Goal: Information Seeking & Learning: Learn about a topic

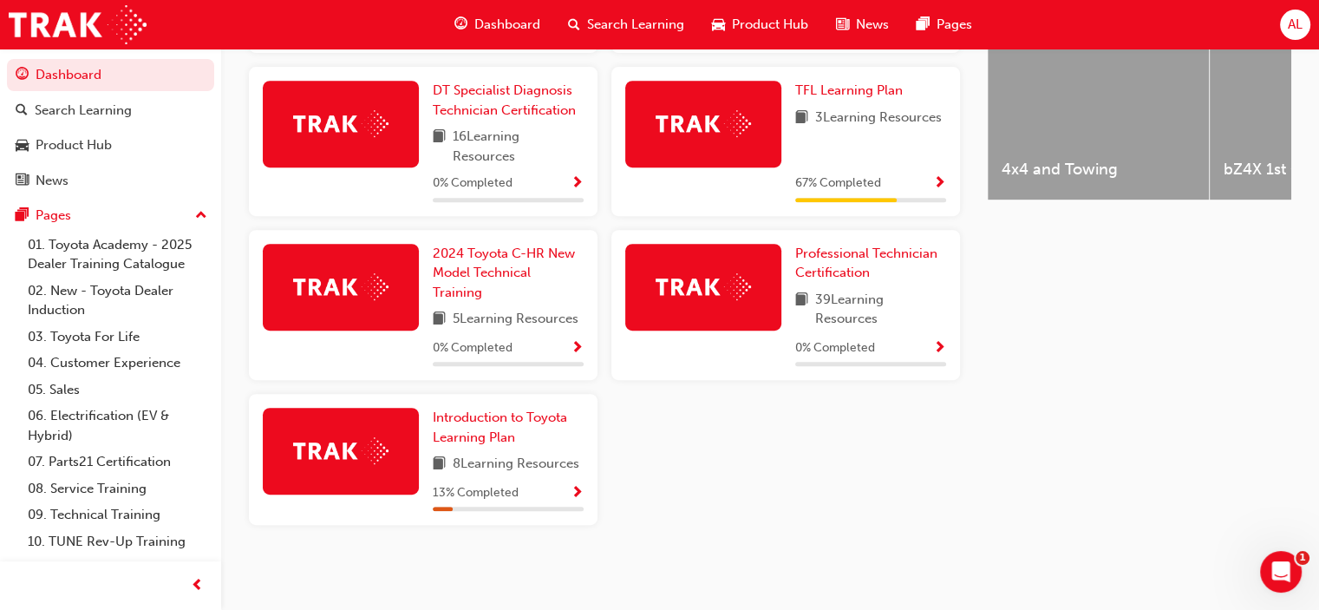
scroll to position [751, 0]
click at [721, 292] on img at bounding box center [703, 286] width 95 height 27
click at [842, 249] on span "Professional Technician Certification" at bounding box center [866, 263] width 142 height 36
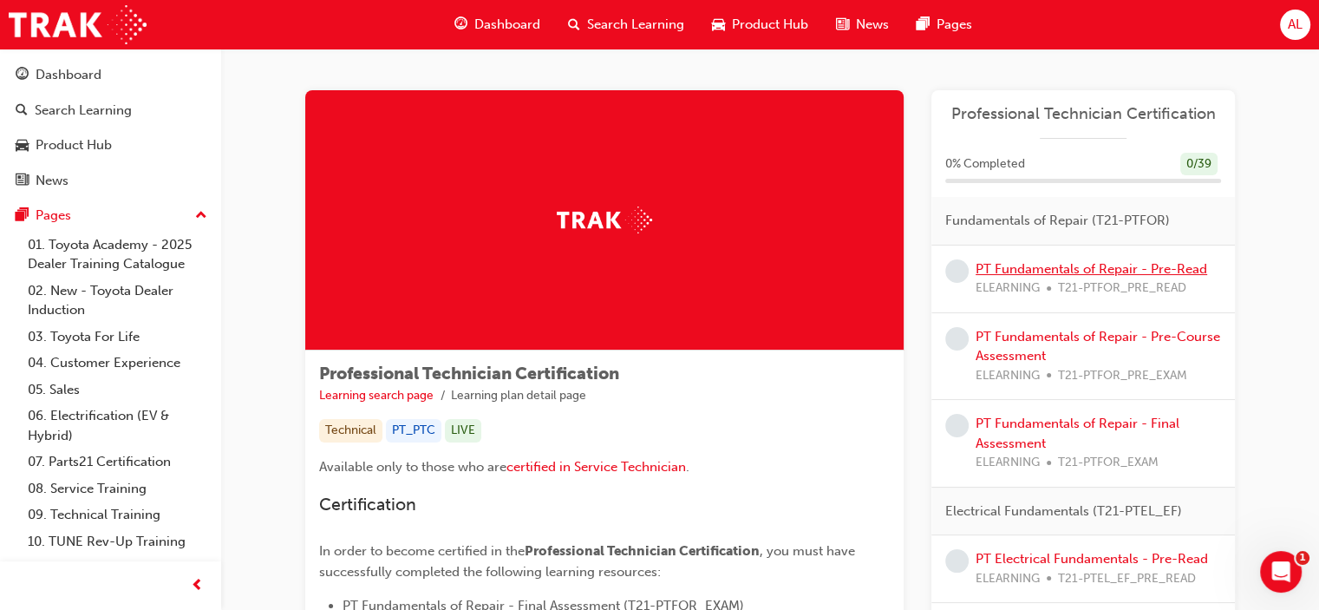
click at [1055, 273] on link "PT Fundamentals of Repair - Pre-Read" at bounding box center [1092, 269] width 232 height 16
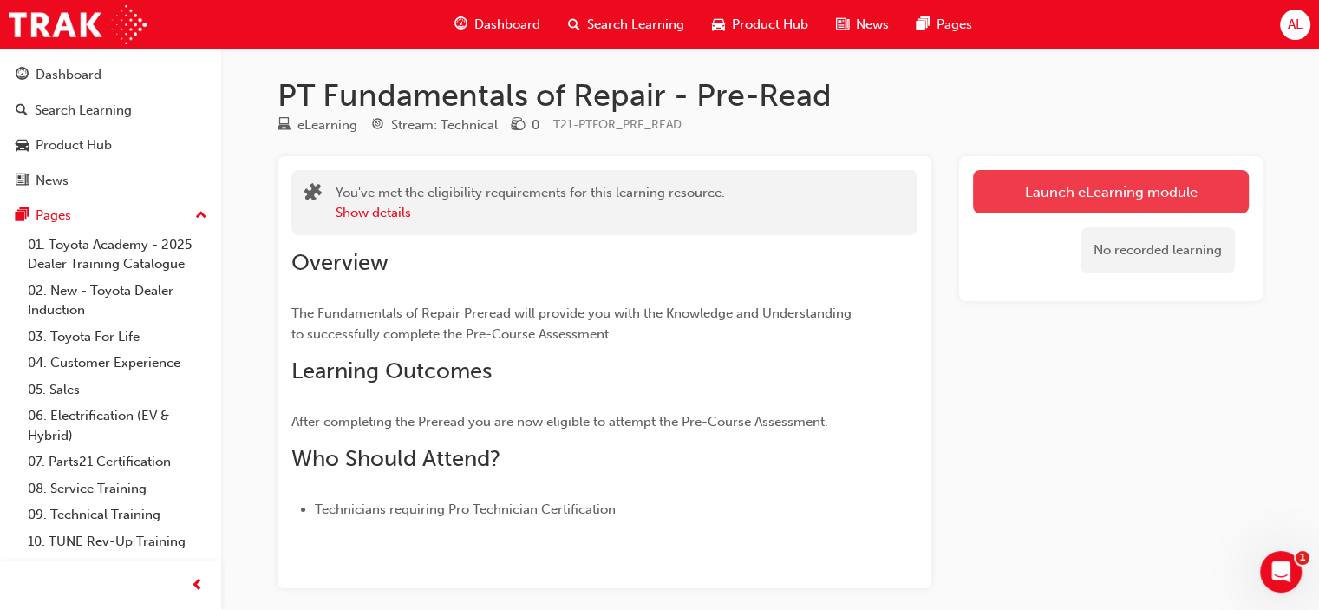
click at [1077, 195] on link "Launch eLearning module" at bounding box center [1111, 191] width 276 height 43
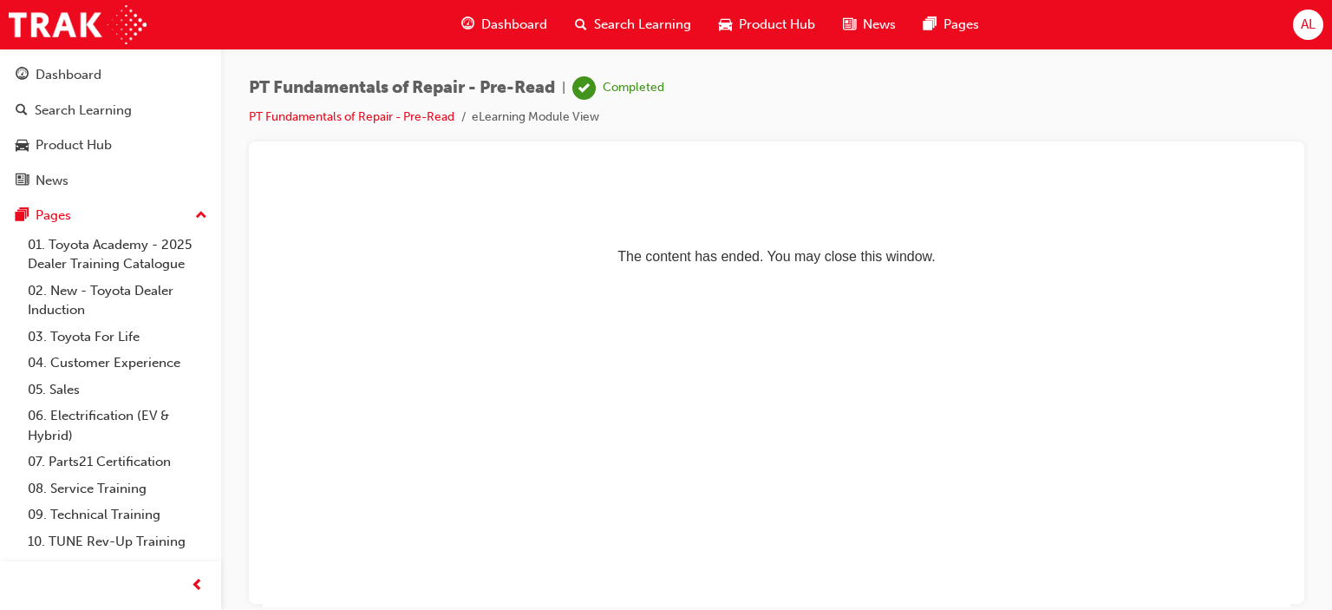
click at [480, 24] on div "Dashboard" at bounding box center [505, 25] width 114 height 36
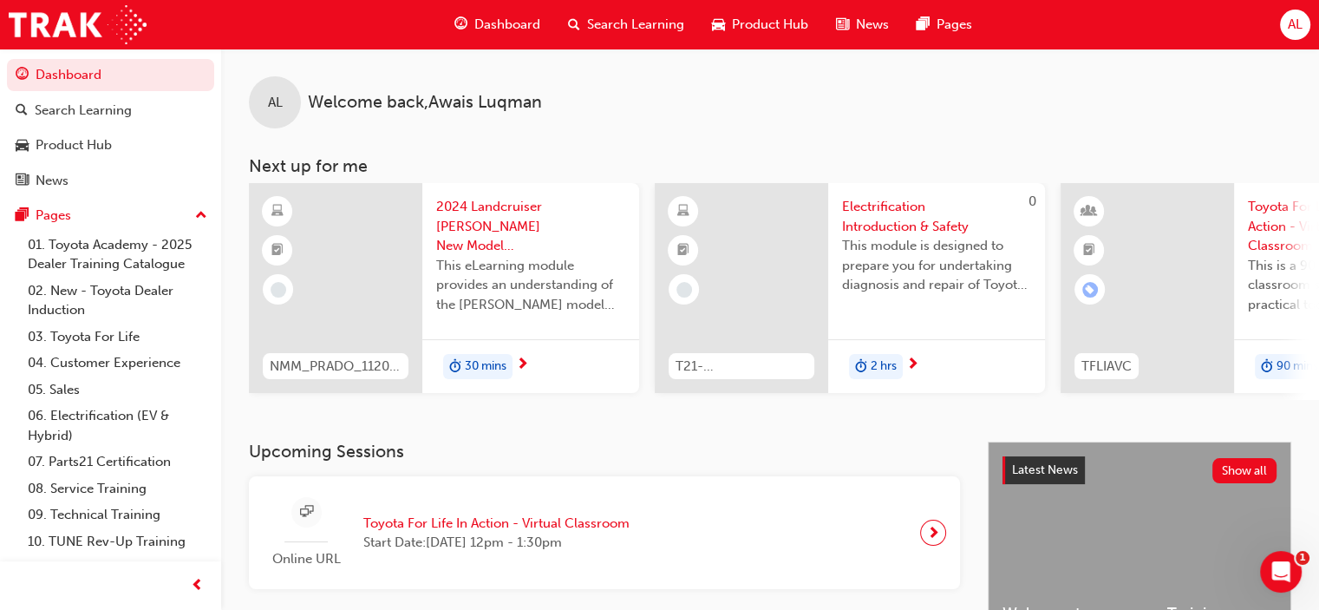
click at [493, 16] on span "Dashboard" at bounding box center [507, 25] width 66 height 20
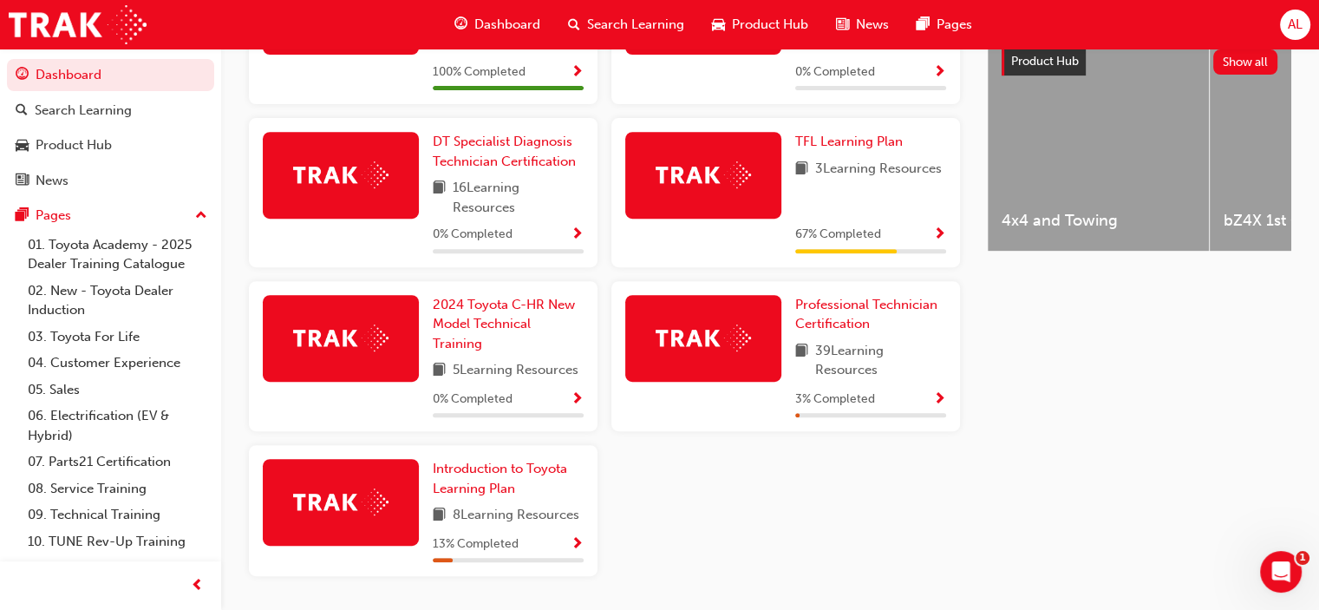
scroll to position [695, 0]
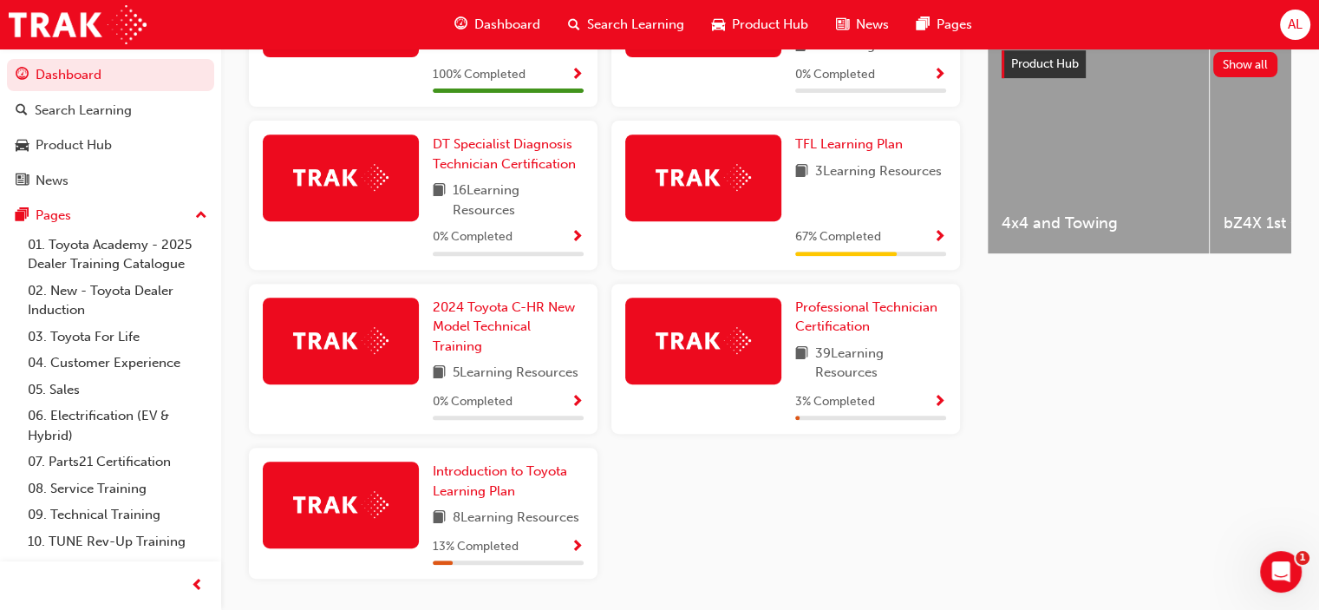
click at [735, 354] on img at bounding box center [703, 340] width 95 height 27
click at [852, 323] on span "Professional Technician Certification" at bounding box center [866, 317] width 142 height 36
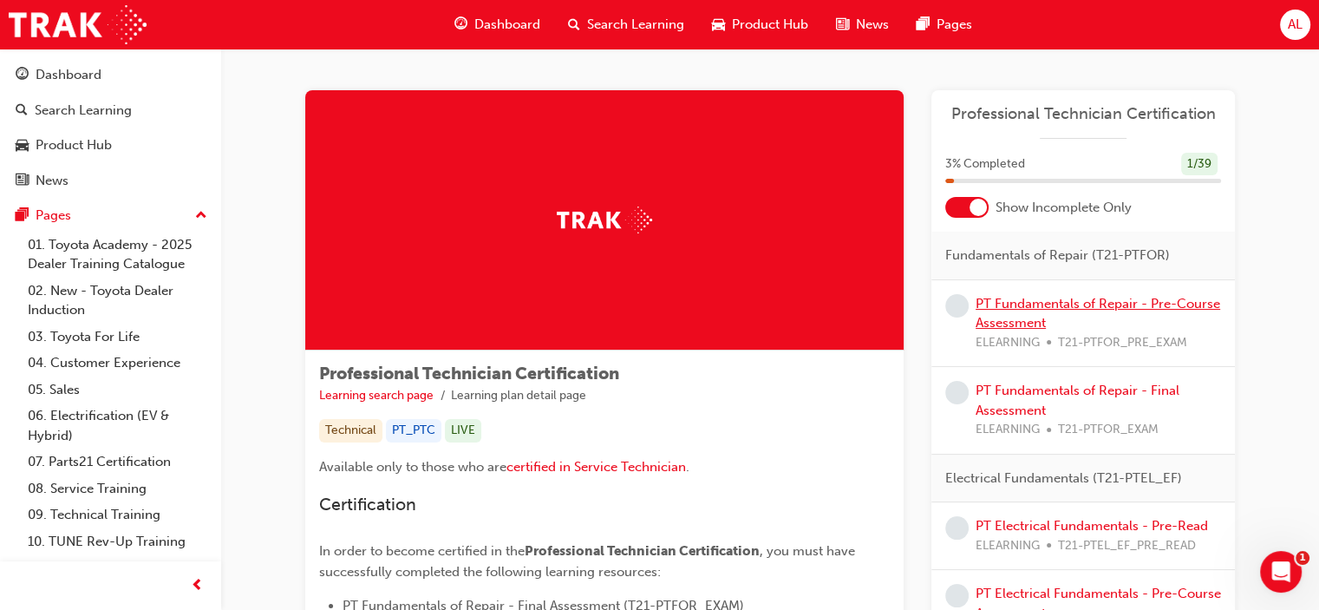
click at [1034, 326] on link "PT Fundamentals of Repair - Pre-Course Assessment" at bounding box center [1098, 314] width 245 height 36
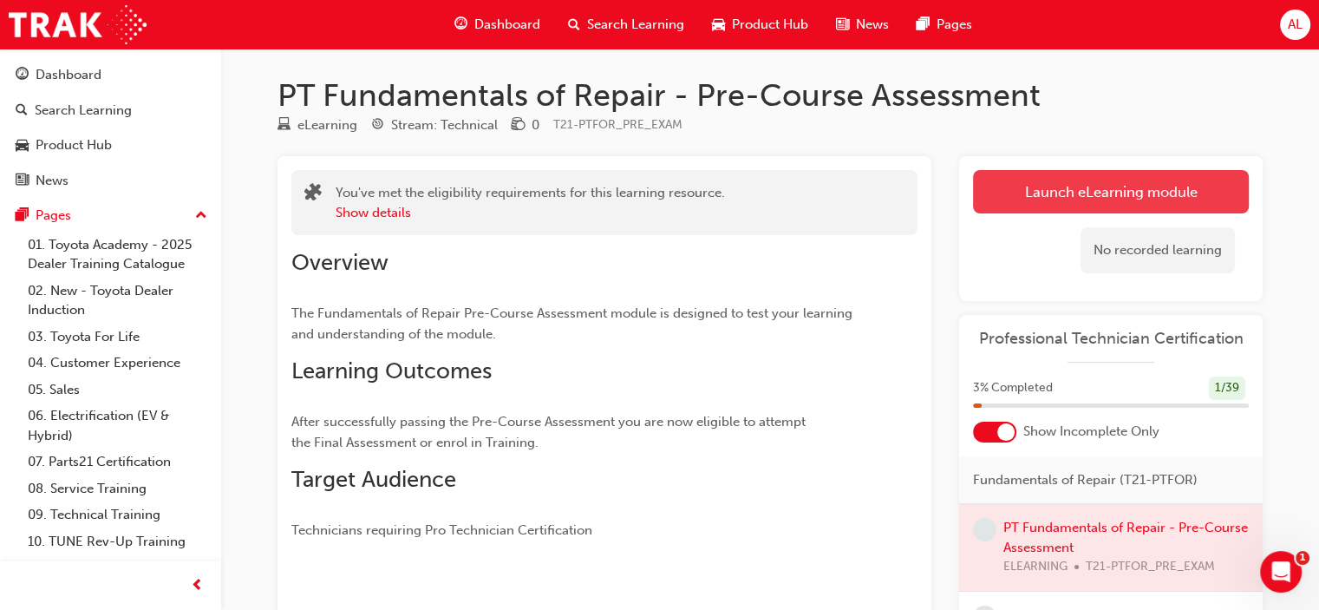
click at [1056, 177] on link "Launch eLearning module" at bounding box center [1111, 191] width 276 height 43
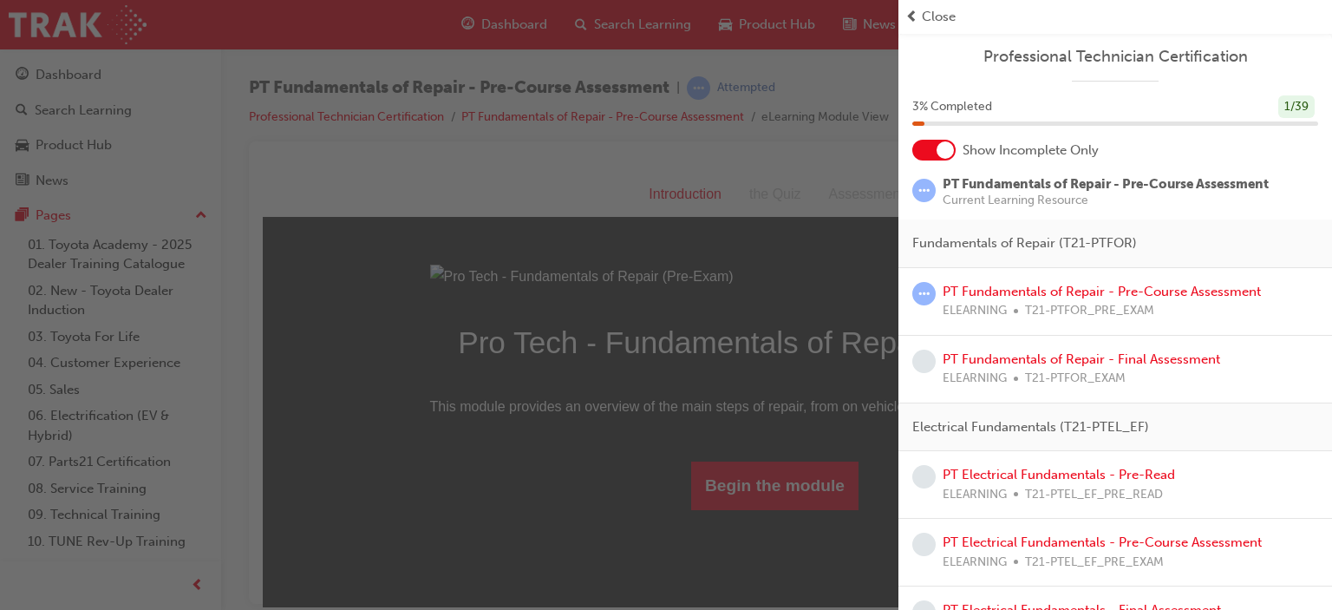
click at [752, 363] on div "button" at bounding box center [449, 305] width 899 height 610
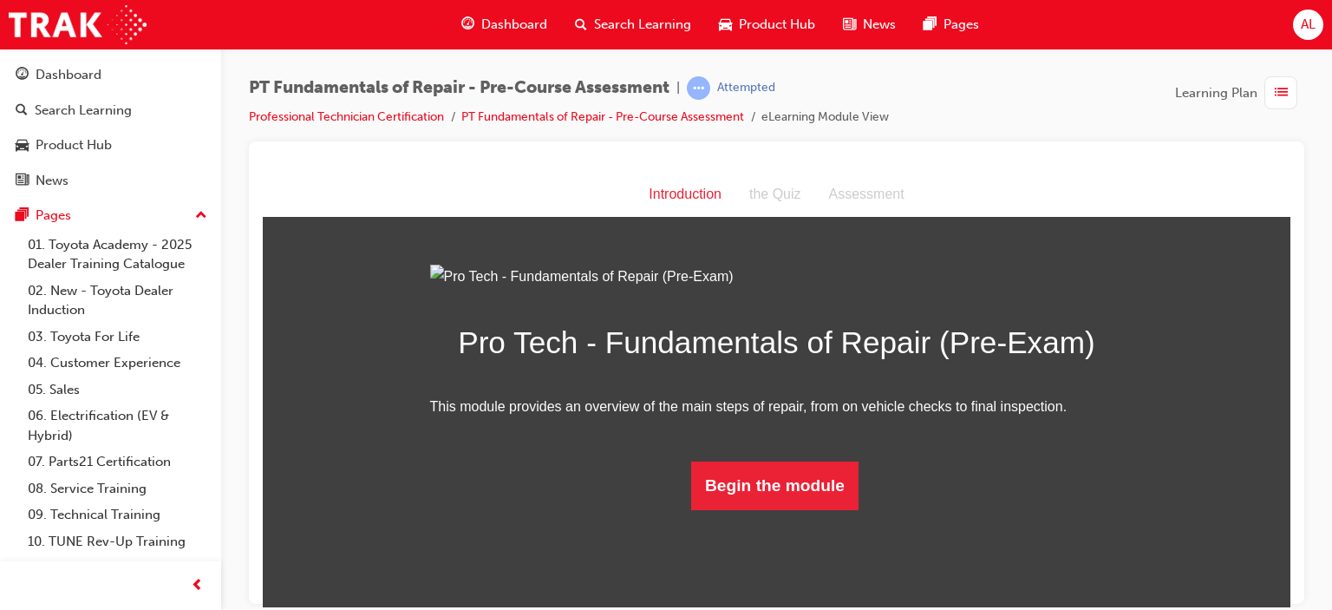
scroll to position [94, 0]
click at [770, 509] on button "Begin the module" at bounding box center [774, 485] width 167 height 49
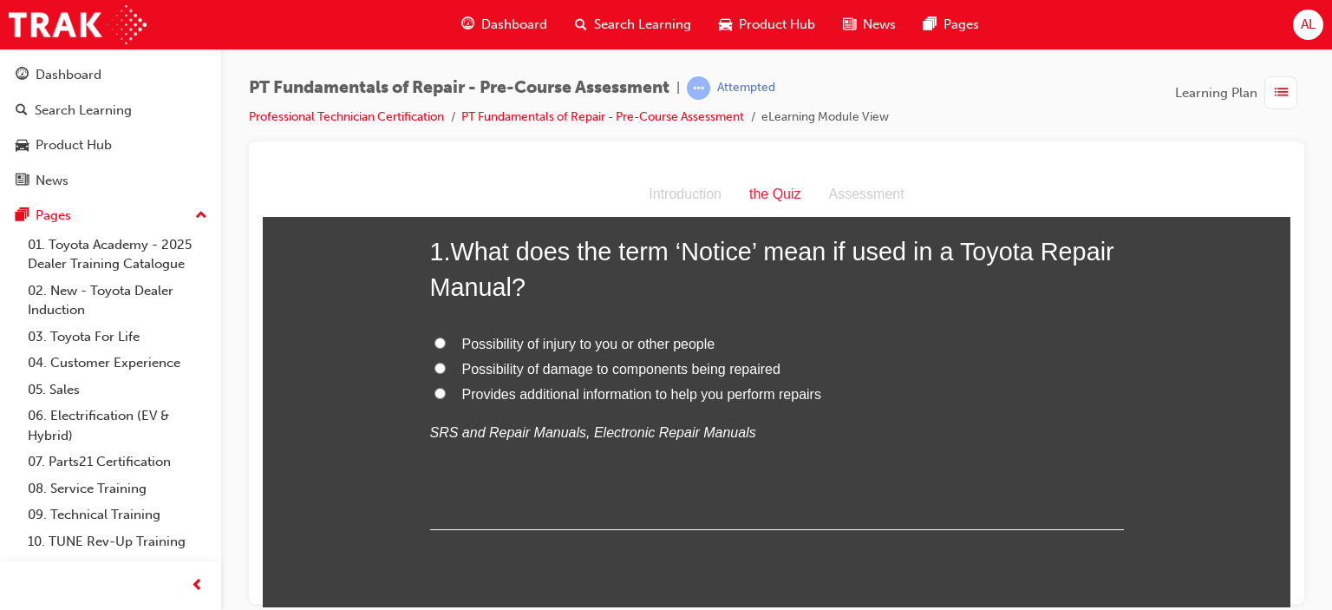
scroll to position [0, 0]
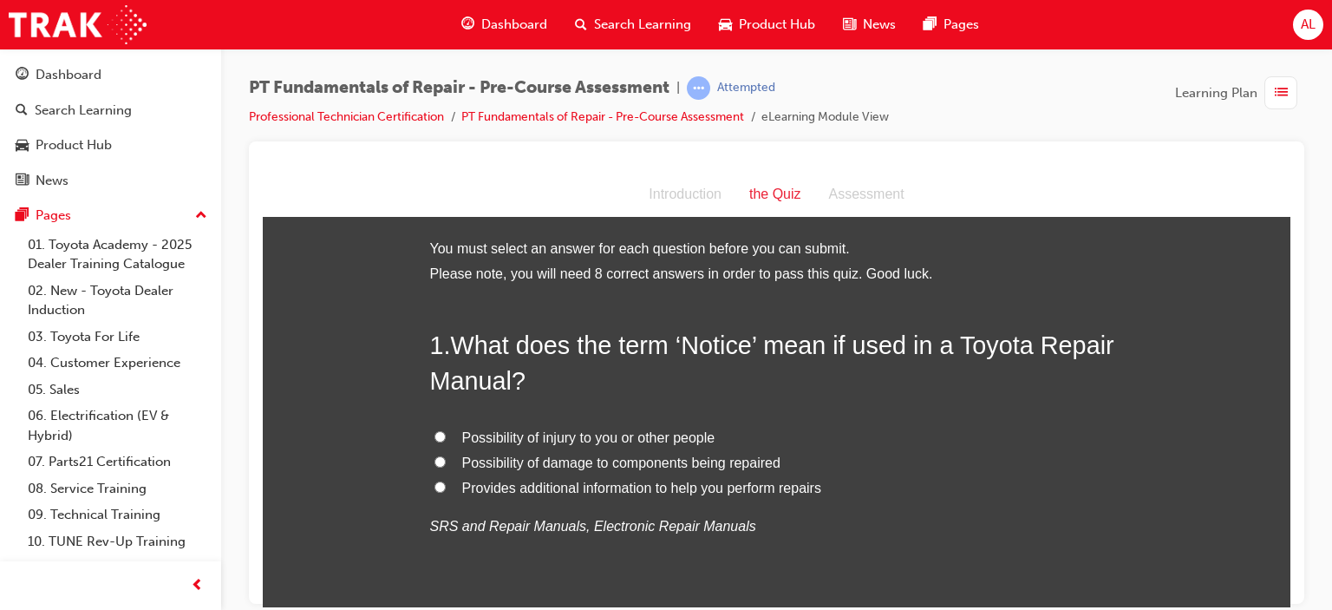
click at [435, 483] on input "Provides additional information to help you perform repairs" at bounding box center [440, 486] width 11 height 11
radio input "true"
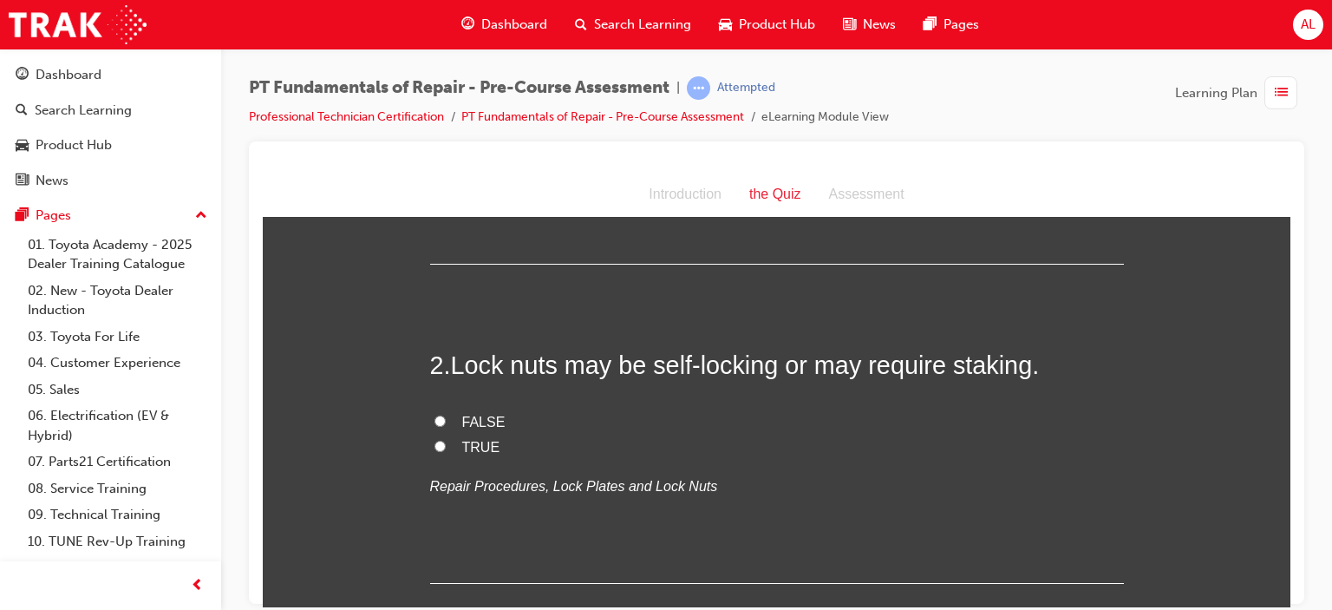
scroll to position [356, 0]
click at [435, 445] on input "TRUE" at bounding box center [440, 447] width 11 height 11
radio input "true"
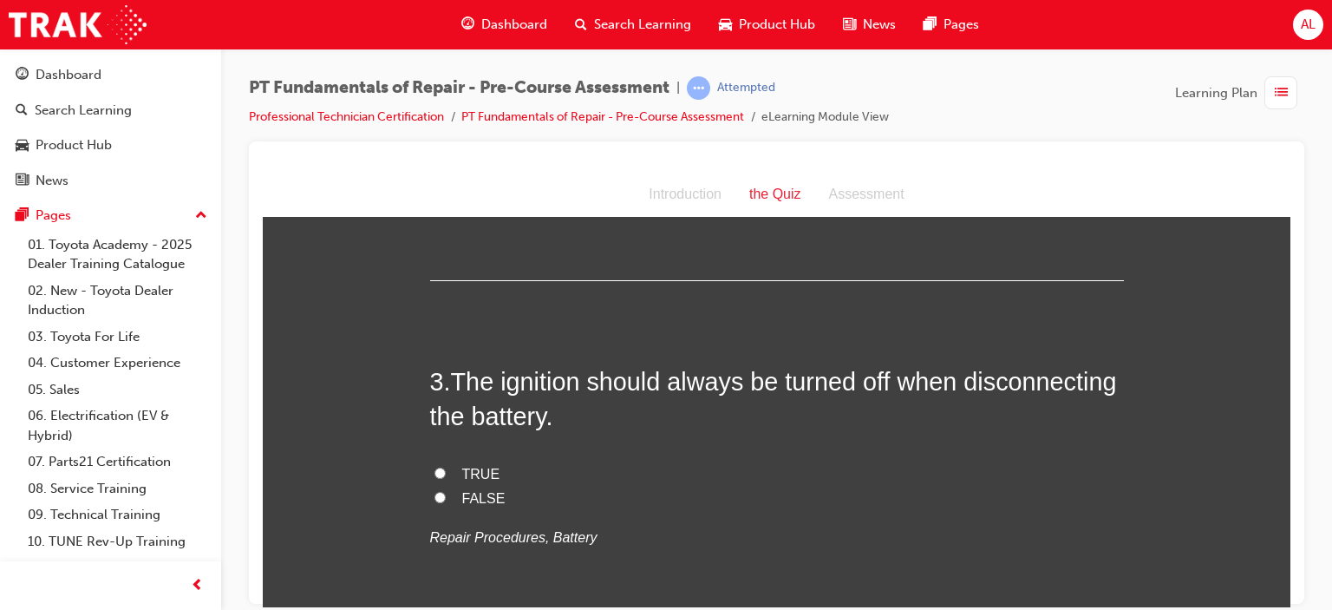
scroll to position [663, 0]
click at [435, 473] on input "TRUE" at bounding box center [440, 471] width 11 height 11
radio input "true"
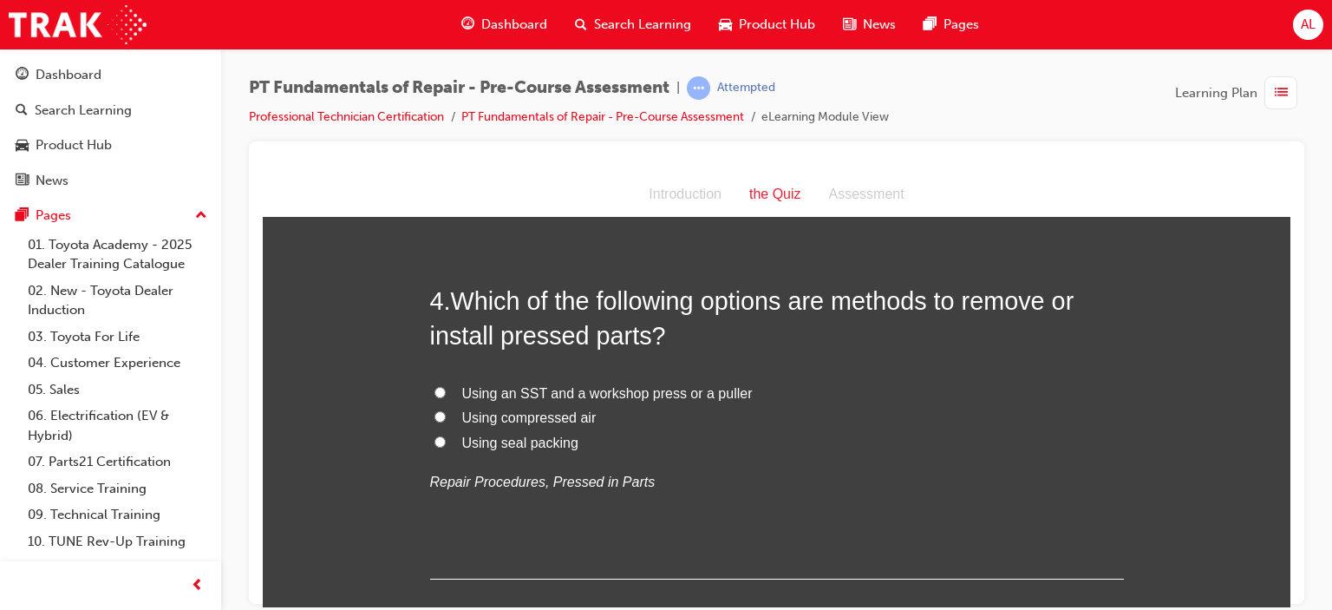
scroll to position [1098, 0]
click at [435, 386] on input "Using an SST and a workshop press or a puller" at bounding box center [440, 389] width 11 height 11
radio input "true"
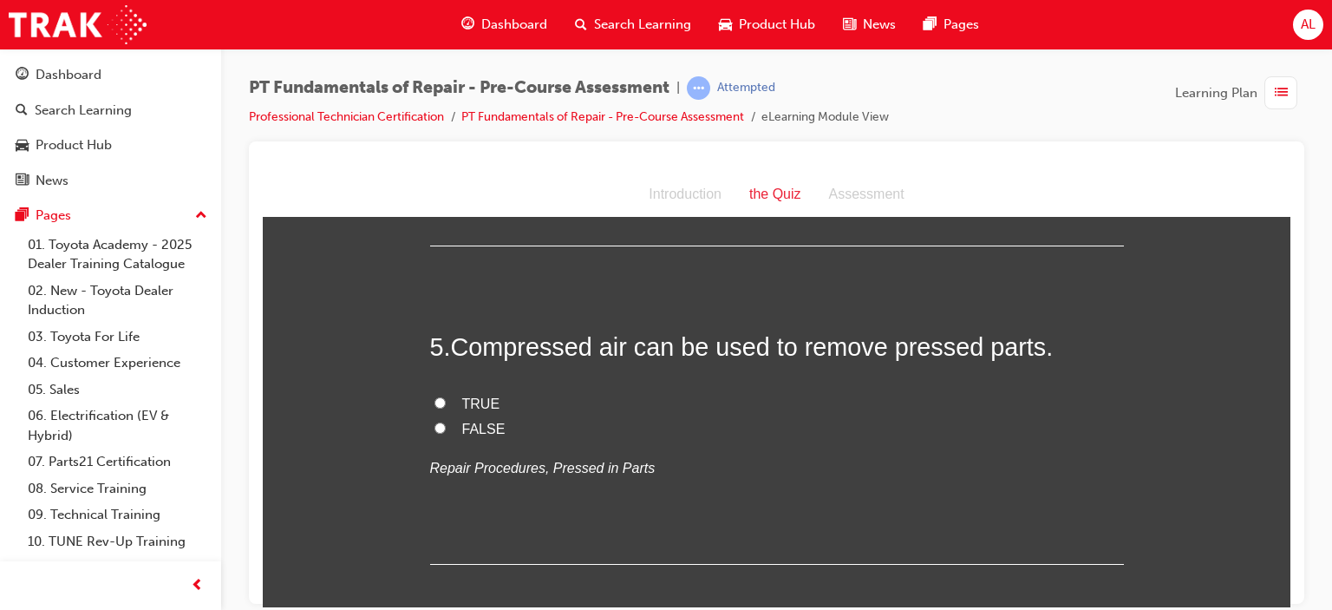
scroll to position [1454, 0]
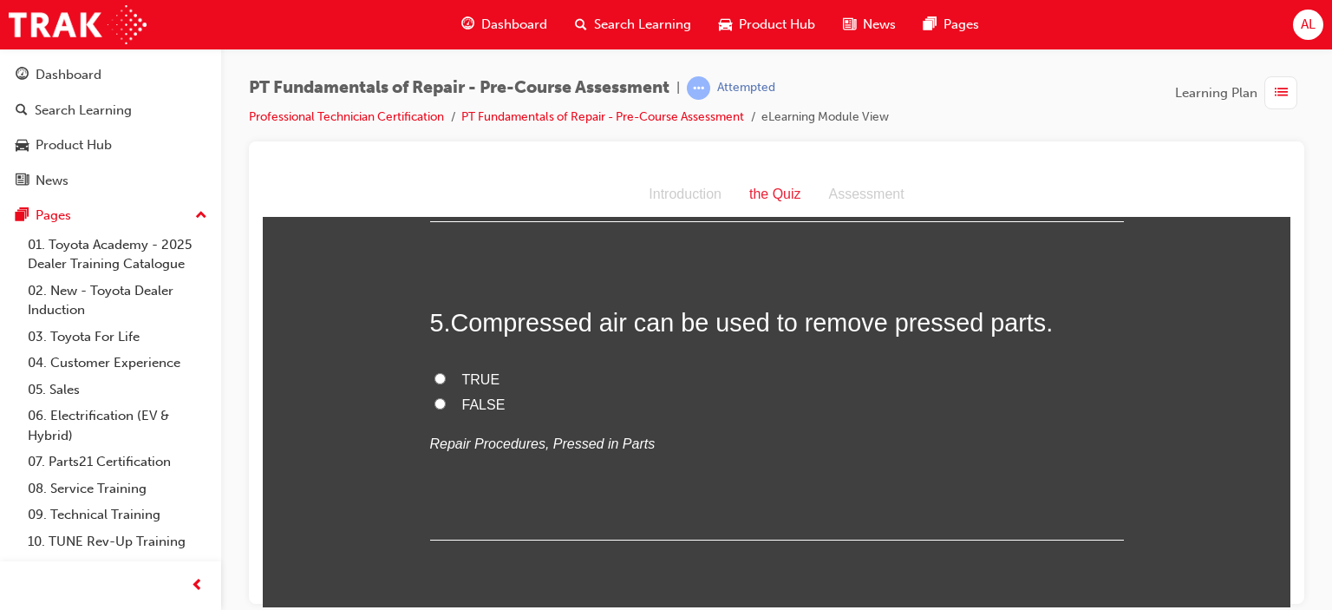
click at [435, 400] on input "FALSE" at bounding box center [440, 402] width 11 height 11
radio input "true"
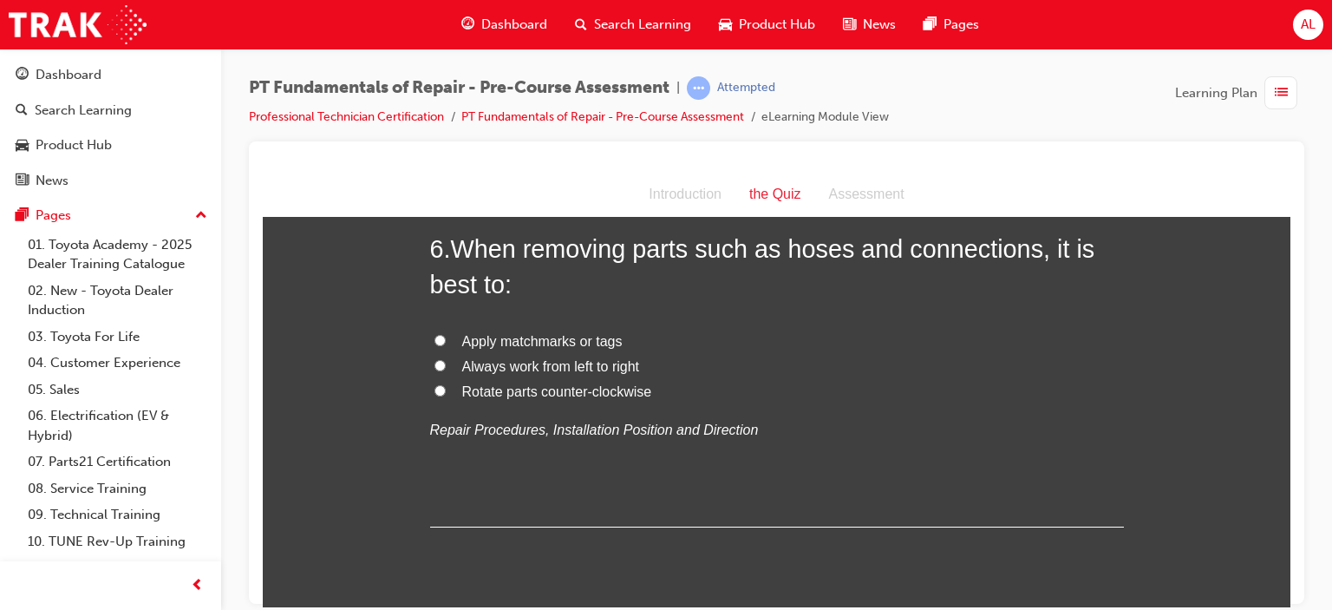
scroll to position [1846, 0]
click at [435, 359] on input "Always work from left to right" at bounding box center [440, 364] width 11 height 11
radio input "true"
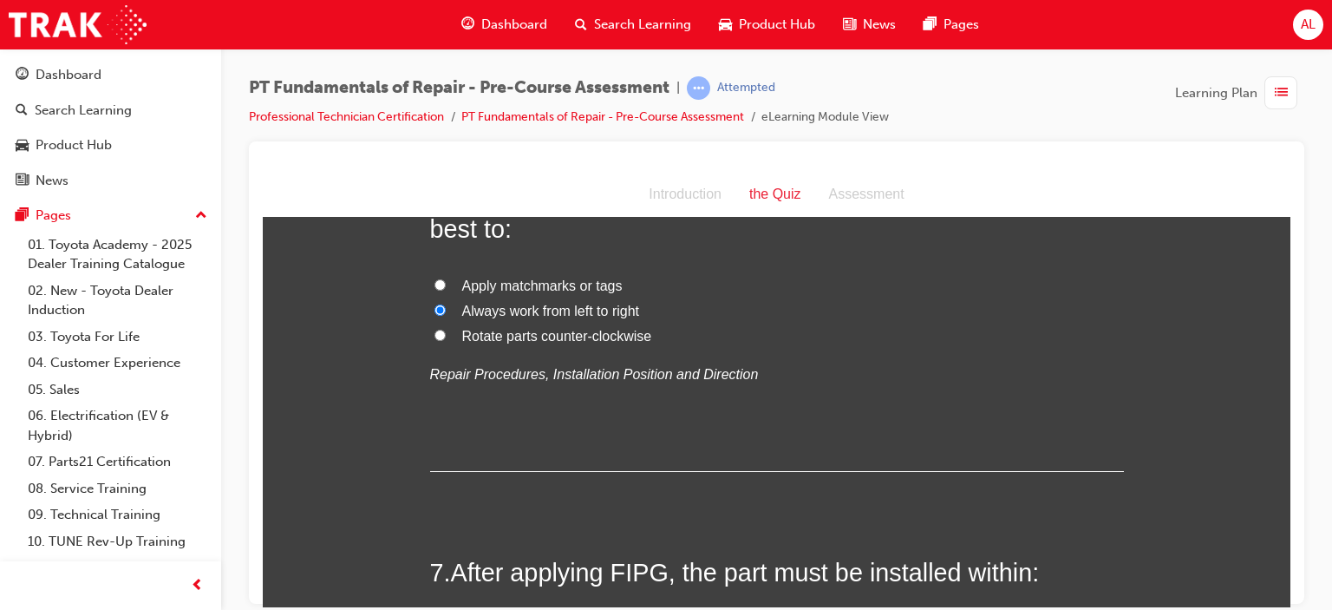
scroll to position [1900, 0]
click at [435, 283] on input "Apply matchmarks or tags" at bounding box center [440, 285] width 11 height 11
radio input "true"
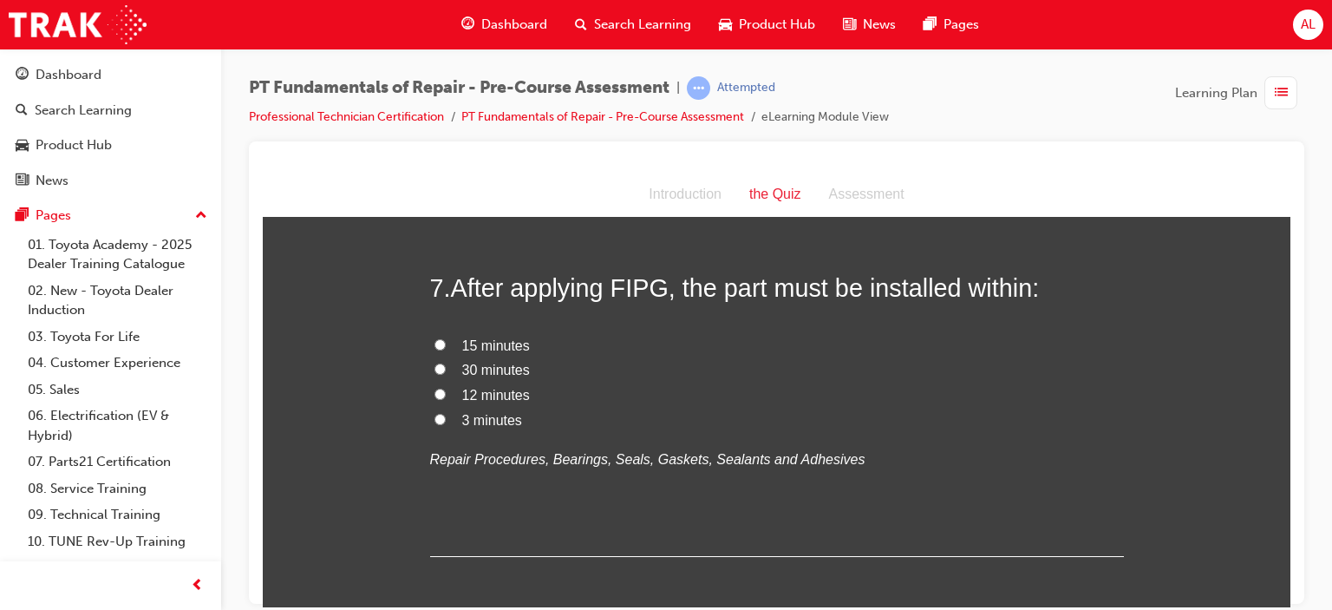
scroll to position [2196, 0]
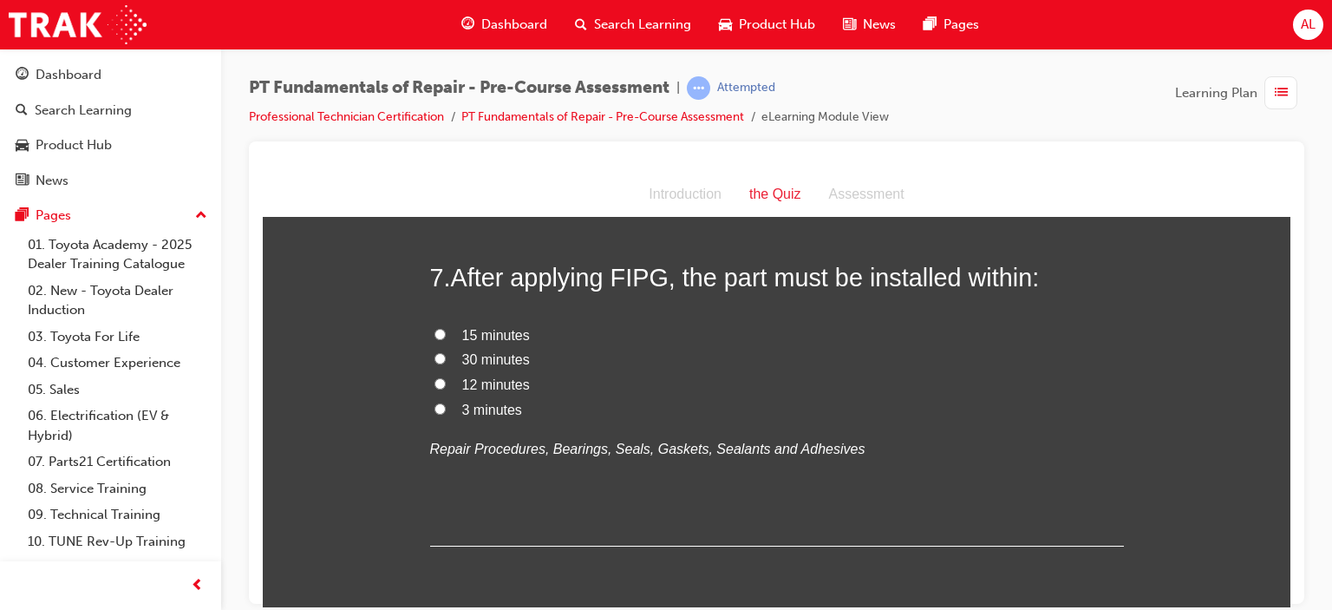
click at [435, 333] on input "15 minutes" at bounding box center [440, 333] width 11 height 11
radio input "true"
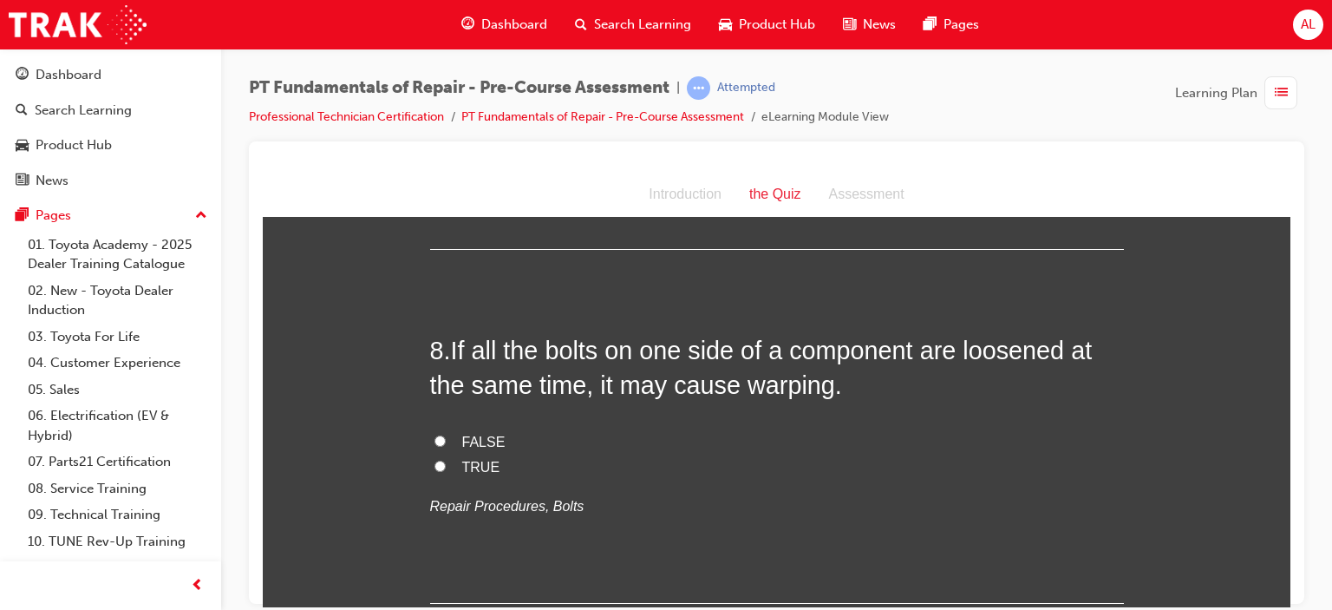
scroll to position [2508, 0]
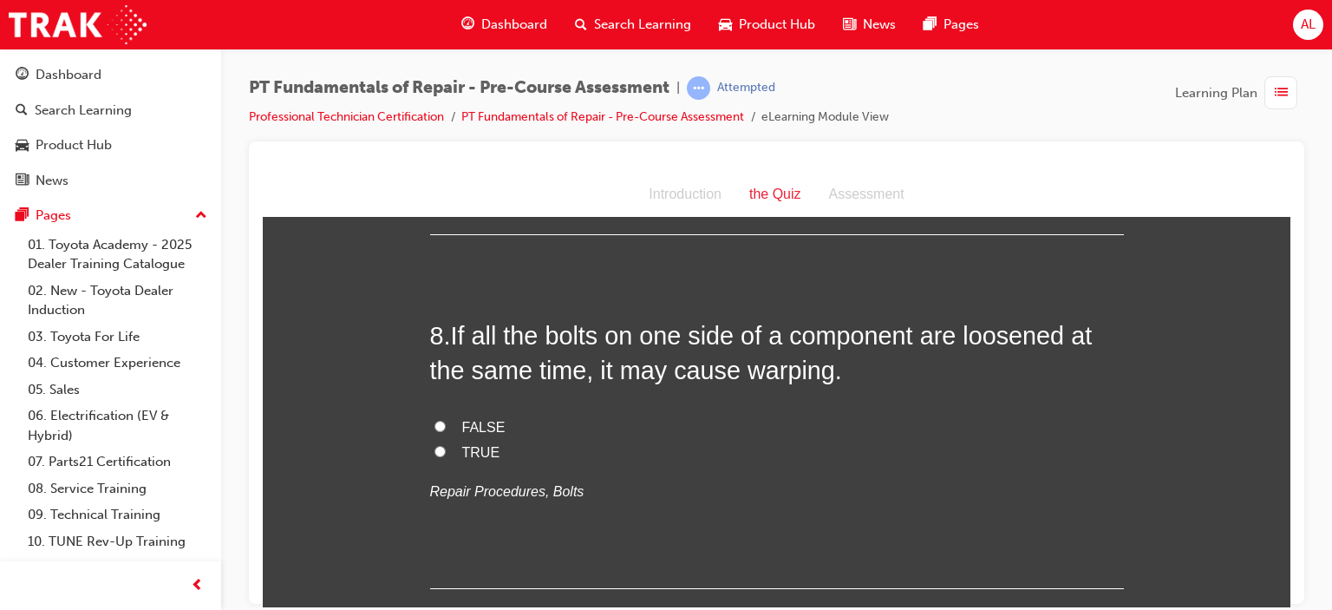
click at [435, 424] on input "FALSE" at bounding box center [440, 425] width 11 height 11
radio input "true"
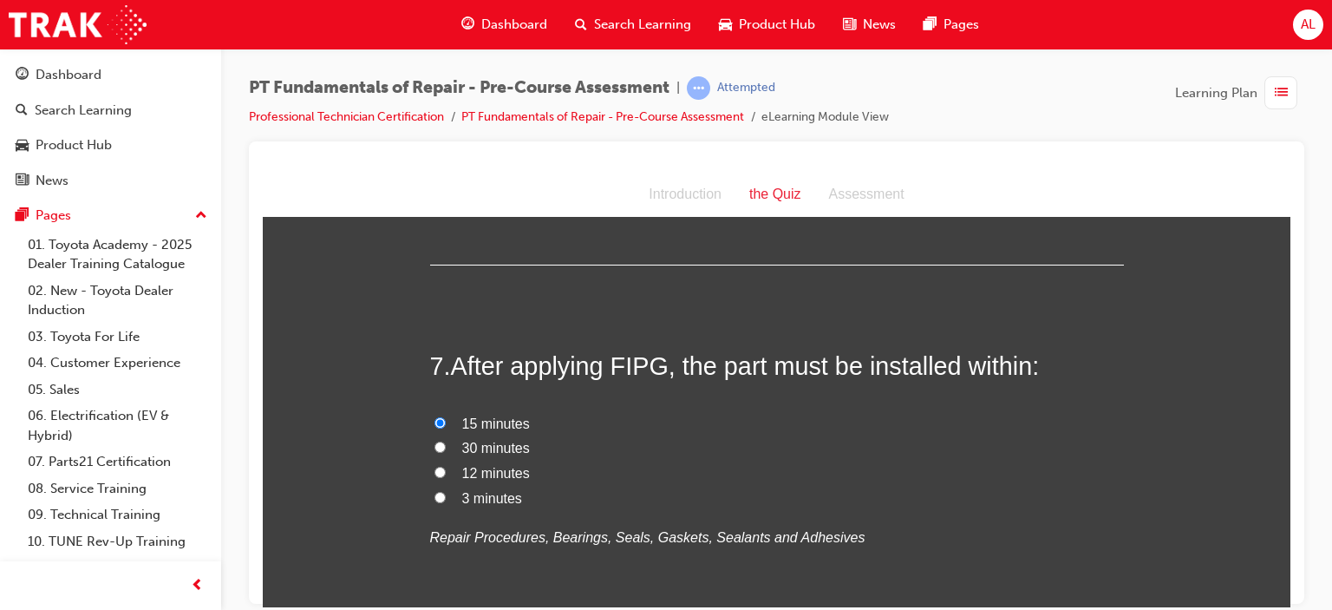
scroll to position [2109, 0]
click at [435, 492] on input "3 minutes" at bounding box center [440, 495] width 11 height 11
radio input "true"
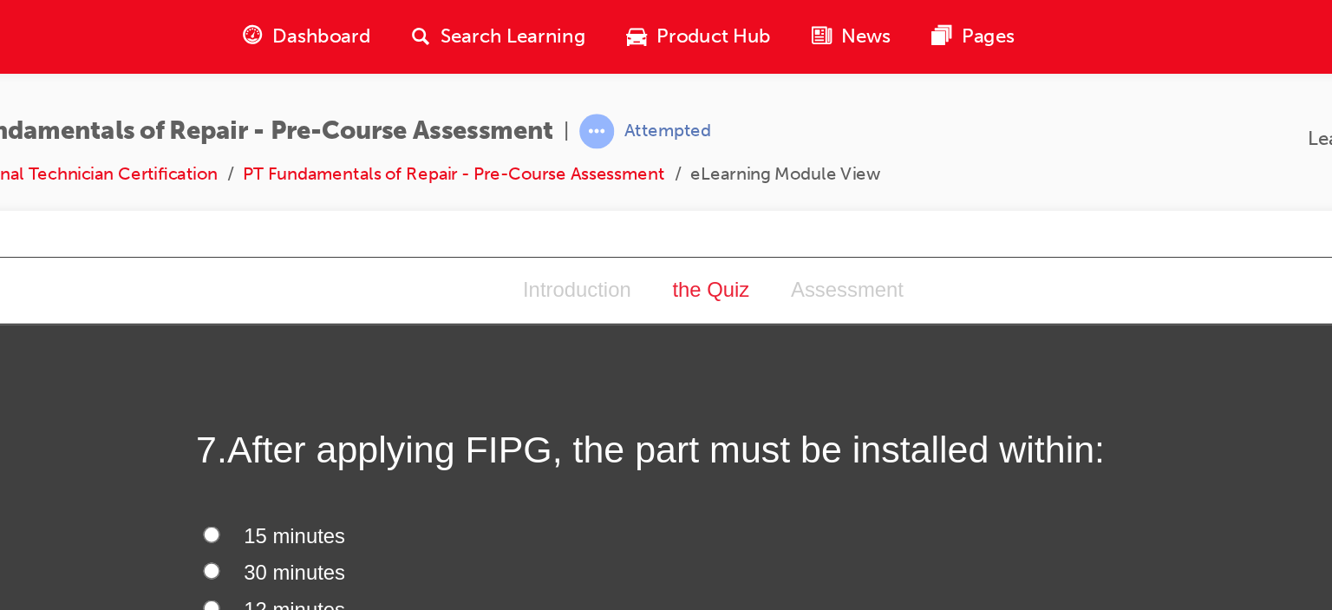
scroll to position [2174, 0]
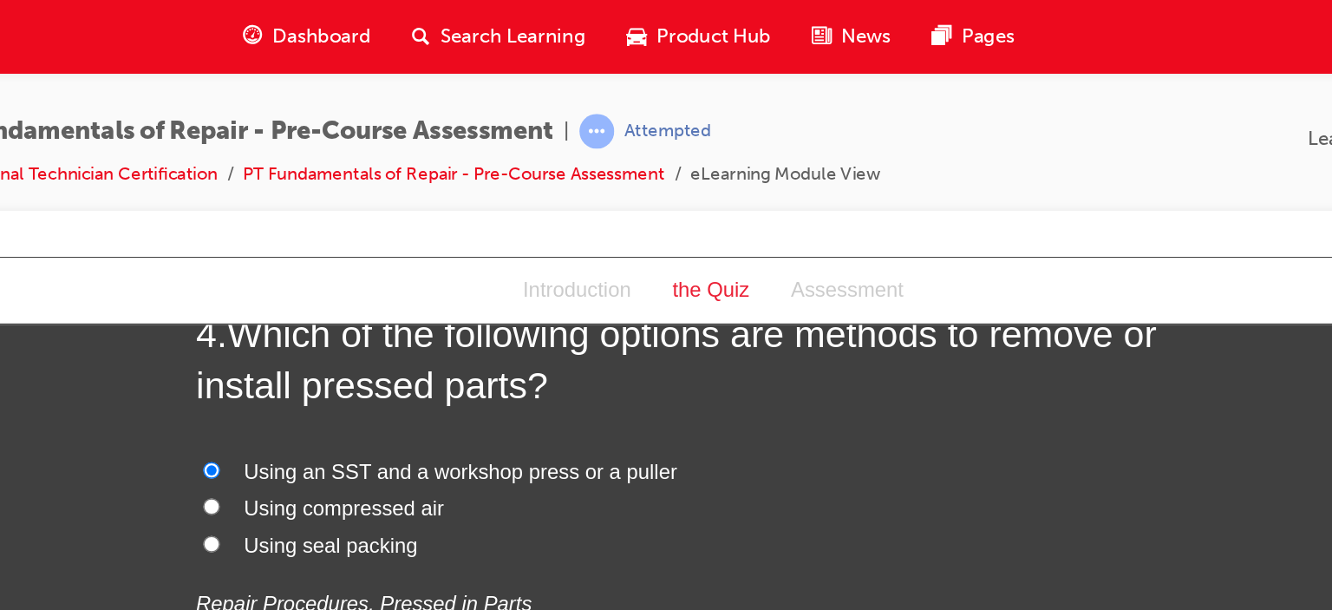
radio input "true"
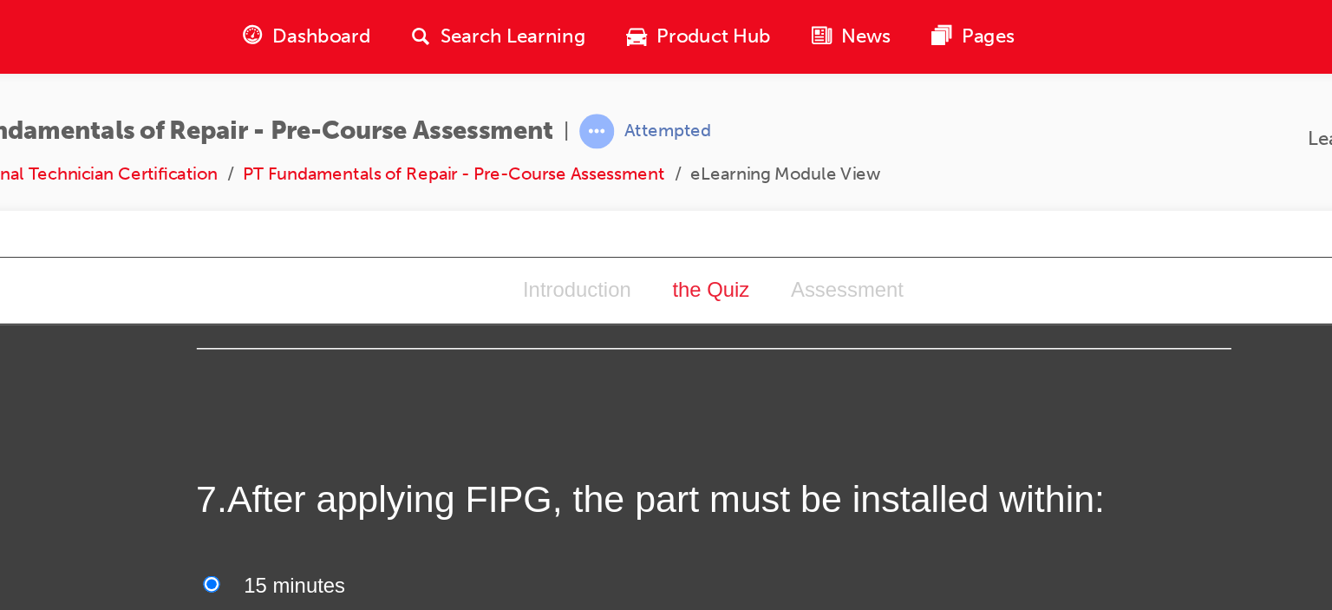
click at [119, 494] on input "30 minutes" at bounding box center [124, 499] width 11 height 11
radio input "true"
click at [119, 520] on input "12 minutes" at bounding box center [124, 525] width 11 height 11
radio input "true"
click at [119, 545] on input "3 minutes" at bounding box center [124, 550] width 11 height 11
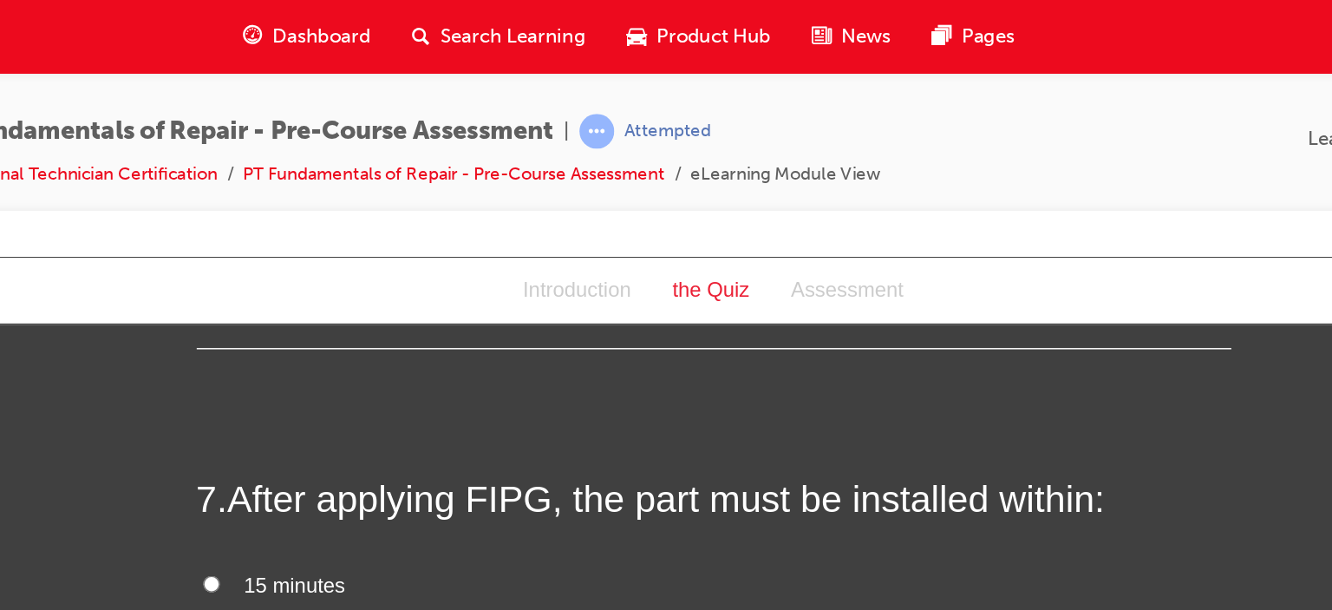
radio input "true"
click at [119, 470] on input "15 minutes" at bounding box center [124, 475] width 11 height 11
radio input "true"
click at [119, 494] on input "30 minutes" at bounding box center [124, 499] width 11 height 11
radio input "true"
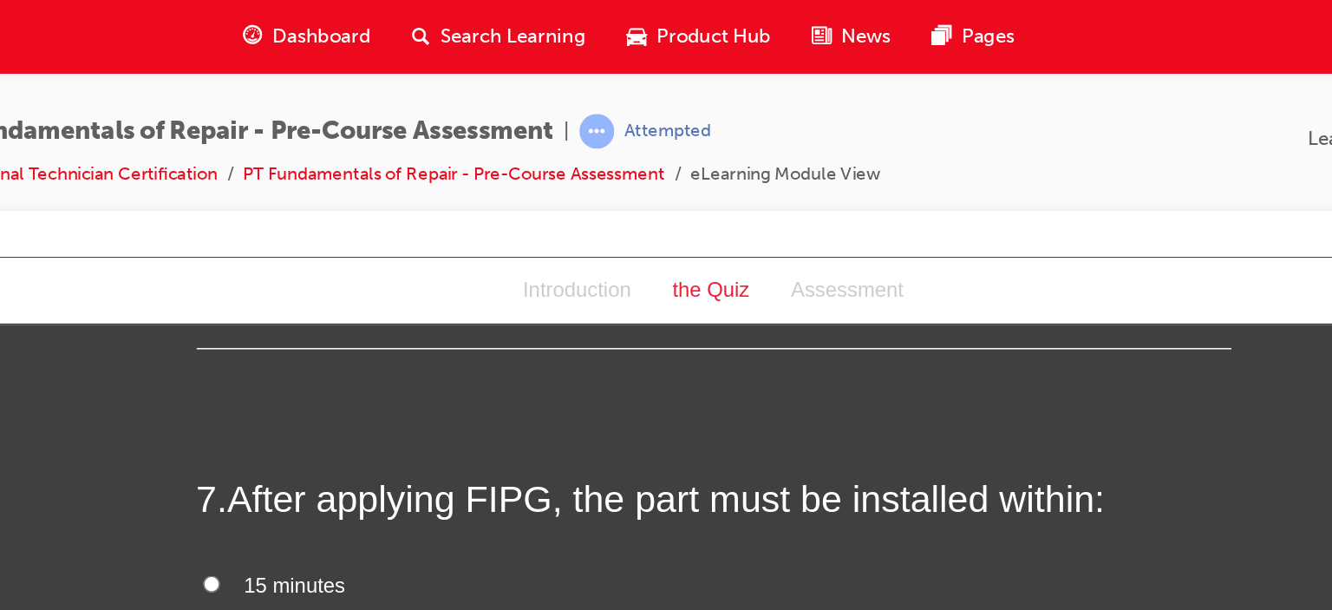
scroll to position [0, 0]
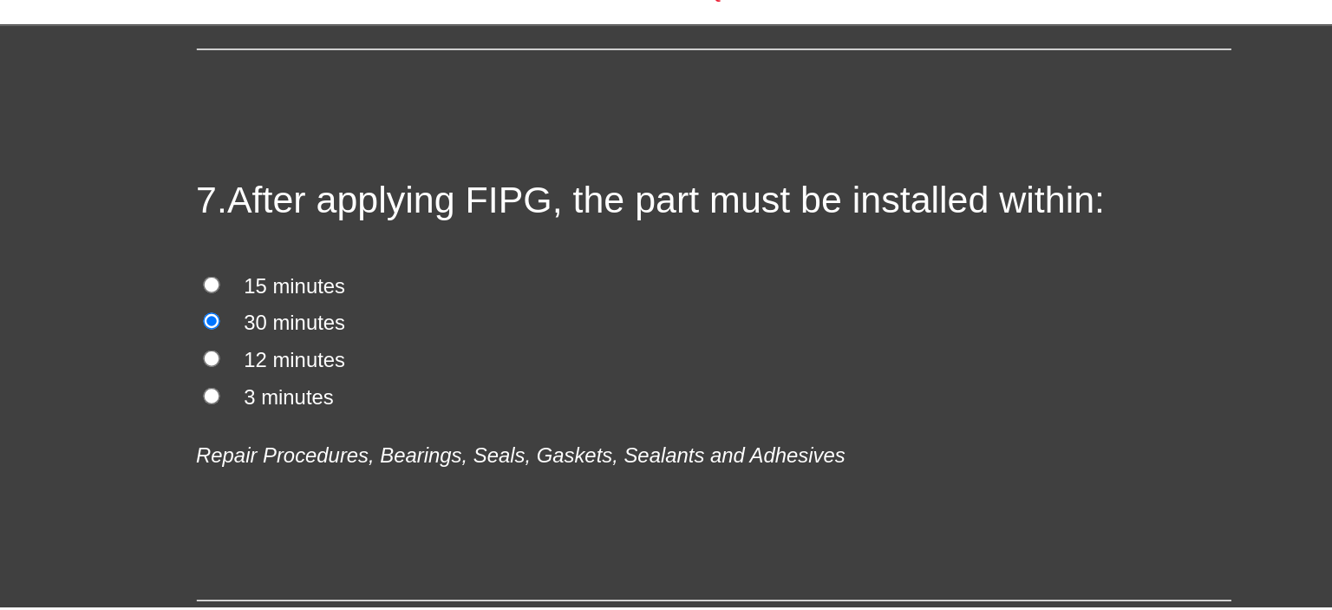
click at [119, 221] on input "12 minutes" at bounding box center [124, 226] width 11 height 11
radio input "true"
click at [119, 246] on input "3 minutes" at bounding box center [124, 251] width 11 height 11
radio input "true"
click at [119, 172] on input "15 minutes" at bounding box center [124, 177] width 11 height 11
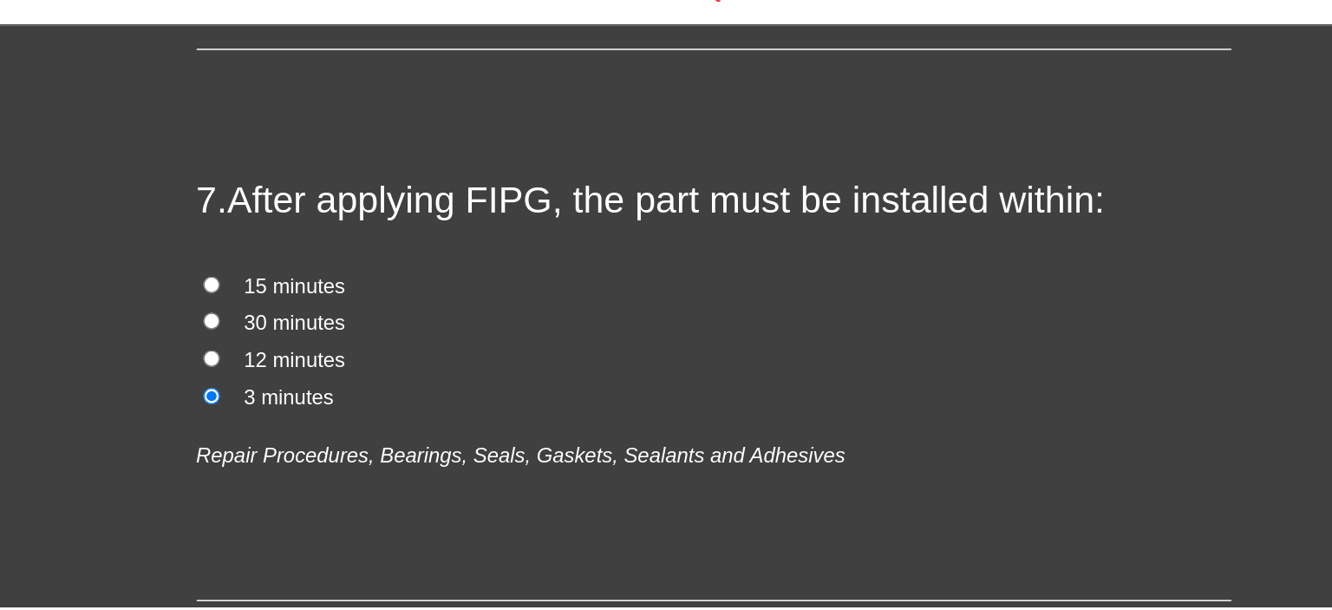
radio input "true"
click at [119, 196] on input "30 minutes" at bounding box center [124, 201] width 11 height 11
radio input "true"
click at [119, 221] on input "12 minutes" at bounding box center [124, 226] width 11 height 11
radio input "true"
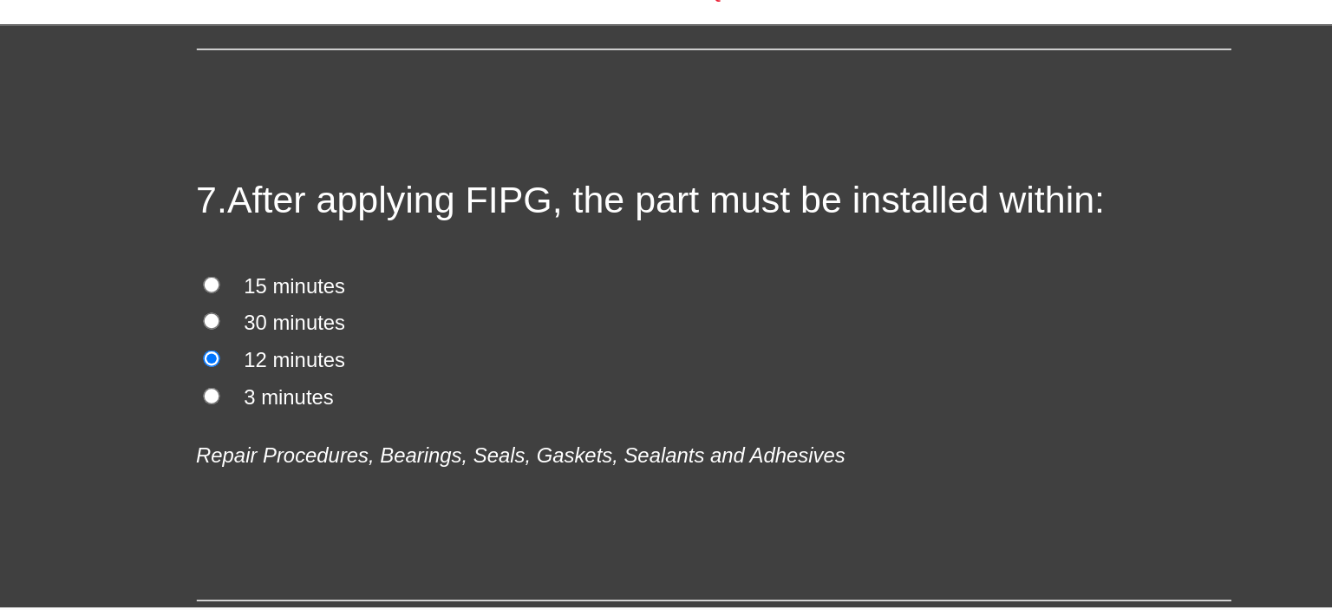
click at [119, 246] on input "3 minutes" at bounding box center [124, 251] width 11 height 11
radio input "true"
click at [119, 172] on input "15 minutes" at bounding box center [124, 177] width 11 height 11
radio input "true"
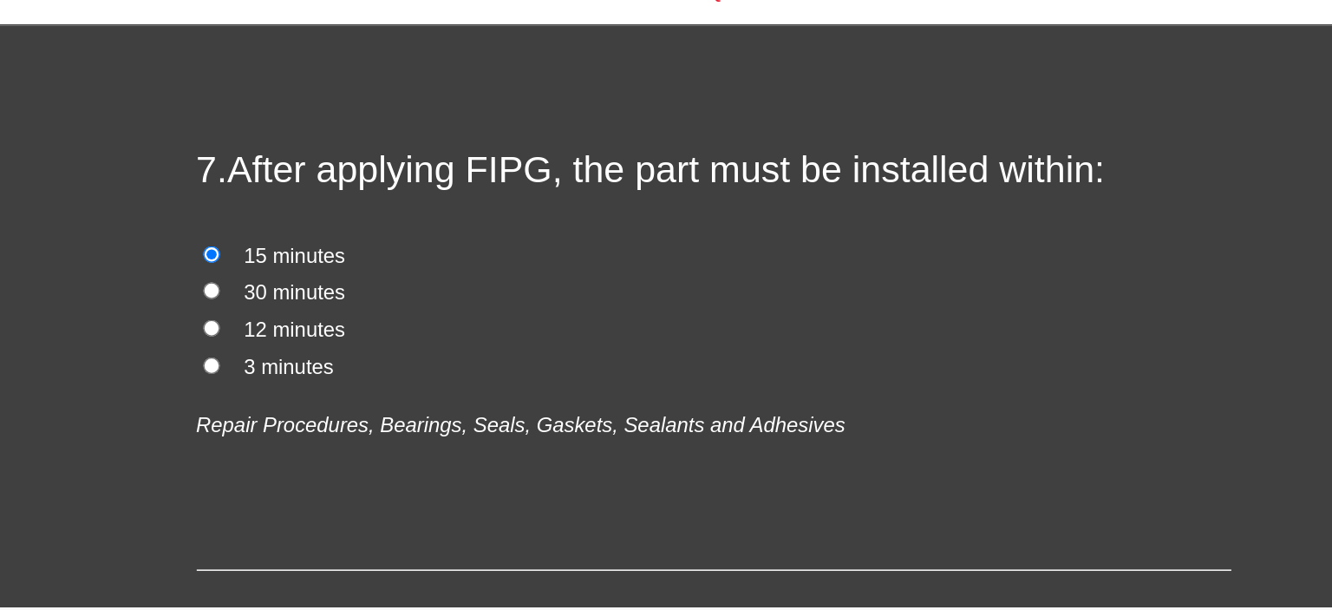
scroll to position [2162, 0]
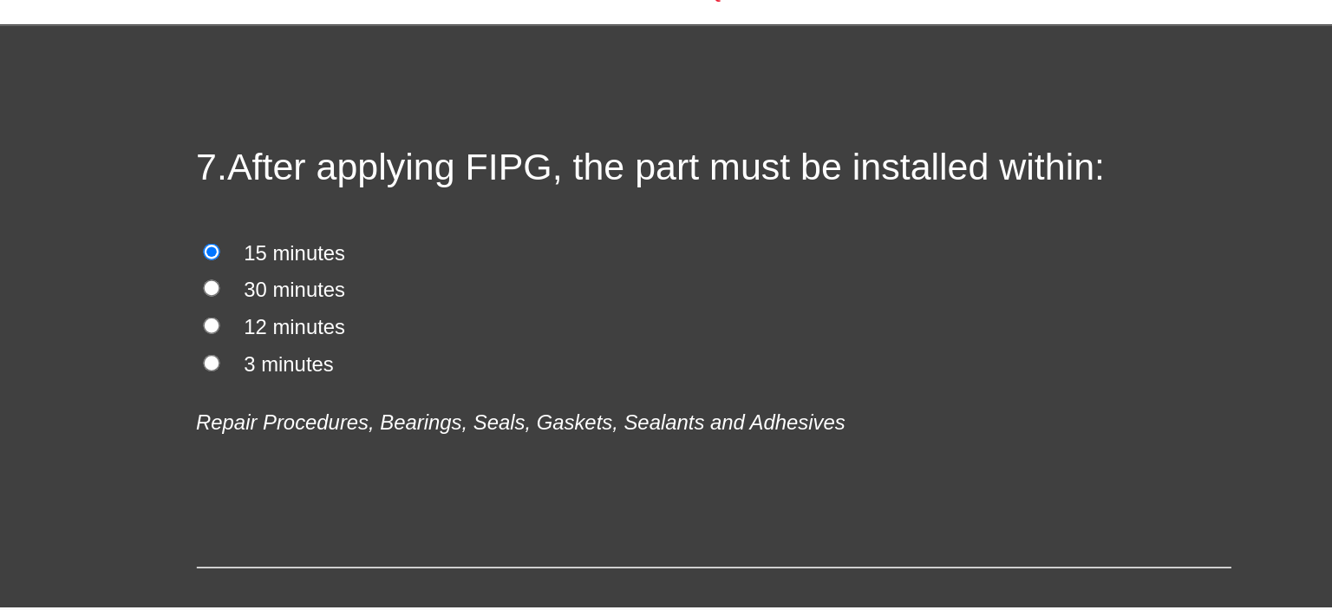
click at [119, 227] on input "3 minutes" at bounding box center [124, 229] width 11 height 11
radio input "true"
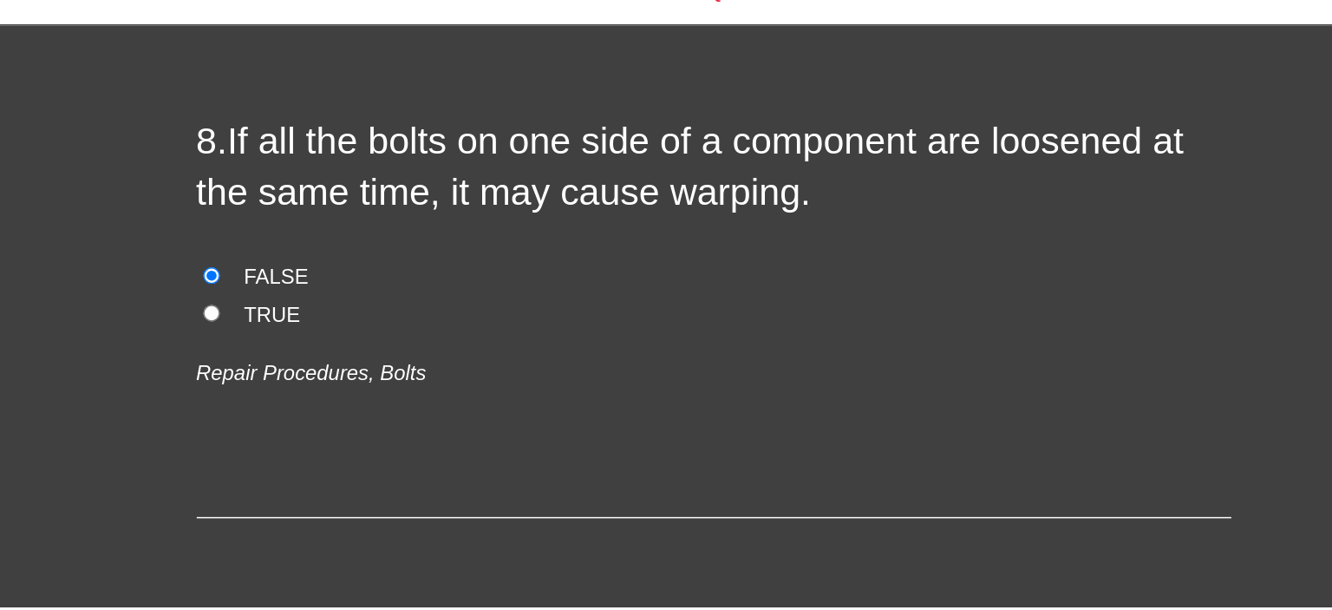
scroll to position [2549, 0]
click at [119, 195] on input "TRUE" at bounding box center [124, 195] width 11 height 11
radio input "true"
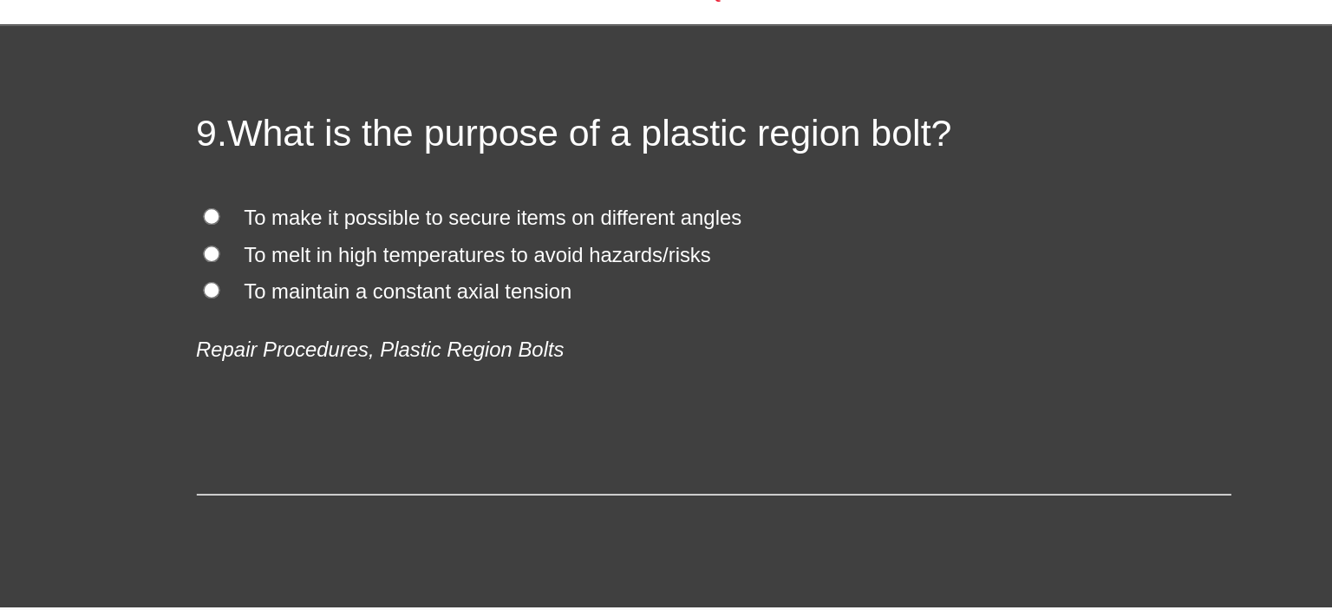
scroll to position [2907, 0]
click at [119, 178] on input "To maintain a constant axial tension" at bounding box center [124, 180] width 11 height 11
radio input "true"
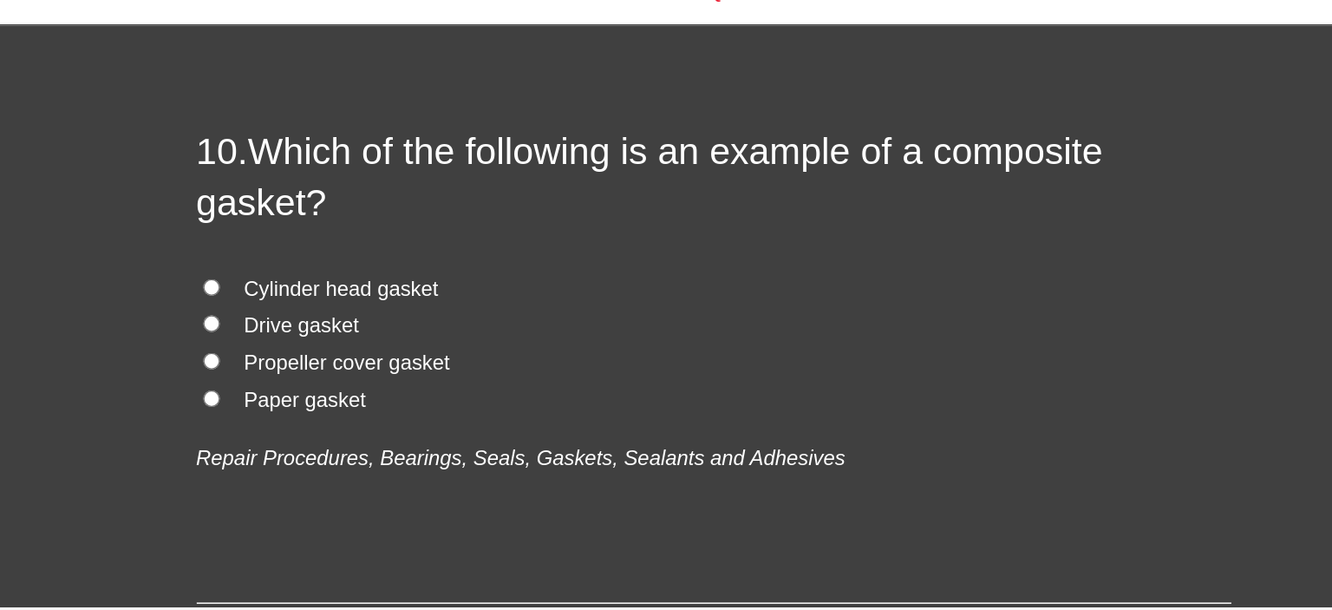
scroll to position [3238, 0]
click at [119, 176] on input "Cylinder head gasket" at bounding box center [124, 179] width 11 height 11
radio input "true"
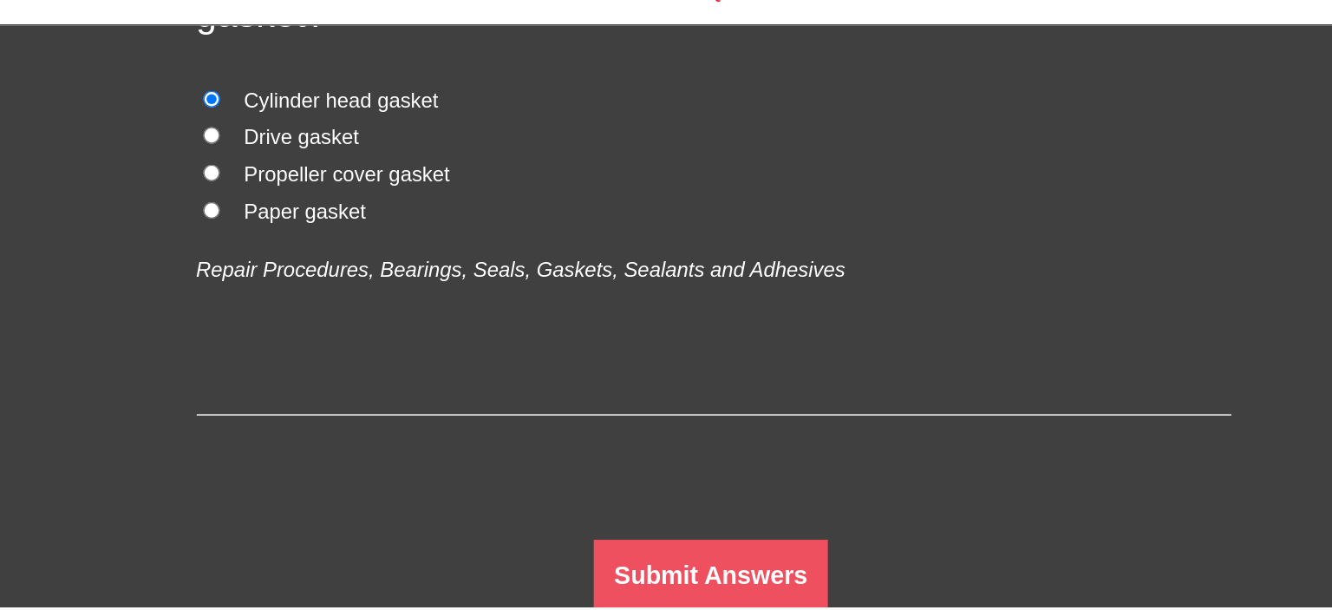
click at [432, 374] on button "Submit Answers" at bounding box center [460, 372] width 158 height 49
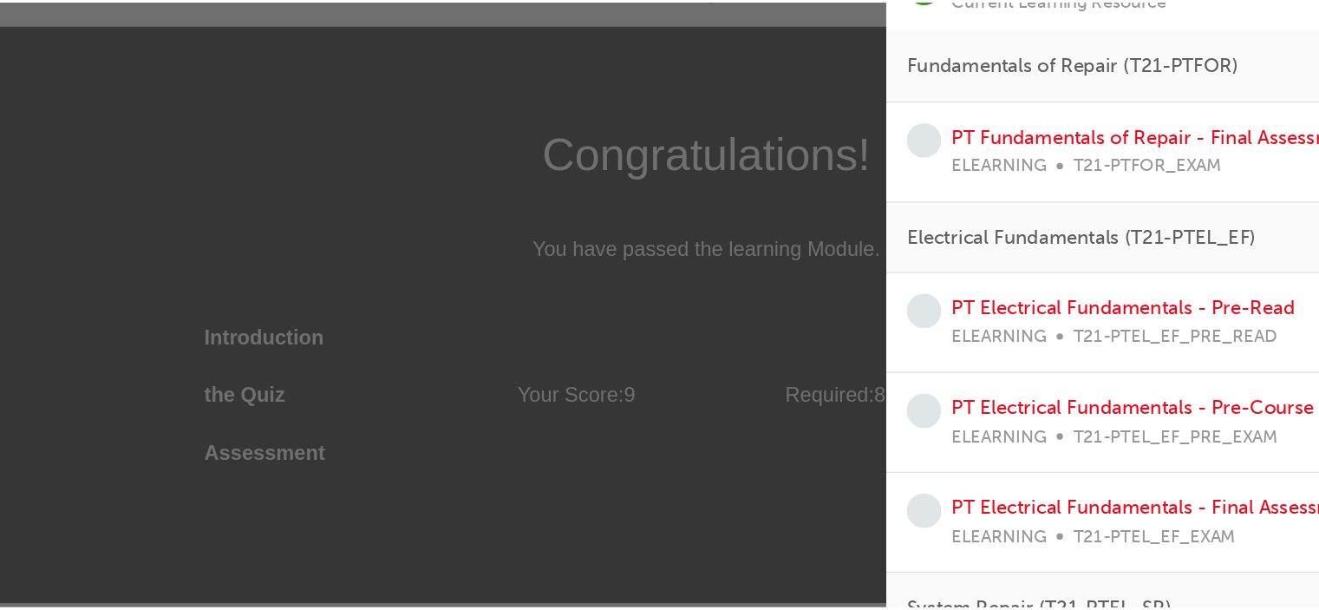
scroll to position [0, 0]
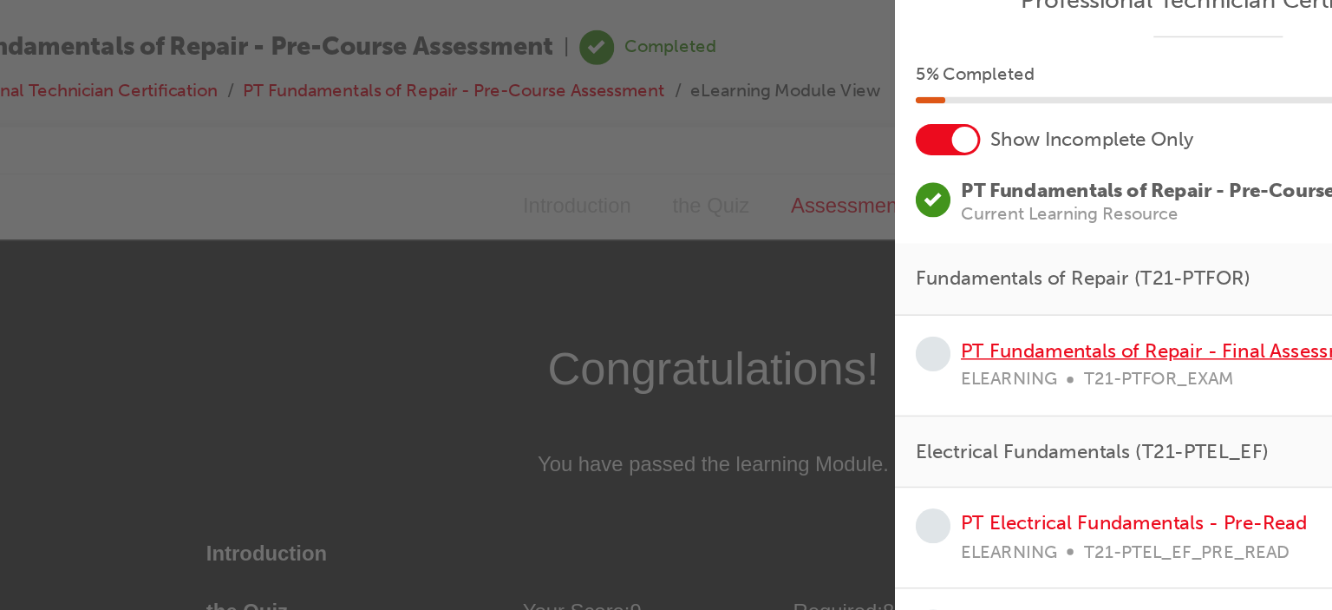
click at [1028, 285] on link "PT Fundamentals of Repair - Final Assessment" at bounding box center [1082, 292] width 278 height 16
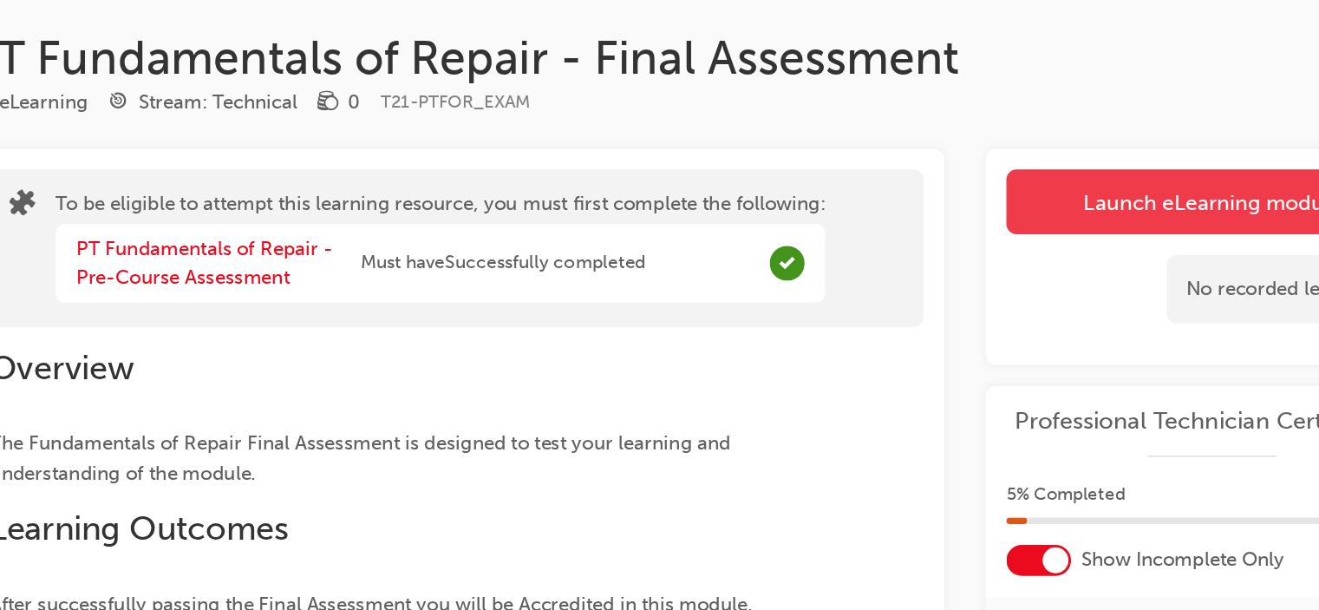
click at [1147, 183] on button "Launch eLearning module" at bounding box center [1111, 191] width 276 height 43
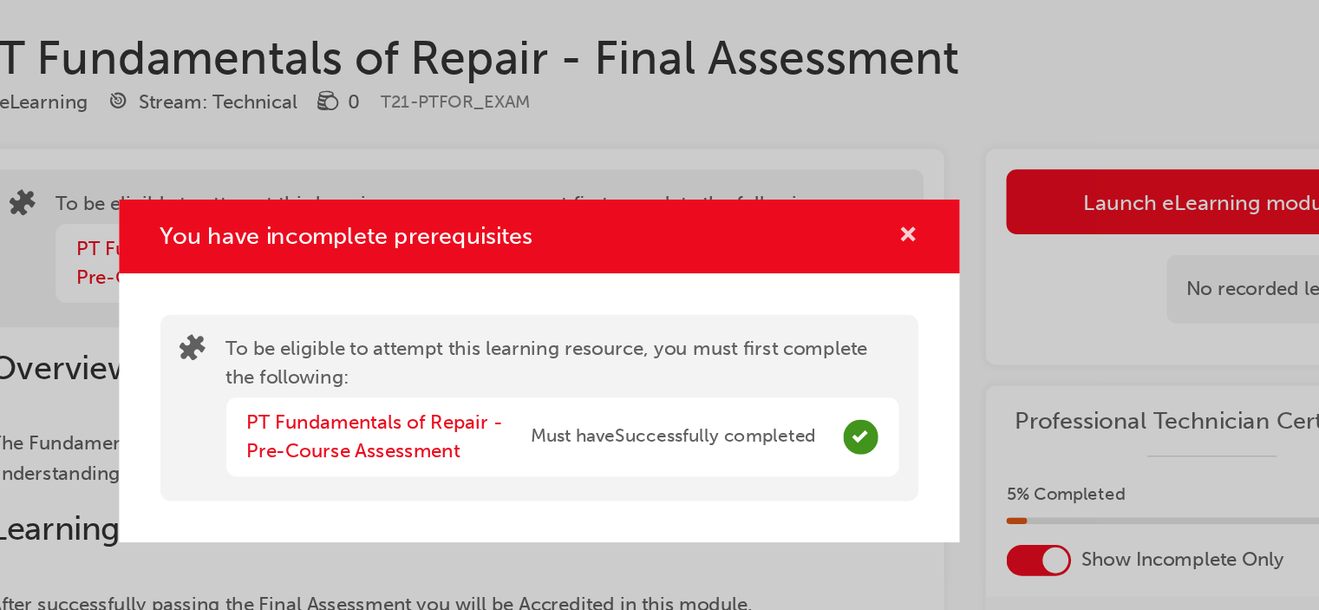
click at [906, 212] on span "cross-icon" at bounding box center [907, 215] width 13 height 16
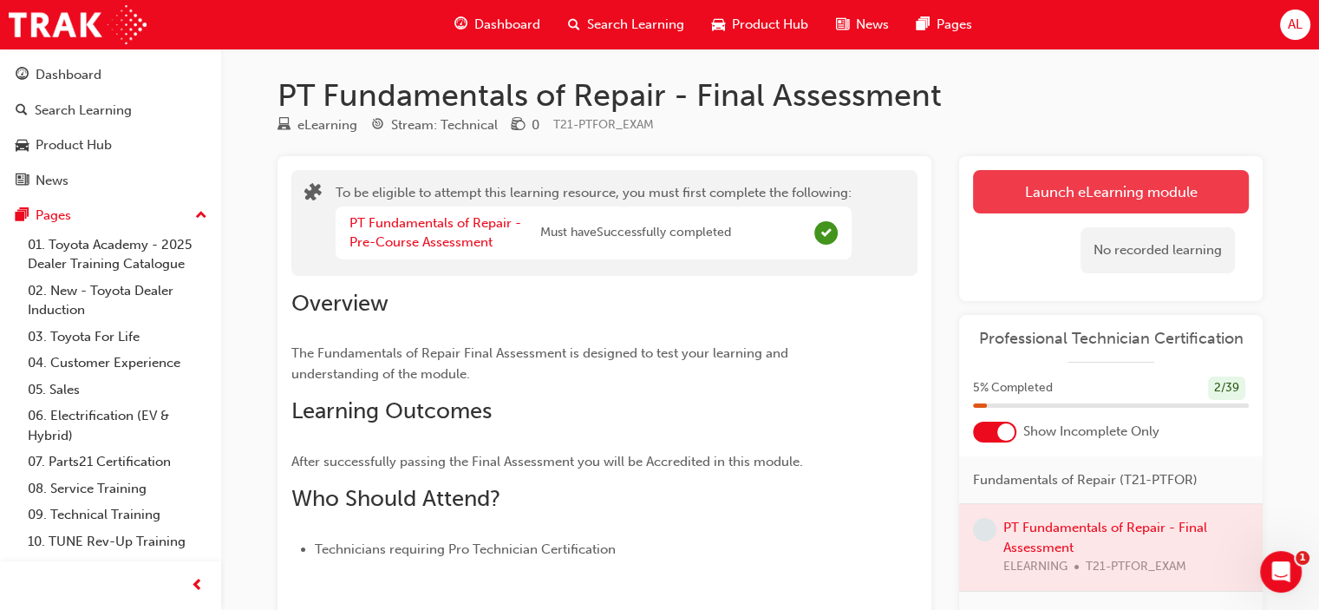
click at [1124, 188] on button "Launch eLearning module" at bounding box center [1111, 191] width 276 height 43
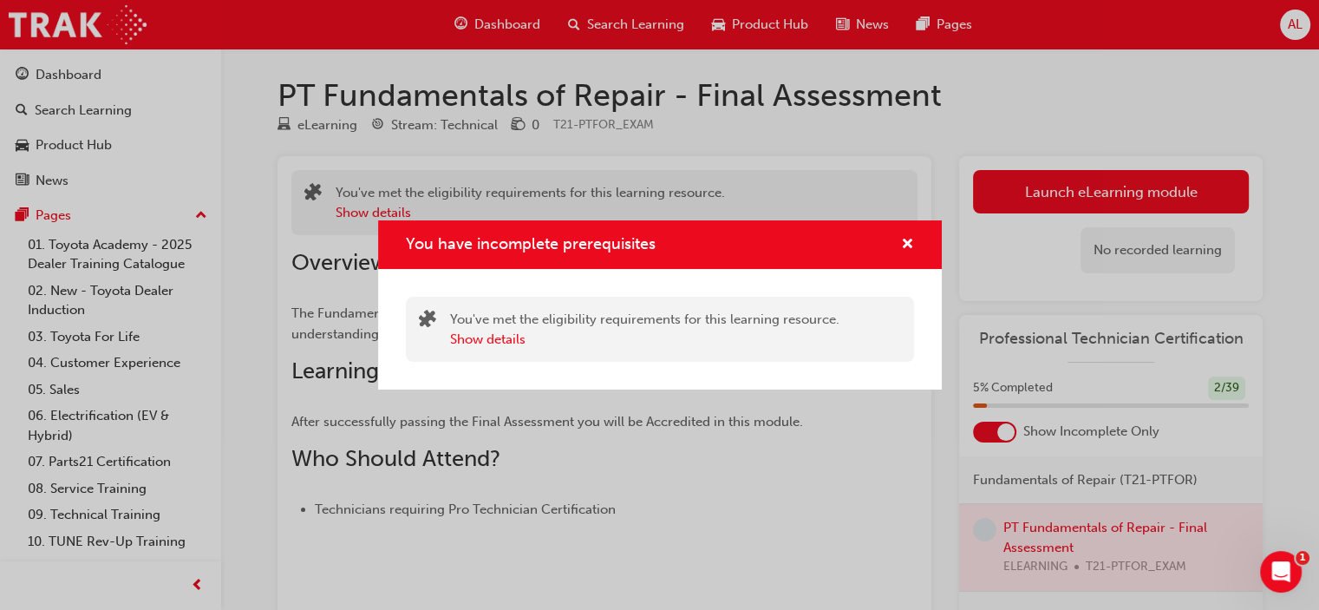
click at [899, 241] on div "You have incomplete prerequisites" at bounding box center [900, 245] width 27 height 22
click at [919, 239] on div "You have incomplete prerequisites" at bounding box center [660, 244] width 564 height 49
click at [904, 242] on span "cross-icon" at bounding box center [907, 246] width 13 height 16
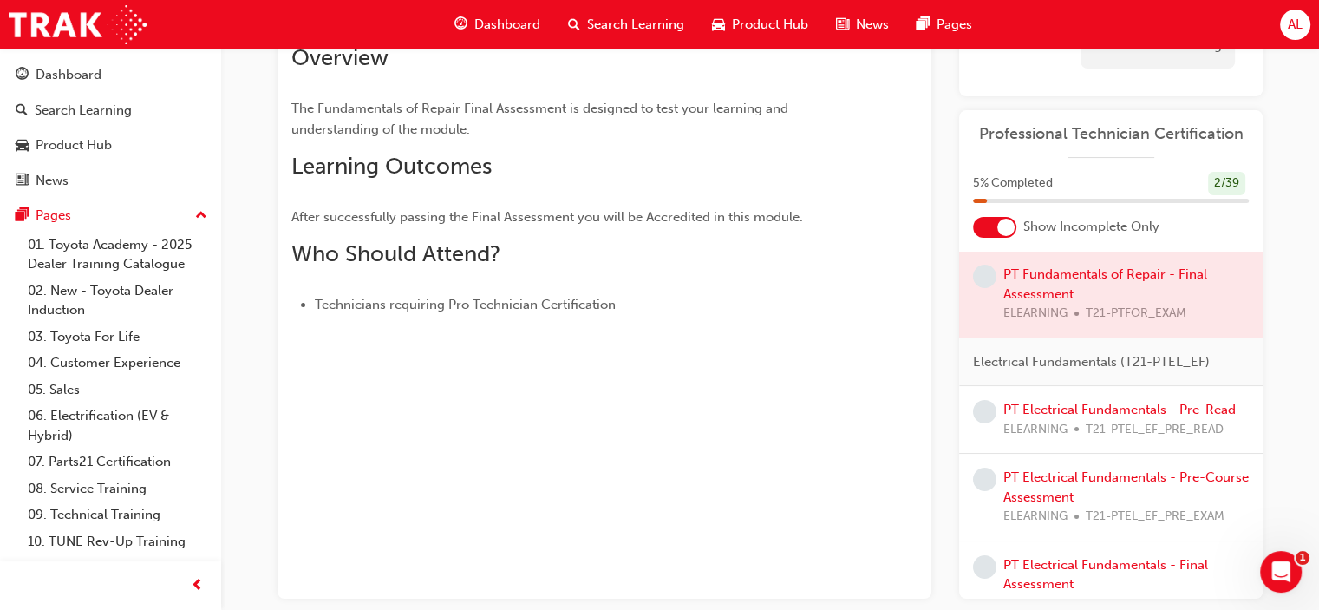
scroll to position [52, 0]
click at [1051, 272] on div at bounding box center [1111, 290] width 304 height 87
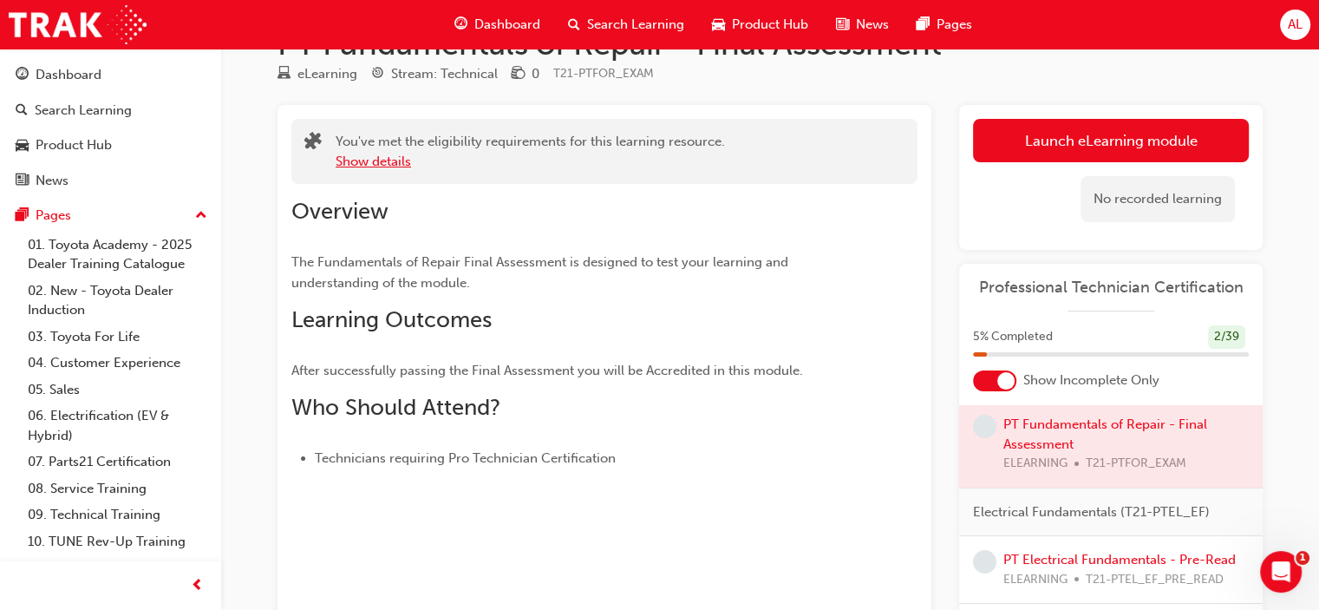
scroll to position [0, 0]
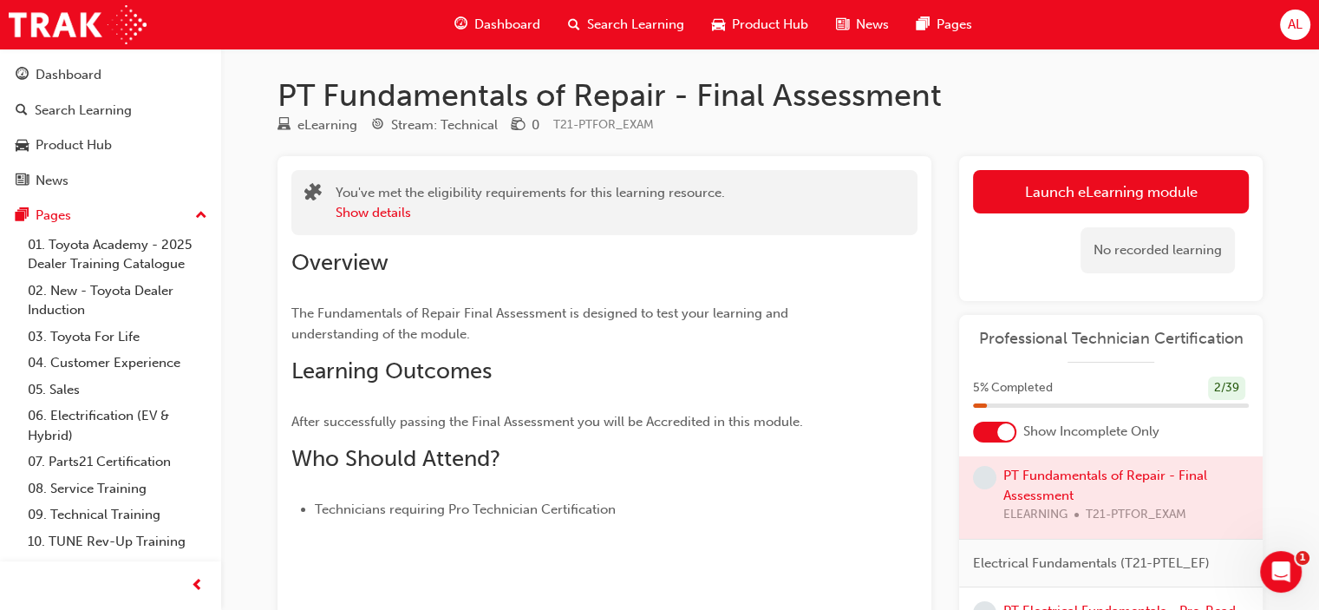
click at [985, 474] on span "learningRecordVerb_NONE-icon" at bounding box center [984, 477] width 23 height 23
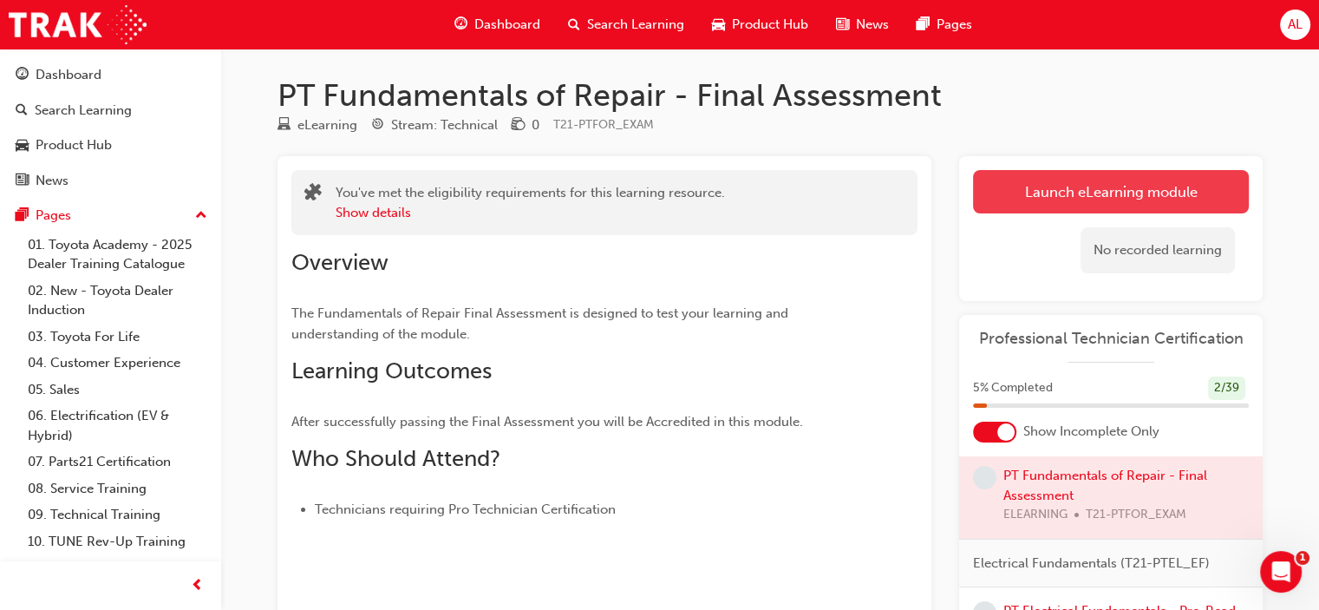
click at [1154, 197] on button "Launch eLearning module" at bounding box center [1111, 191] width 276 height 43
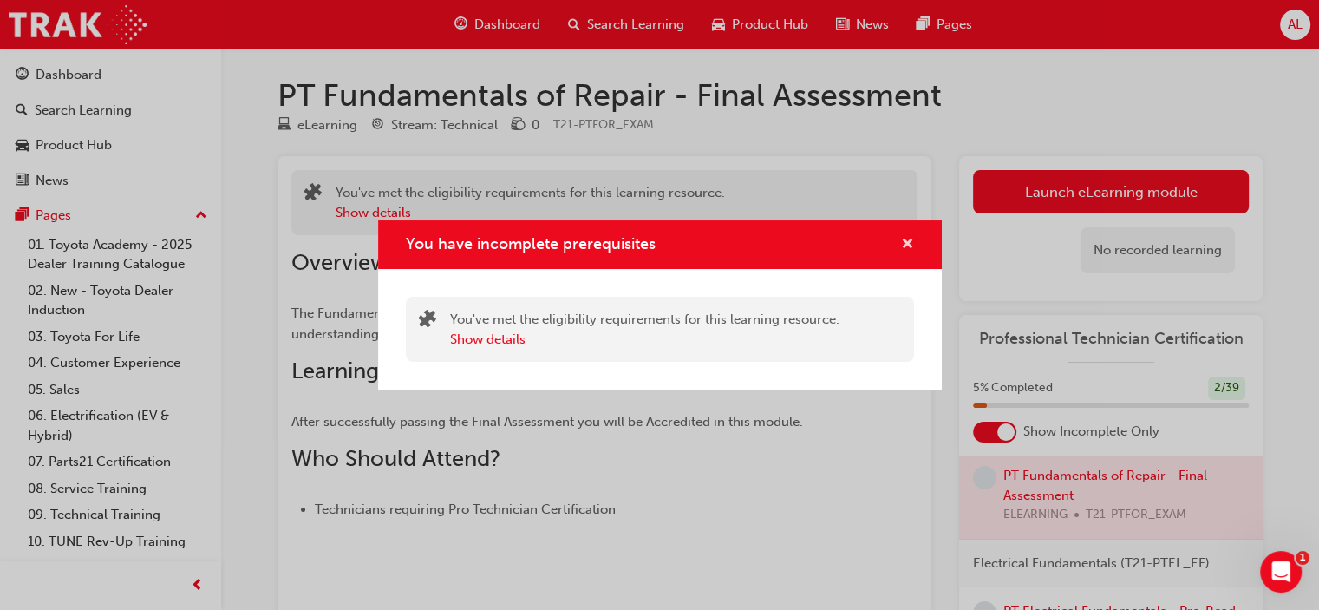
click at [909, 245] on span "cross-icon" at bounding box center [907, 246] width 13 height 16
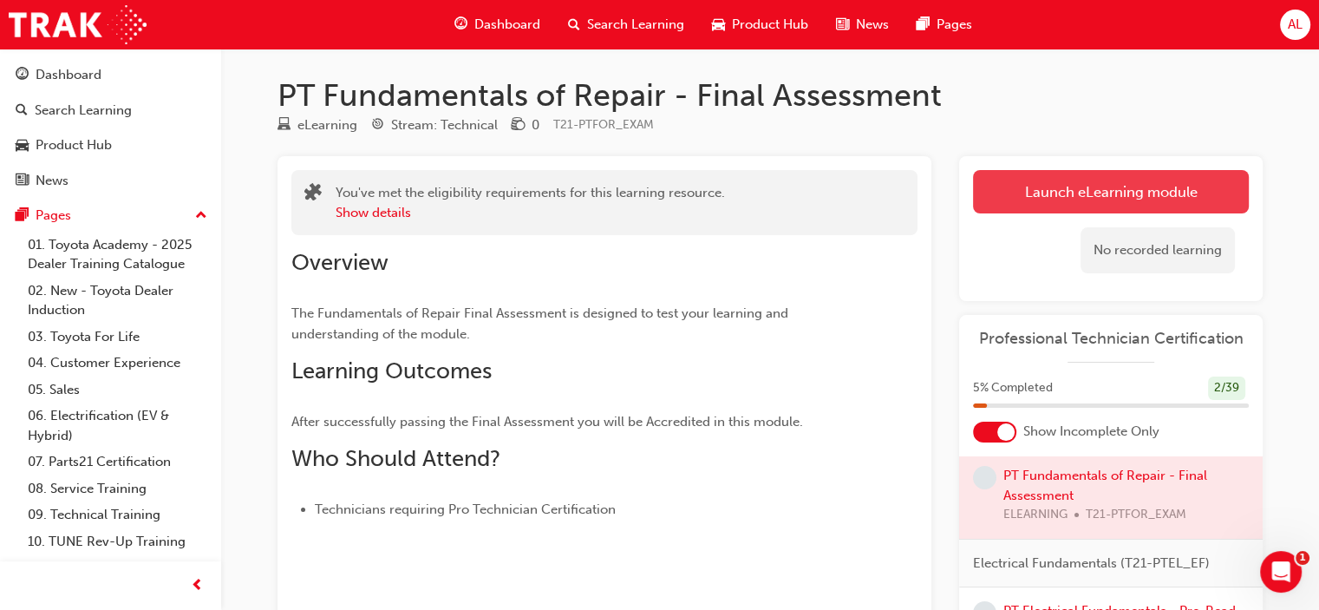
click at [1050, 186] on button "Launch eLearning module" at bounding box center [1111, 191] width 276 height 43
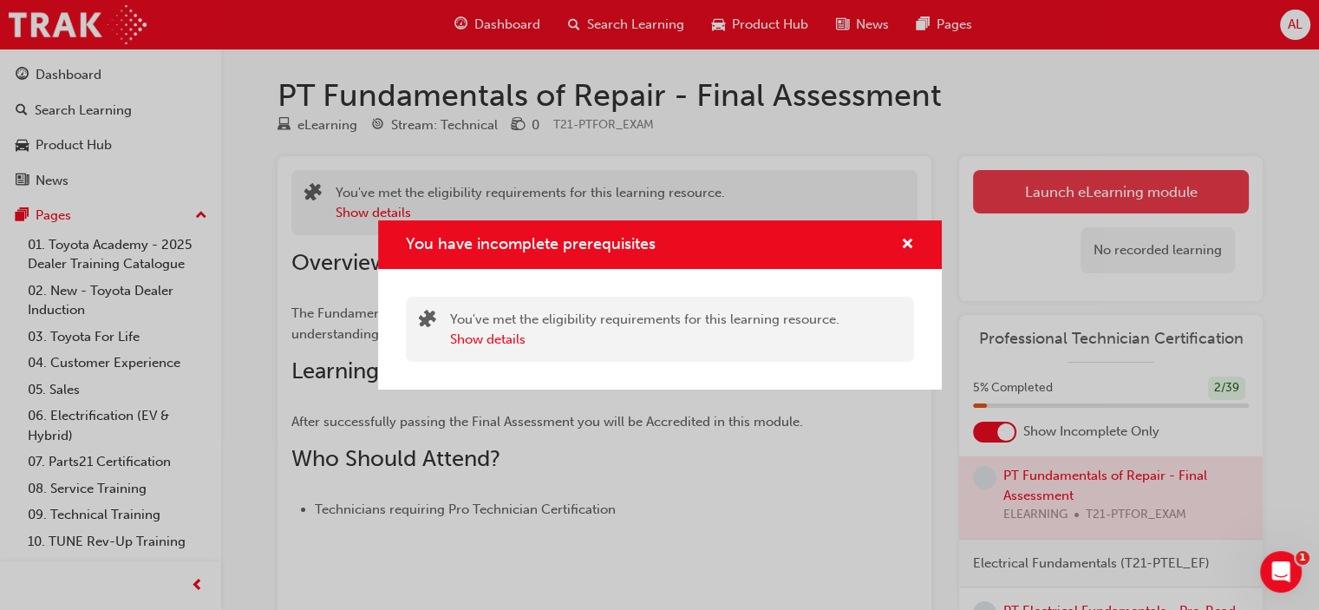
click at [1050, 186] on div "You have incomplete prerequisites You've met the eligibility requirements for t…" at bounding box center [659, 305] width 1319 height 610
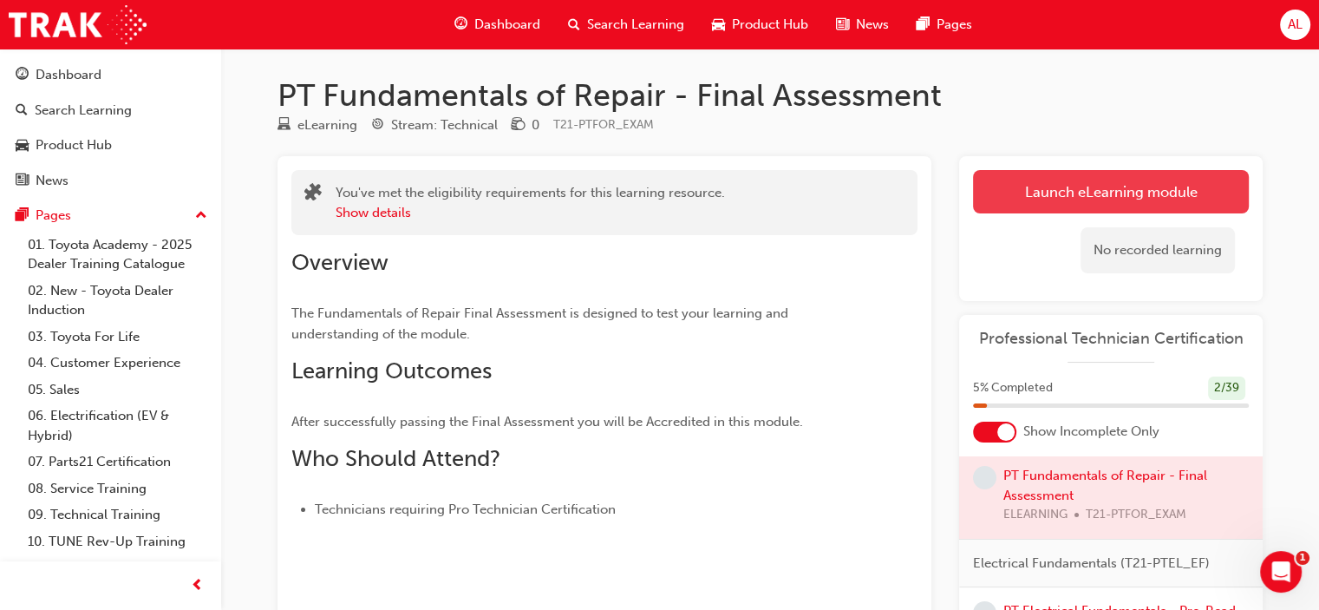
click at [1050, 186] on button "Launch eLearning module" at bounding box center [1111, 191] width 276 height 43
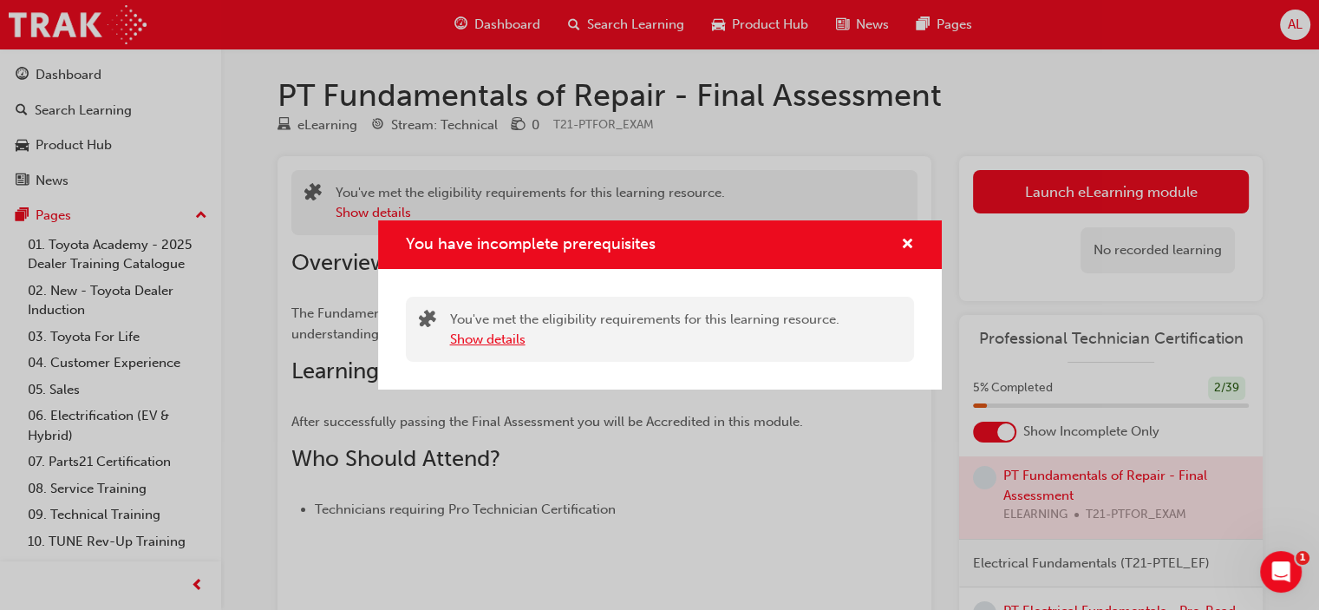
click at [472, 336] on button "Show details" at bounding box center [487, 340] width 75 height 20
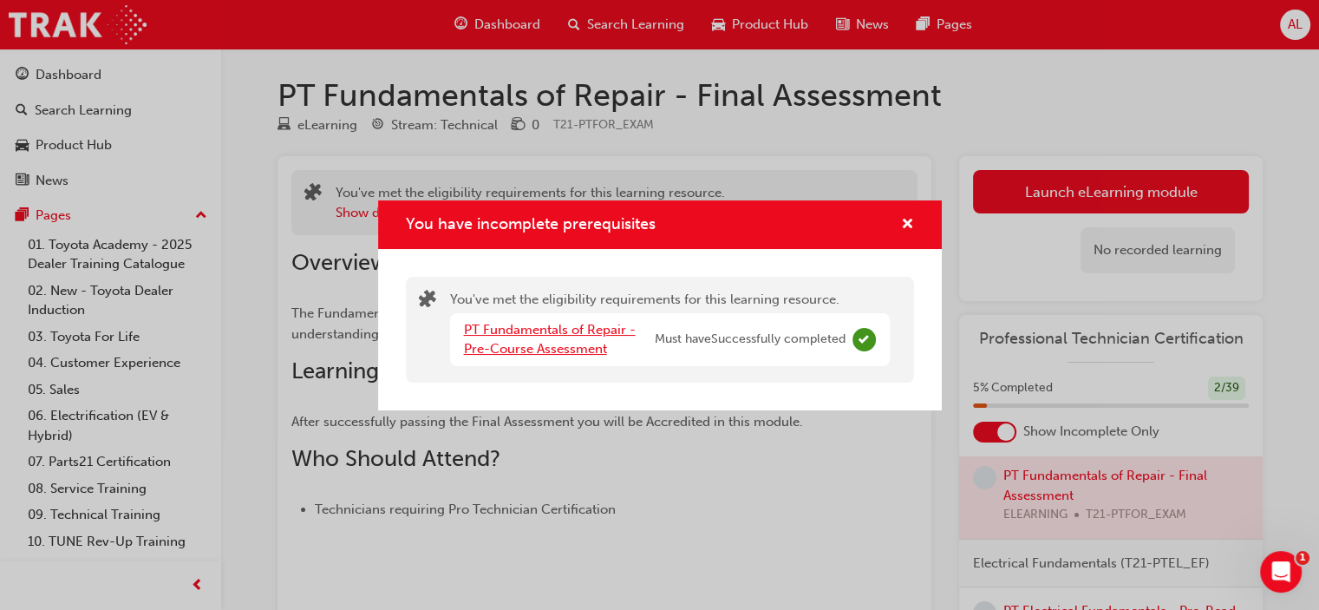
click at [472, 336] on link "PT Fundamentals of Repair - Pre-Course Assessment" at bounding box center [550, 340] width 172 height 36
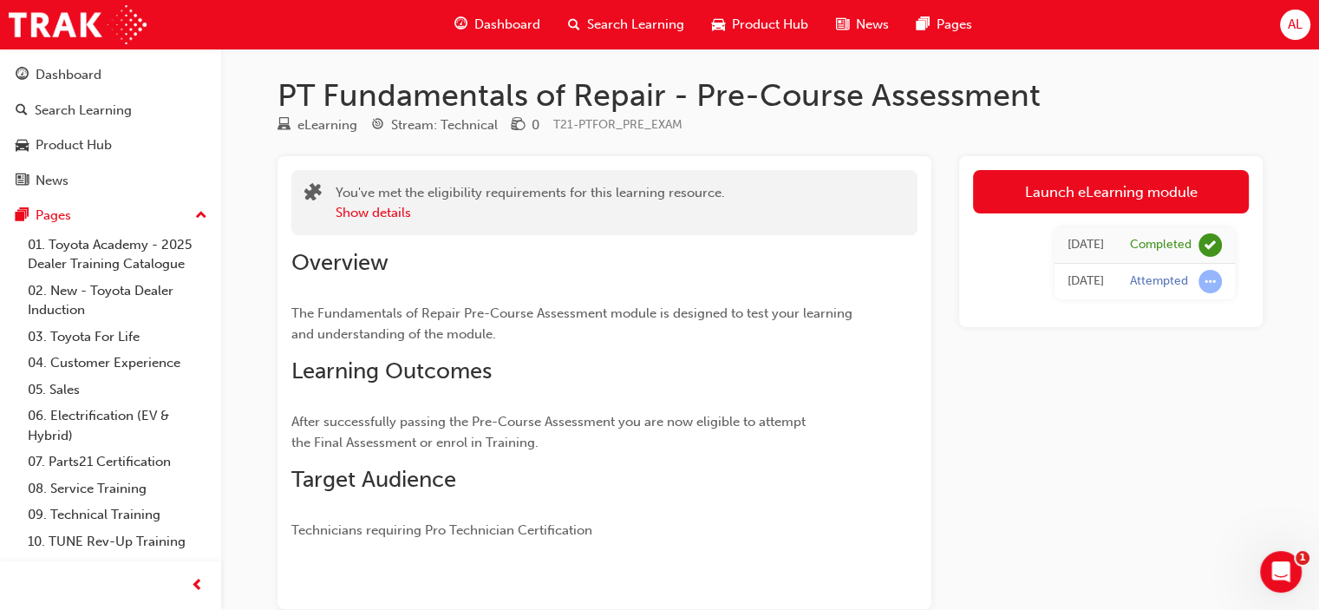
click at [500, 23] on span "Dashboard" at bounding box center [507, 25] width 66 height 20
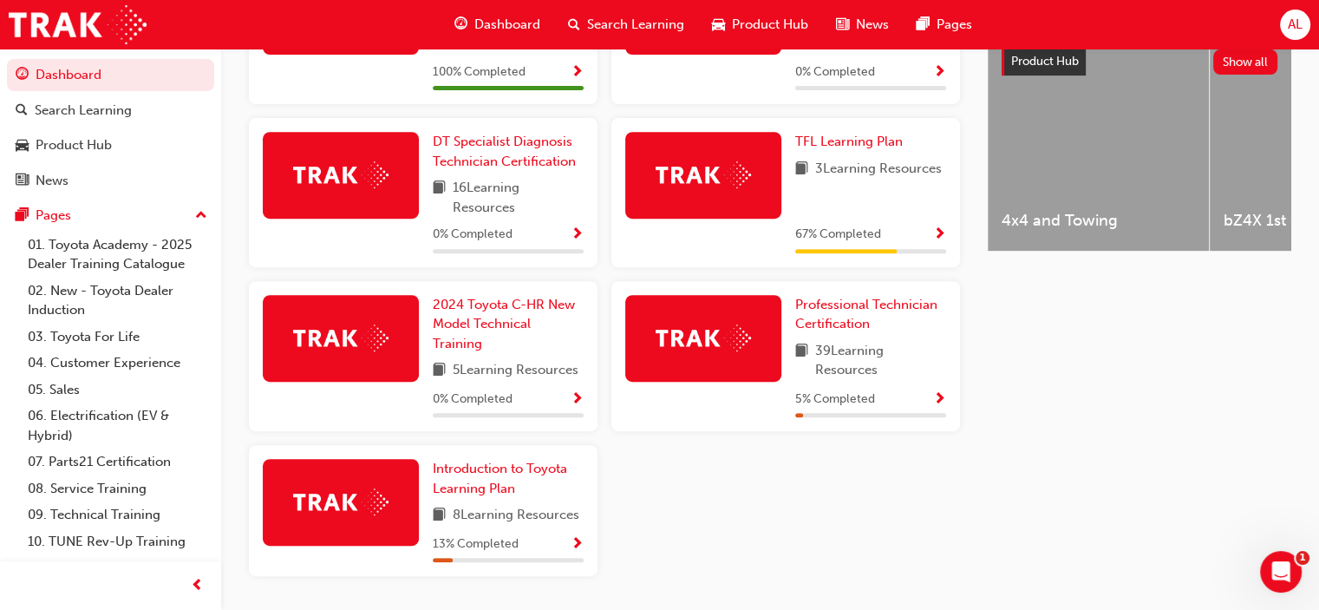
scroll to position [694, 0]
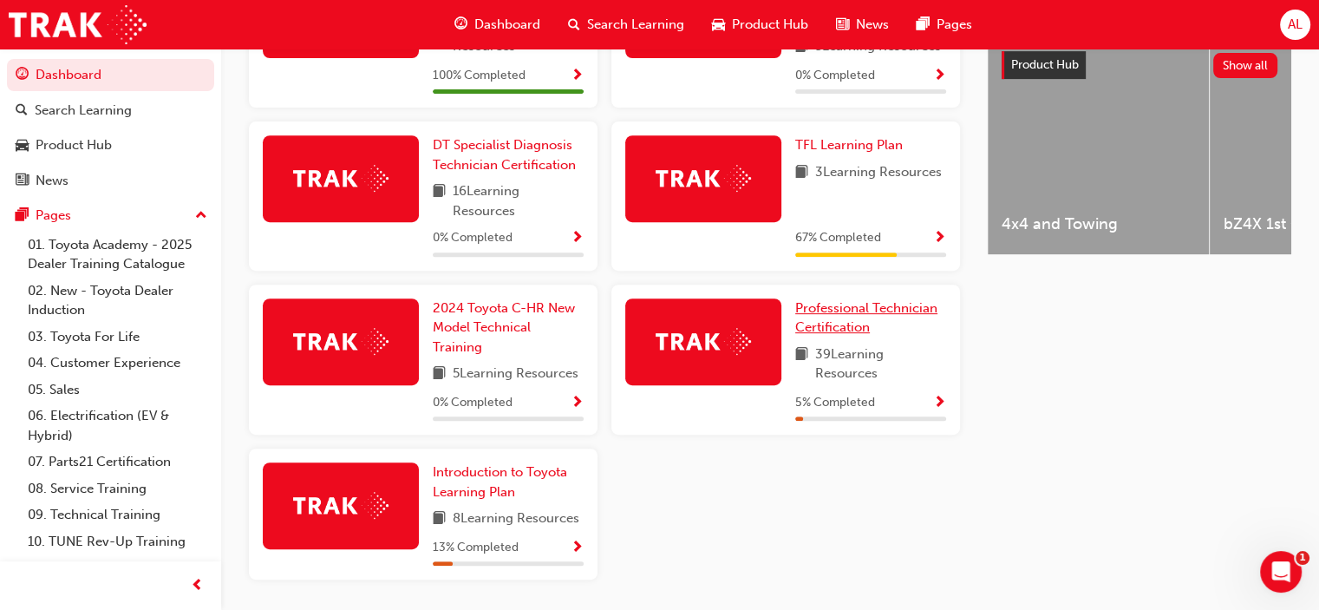
click at [808, 322] on link "Professional Technician Certification" at bounding box center [870, 317] width 151 height 39
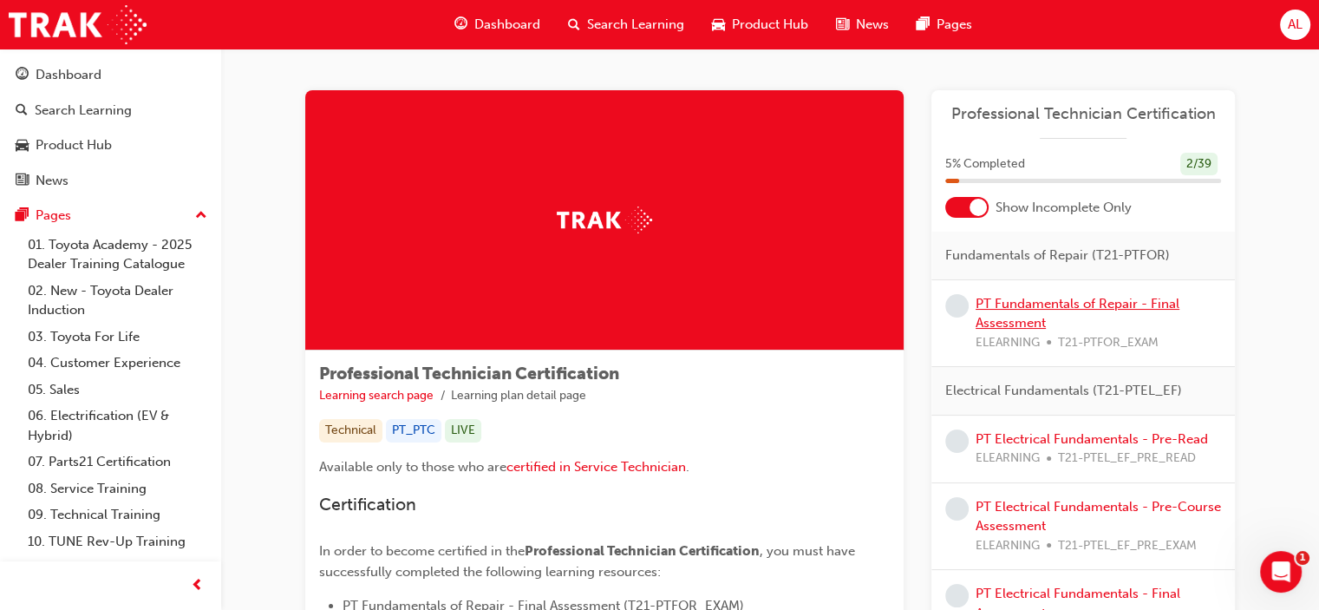
click at [1013, 304] on link "PT Fundamentals of Repair - Final Assessment" at bounding box center [1078, 314] width 204 height 36
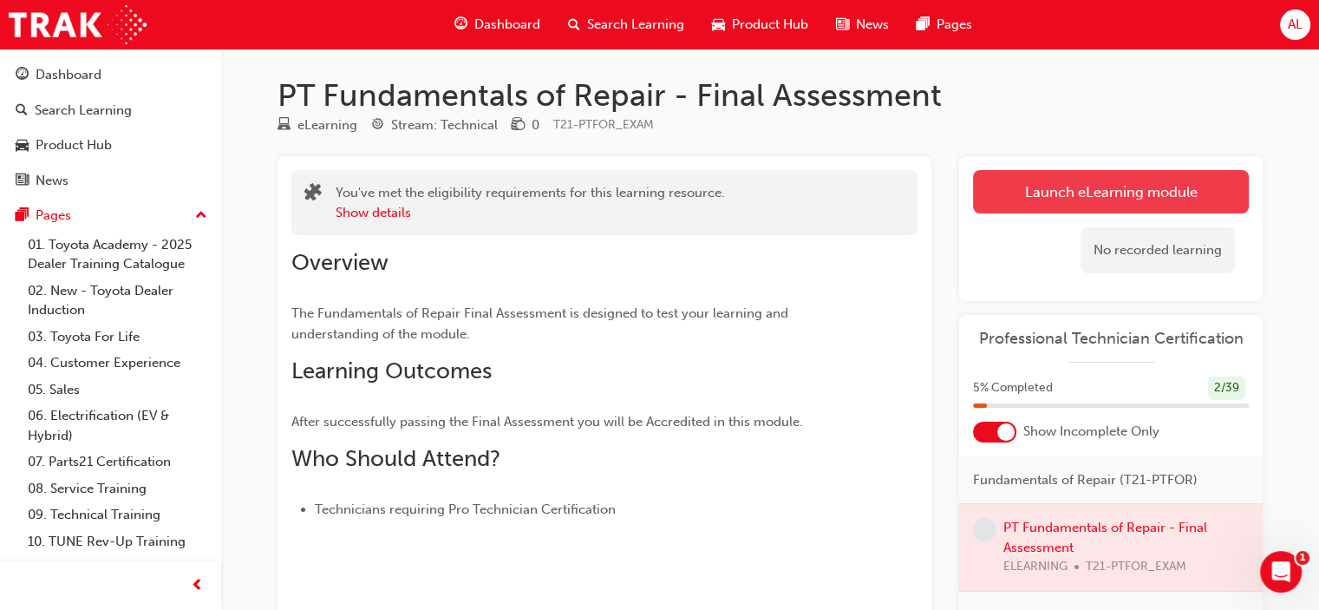
click at [1147, 193] on link "Launch eLearning module" at bounding box center [1111, 191] width 276 height 43
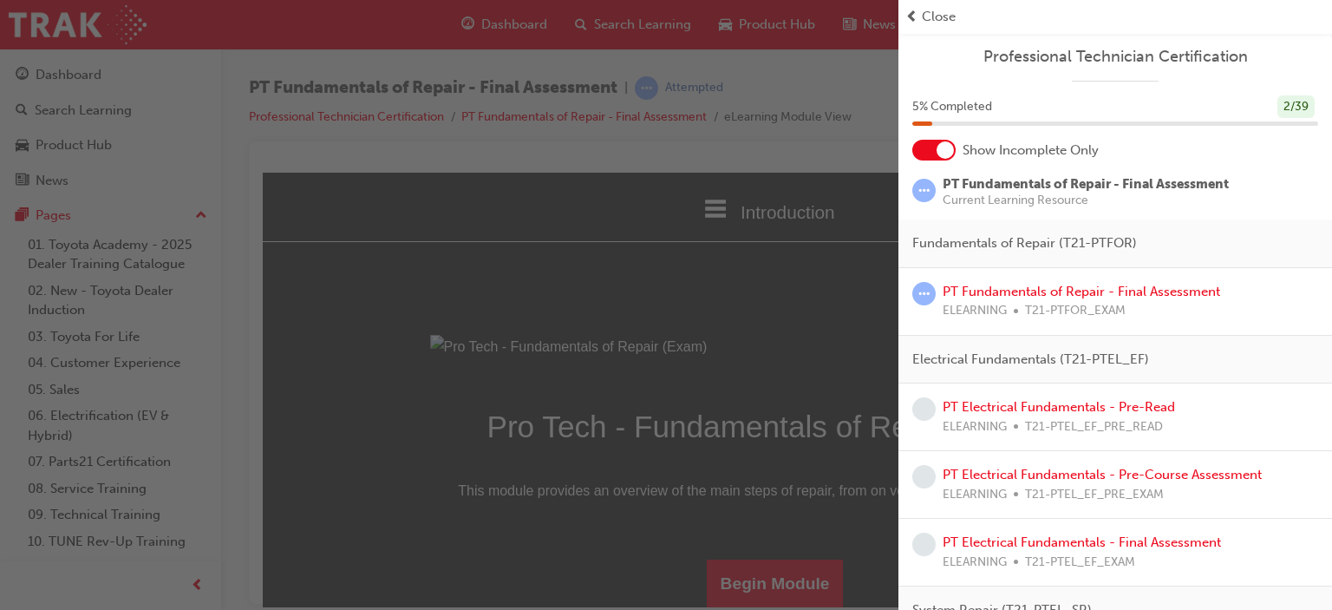
click at [770, 343] on div "button" at bounding box center [449, 305] width 899 height 610
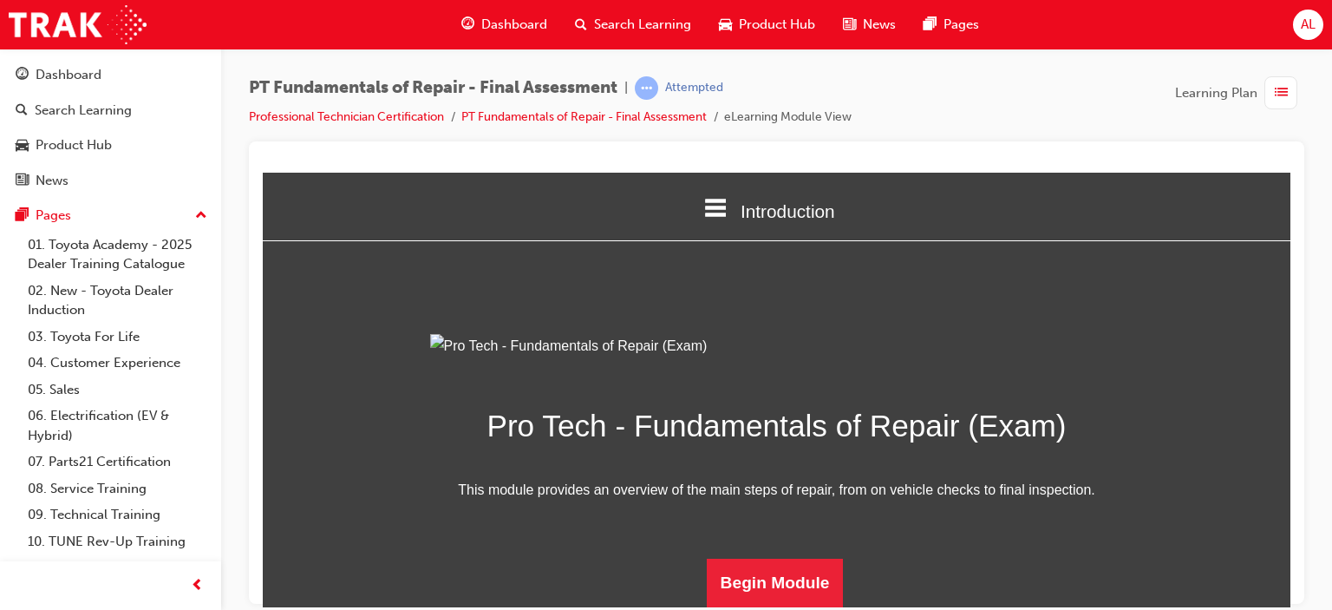
scroll to position [191, 0]
click at [767, 564] on button "Begin Module" at bounding box center [775, 582] width 137 height 49
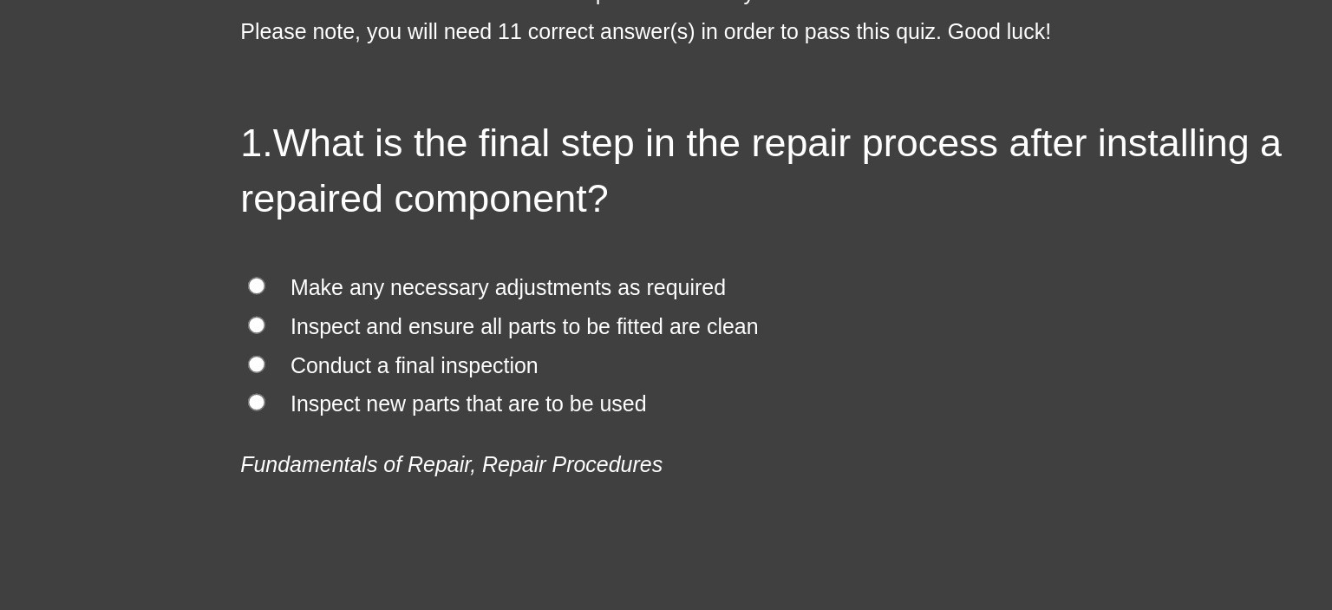
scroll to position [64, 0]
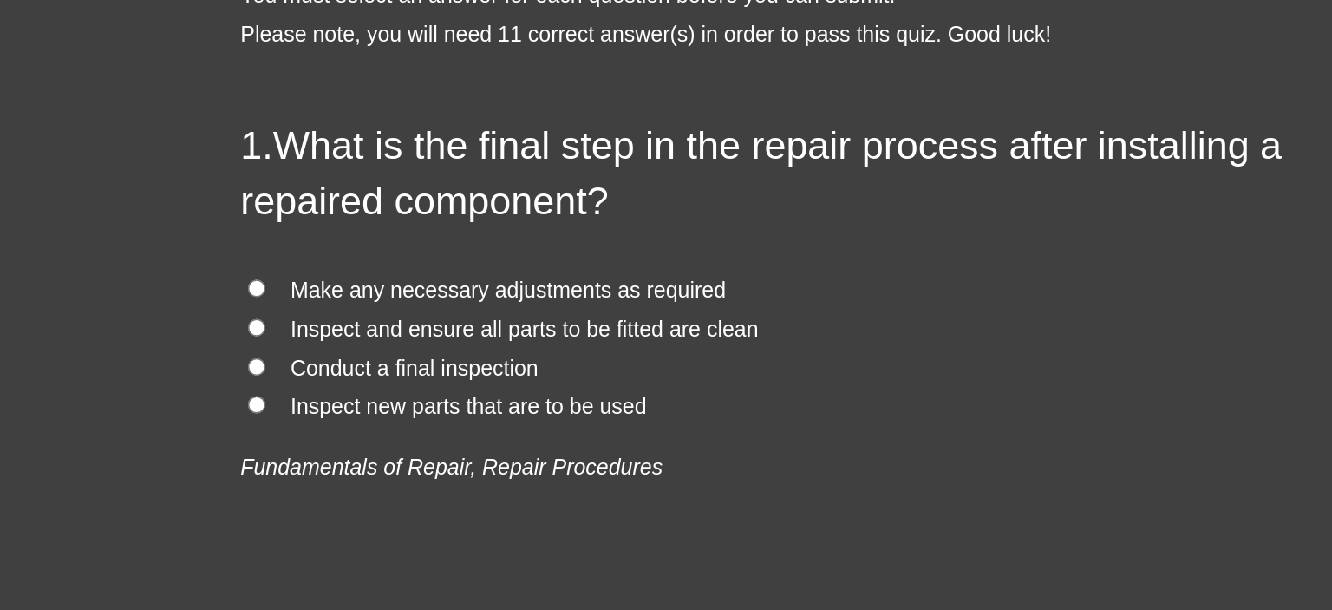
click at [153, 210] on input "Conduct a final inspection" at bounding box center [158, 210] width 11 height 11
radio input "true"
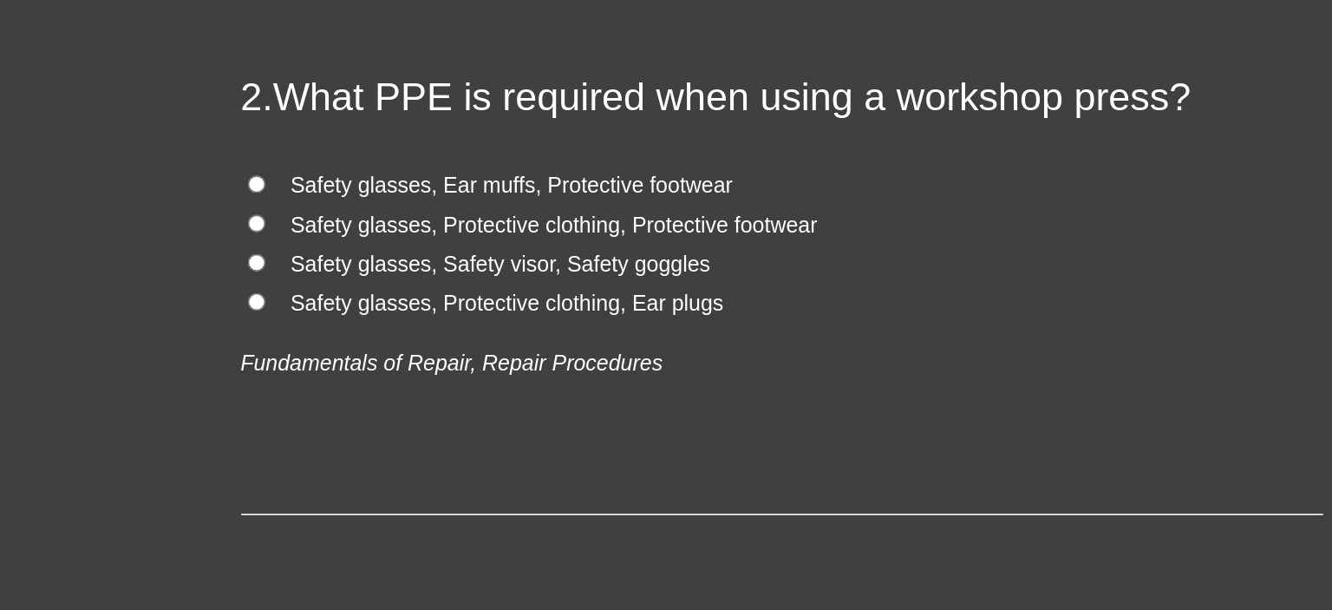
scroll to position [494, 0]
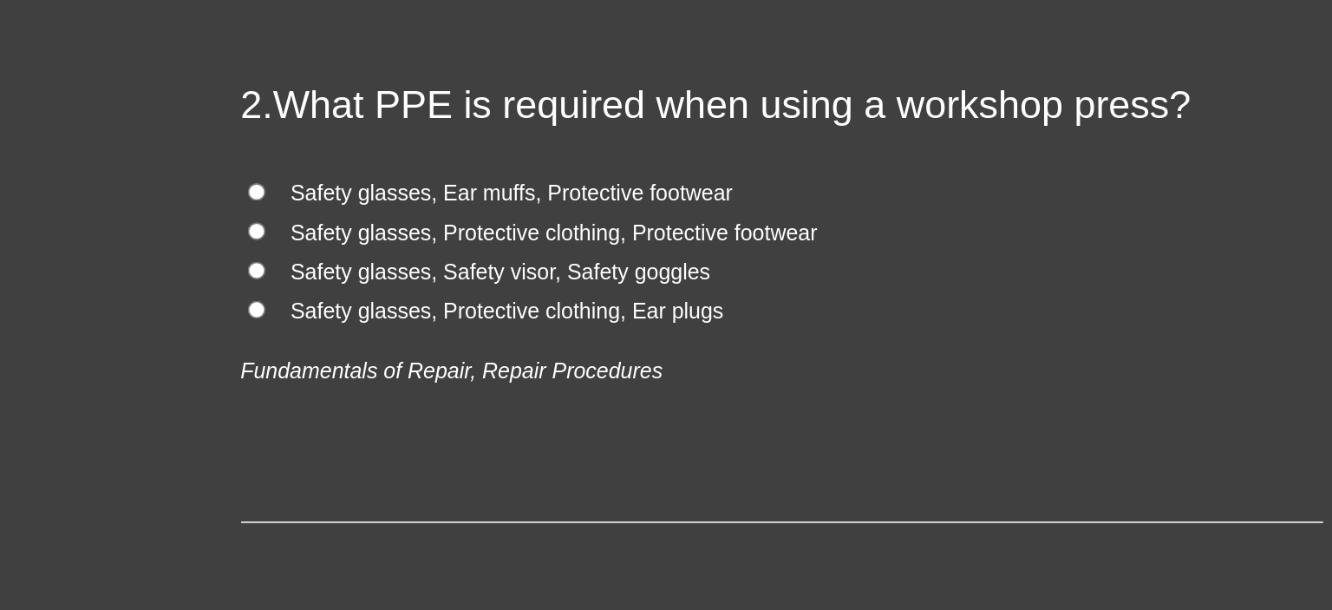
click at [153, 94] on input "Safety glasses, Ear muffs, Protective footwear" at bounding box center [158, 98] width 11 height 11
radio input "true"
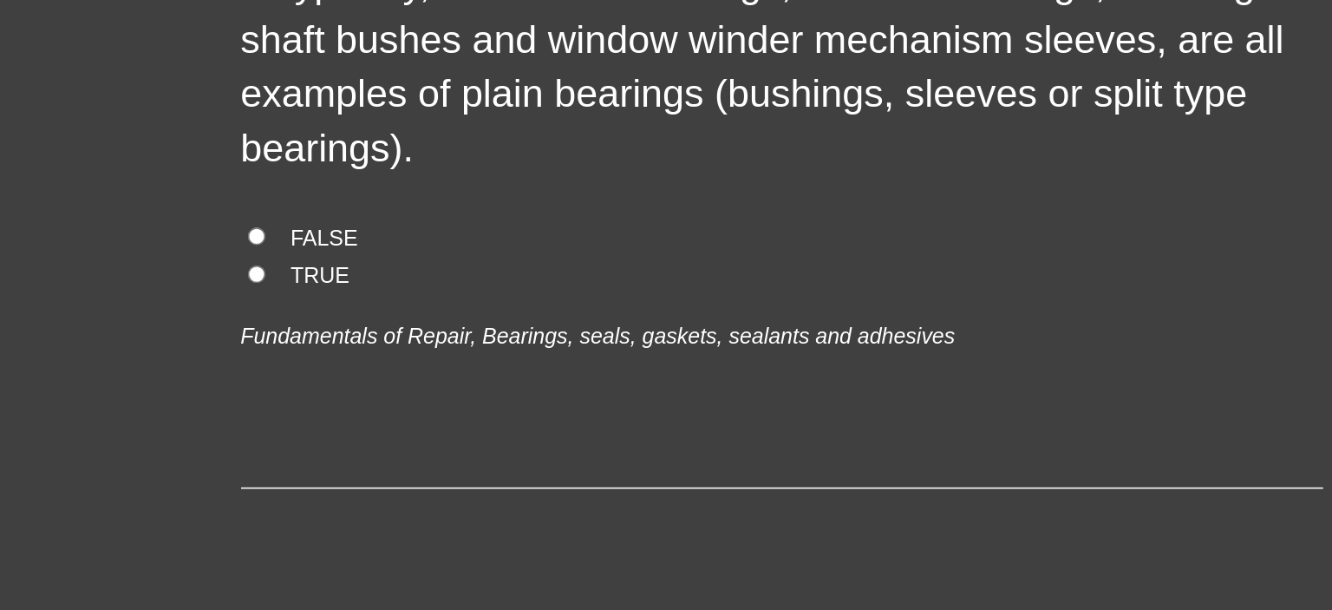
scroll to position [930, 0]
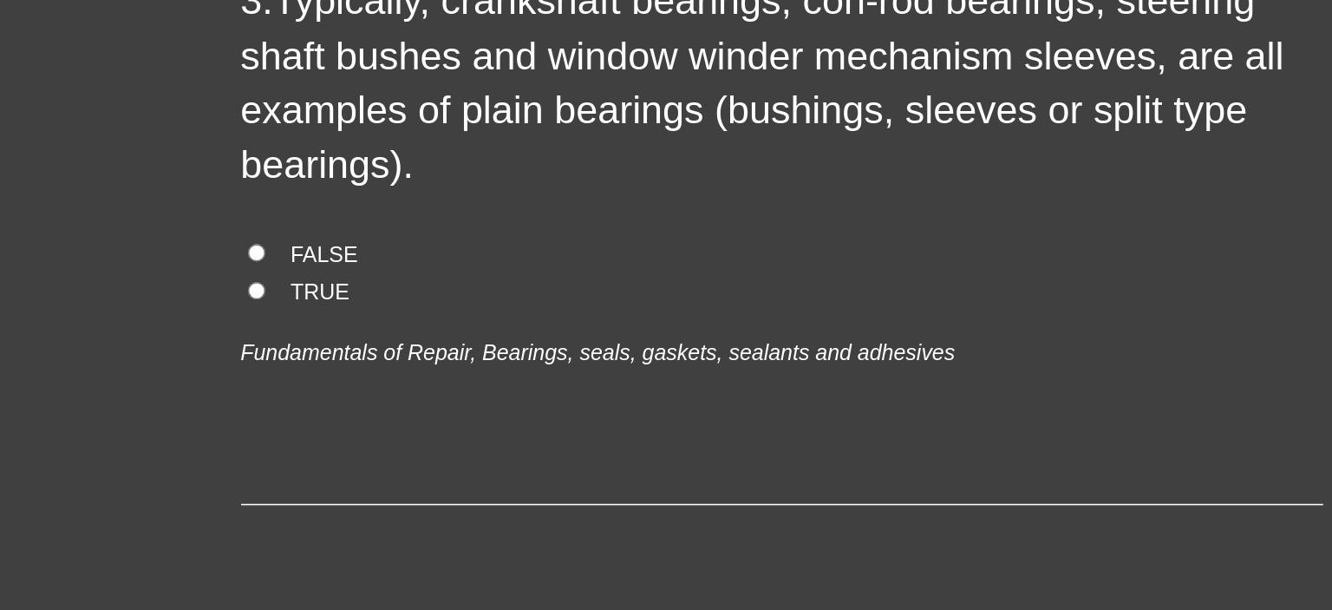
click at [153, 161] on input "TRUE" at bounding box center [158, 161] width 11 height 11
radio input "true"
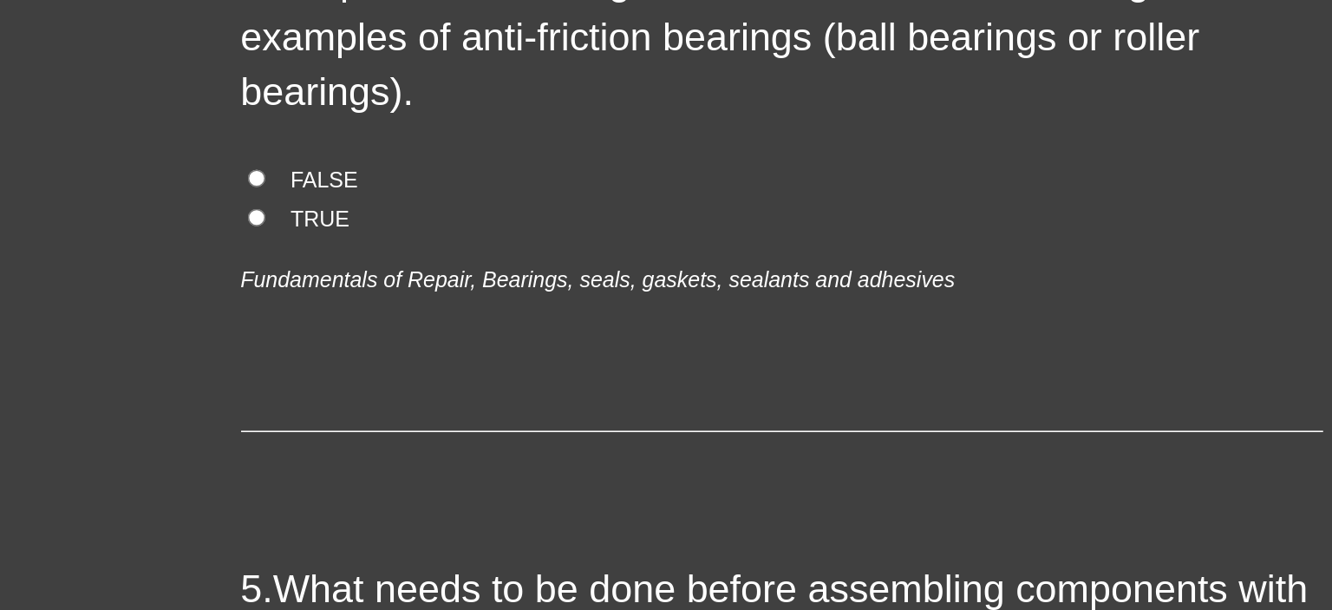
scroll to position [1394, 0]
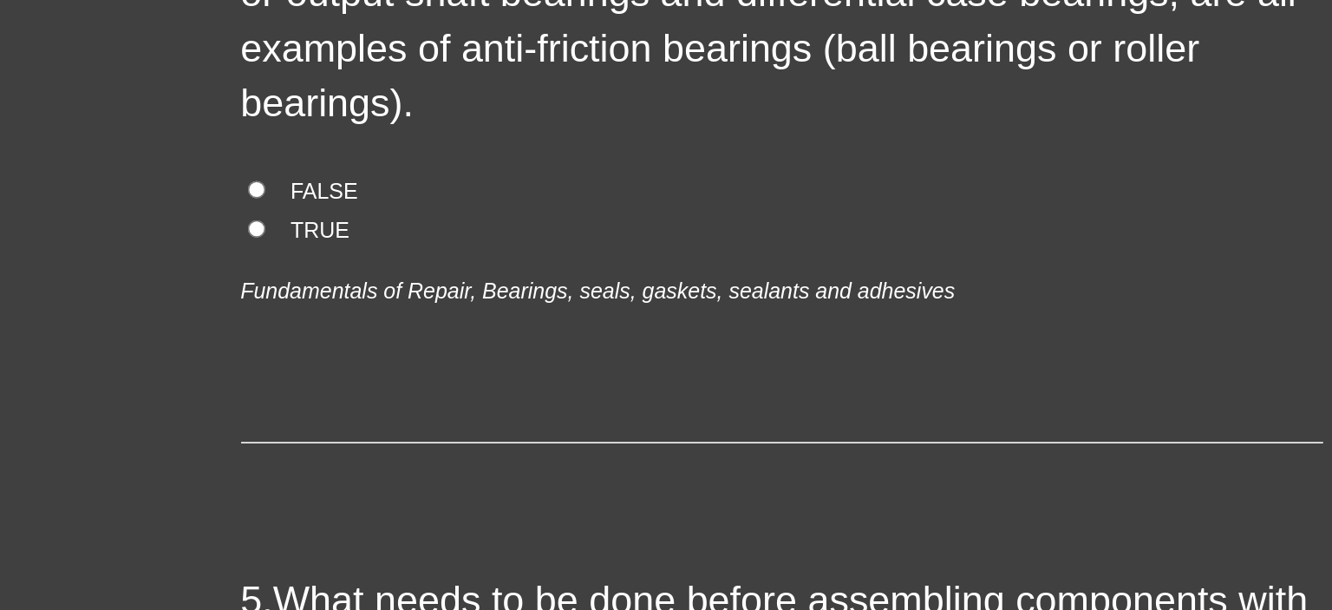
click at [153, 121] on input "TRUE" at bounding box center [158, 121] width 11 height 11
radio input "true"
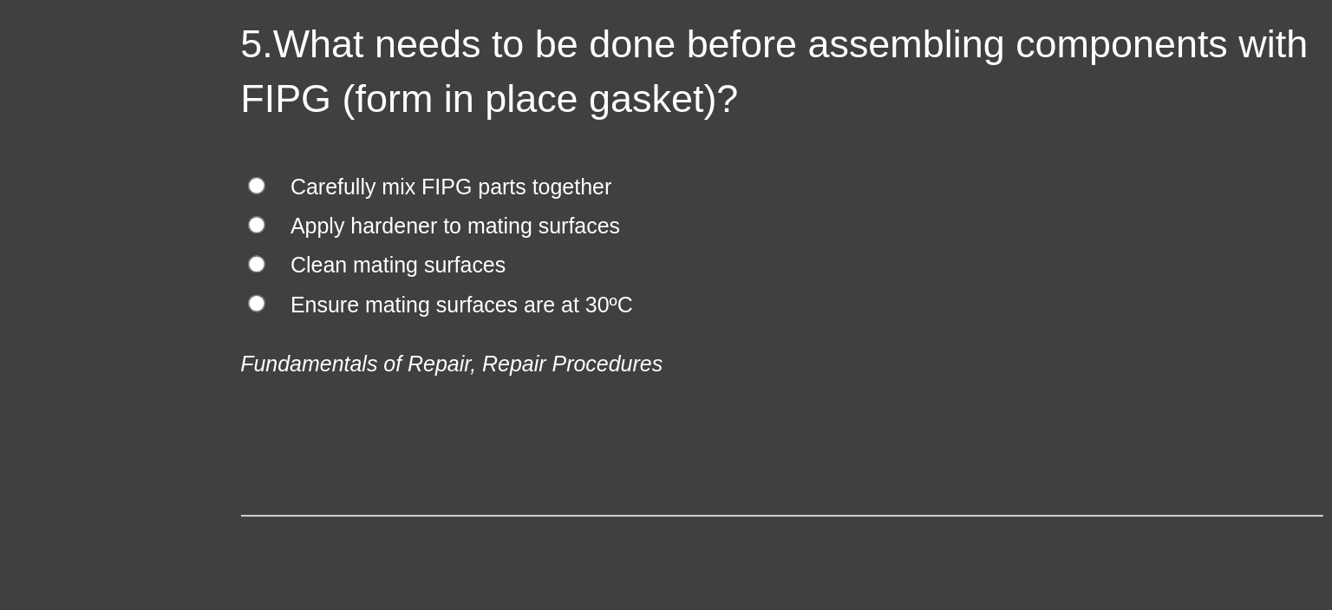
scroll to position [1747, 0]
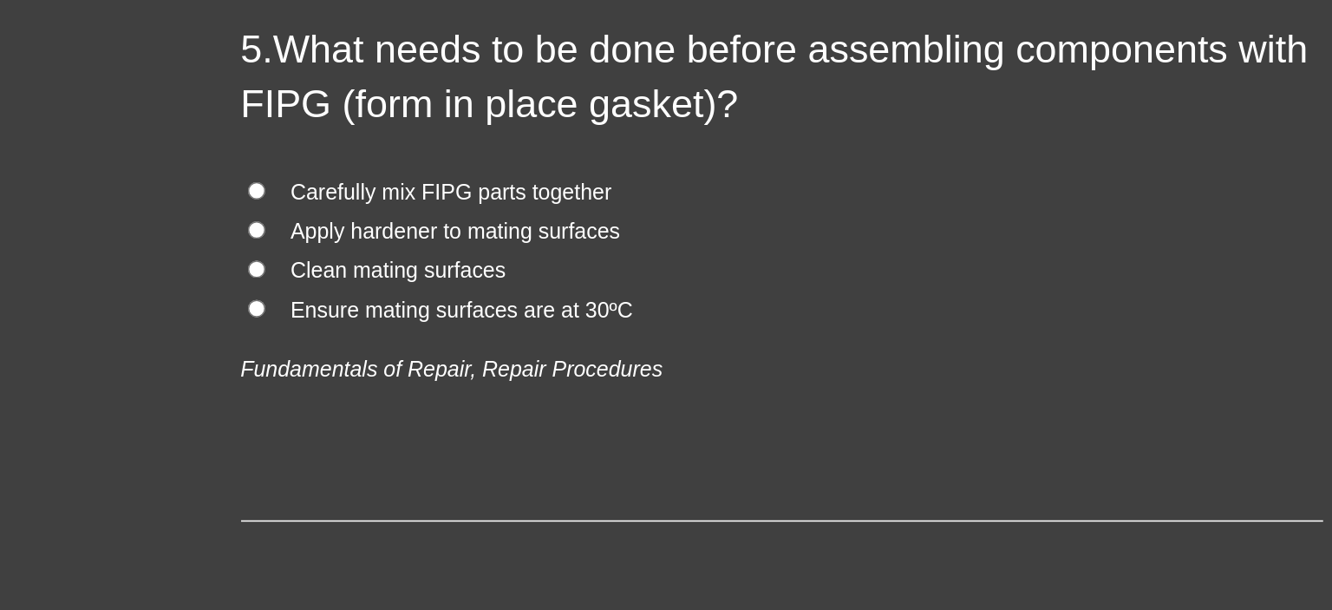
click at [153, 145] on input "Clean mating surfaces" at bounding box center [158, 147] width 11 height 11
radio input "true"
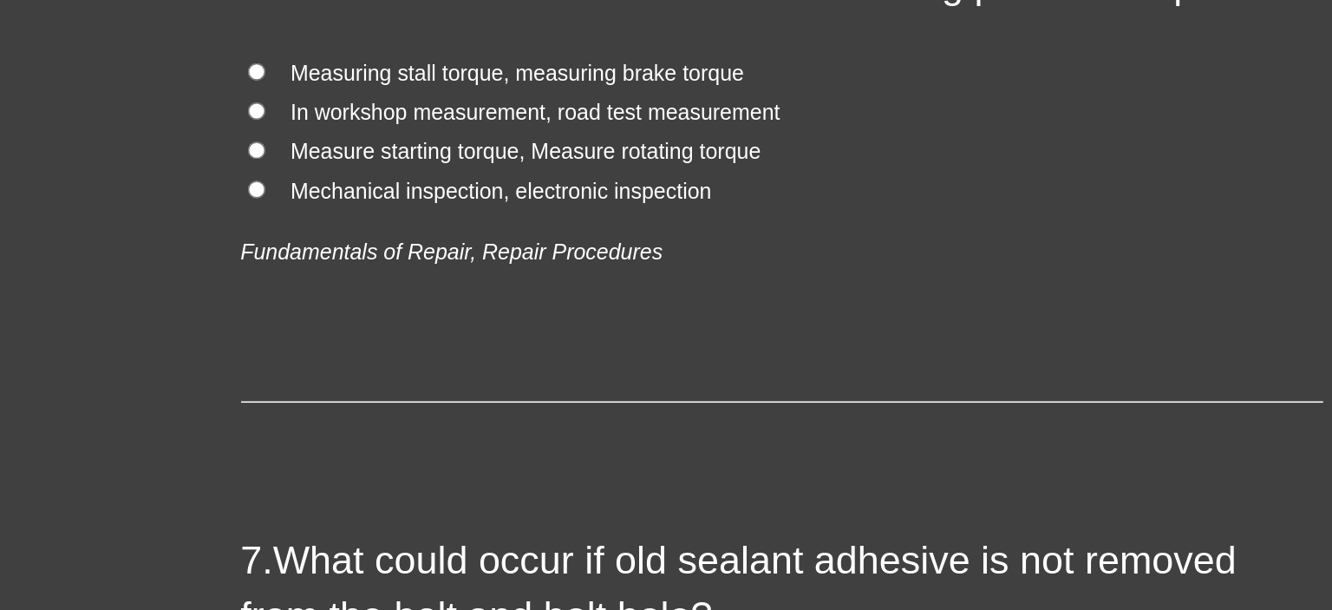
scroll to position [2179, 0]
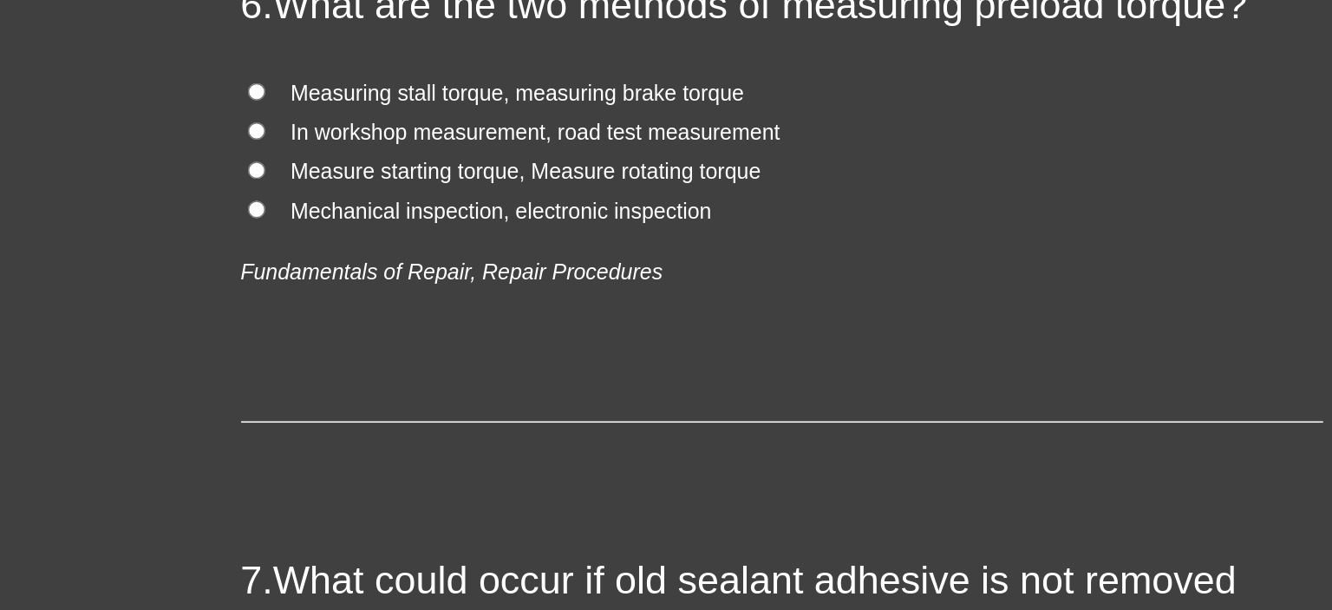
click at [153, 84] on input "Measure starting torque, Measure rotating torque" at bounding box center [158, 84] width 11 height 11
radio input "true"
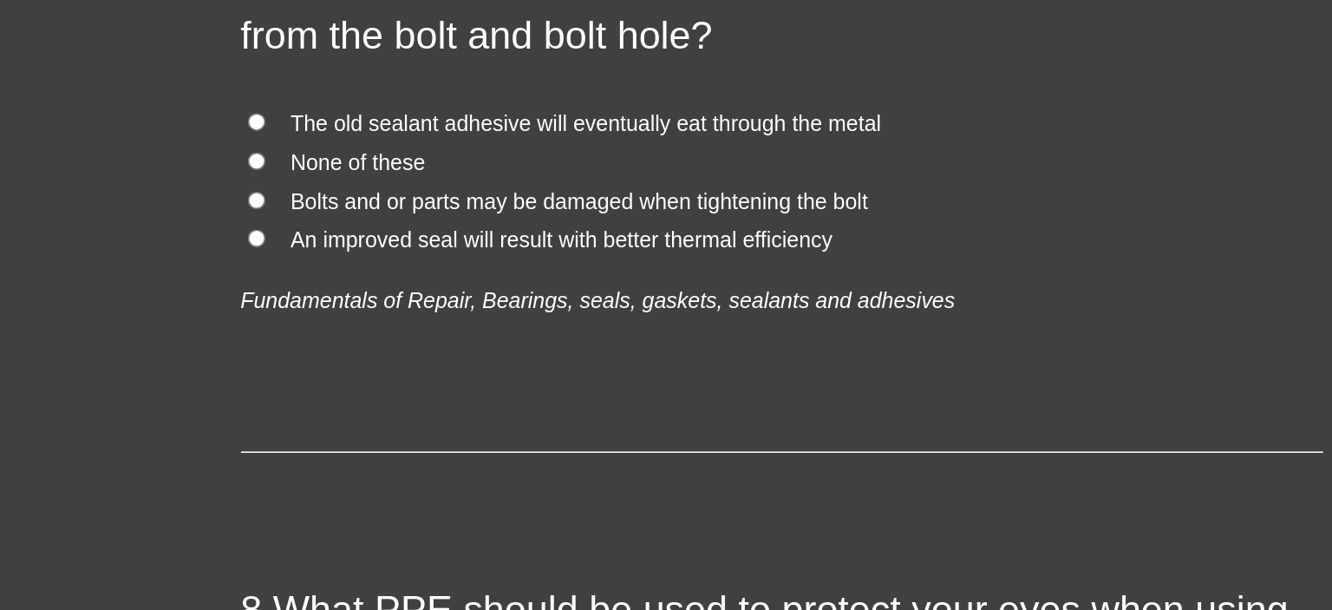
scroll to position [2559, 0]
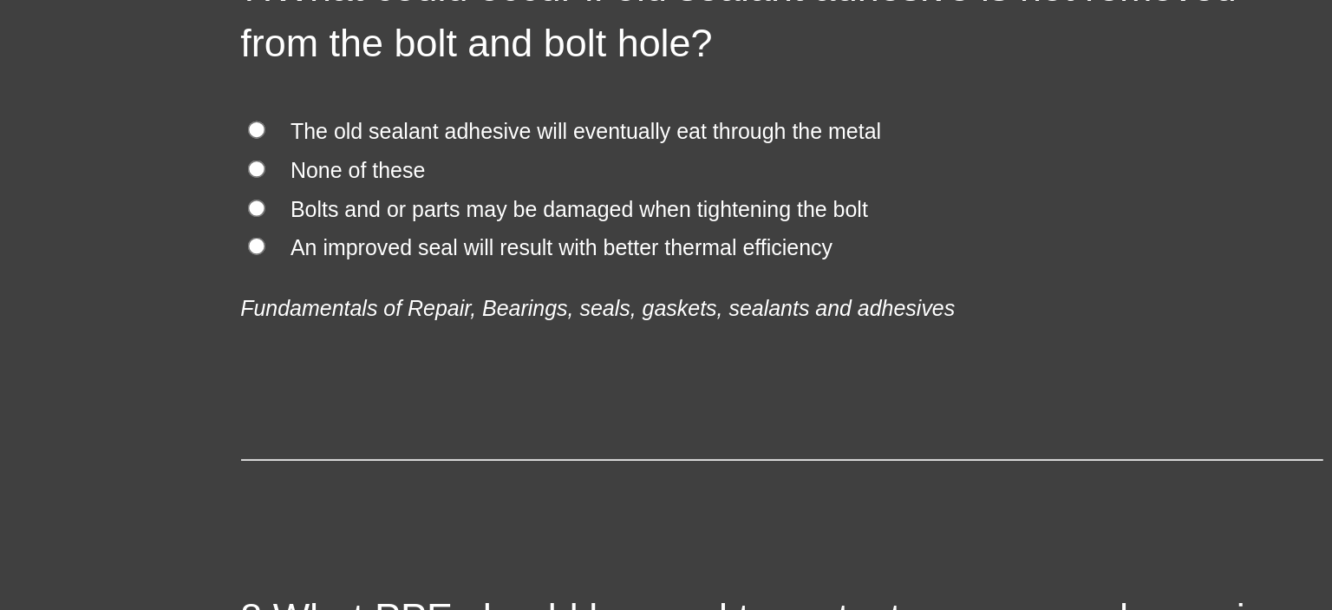
click at [153, 103] on input "Bolts and or parts may be damaged when tightening the bolt" at bounding box center [158, 108] width 11 height 11
radio input "true"
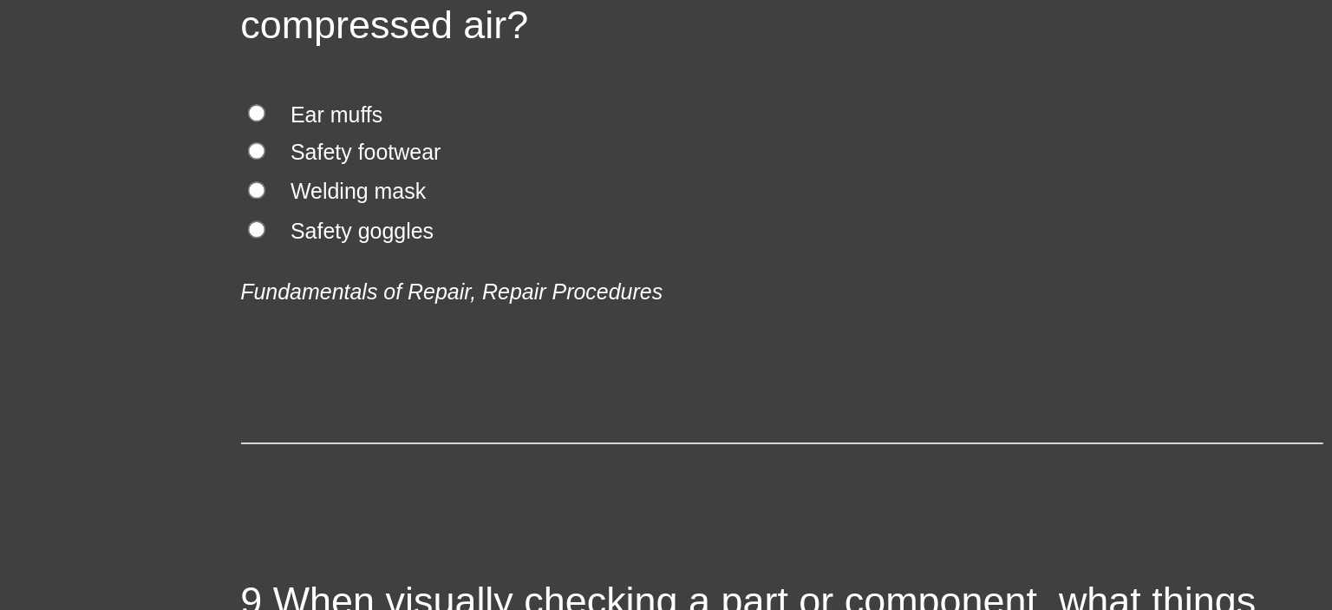
scroll to position [2973, 0]
click at [153, 120] on input "Safety goggles" at bounding box center [158, 122] width 11 height 11
radio input "true"
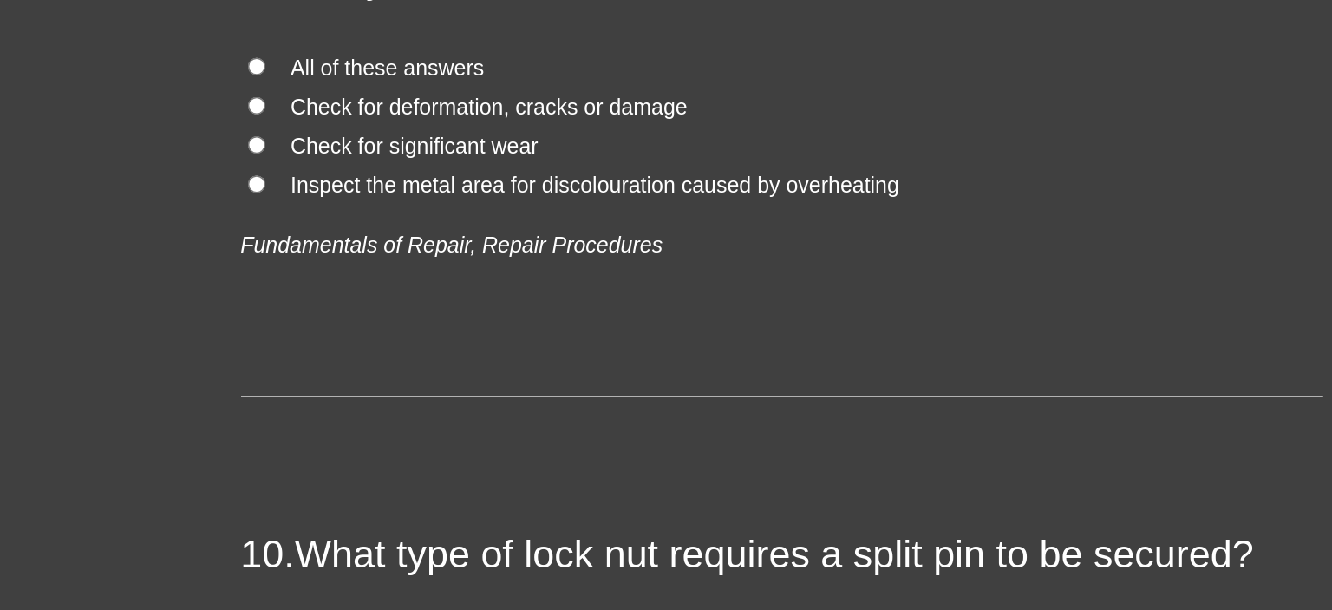
scroll to position [3379, 0]
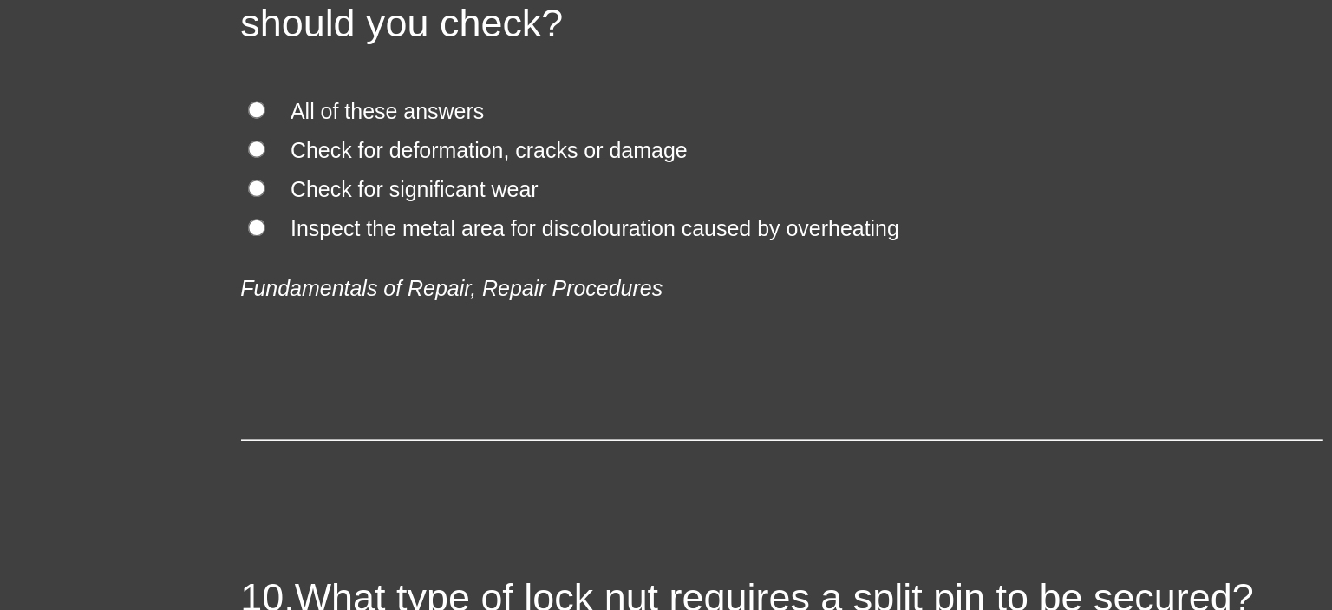
click at [153, 43] on input "All of these answers" at bounding box center [158, 45] width 11 height 11
radio input "true"
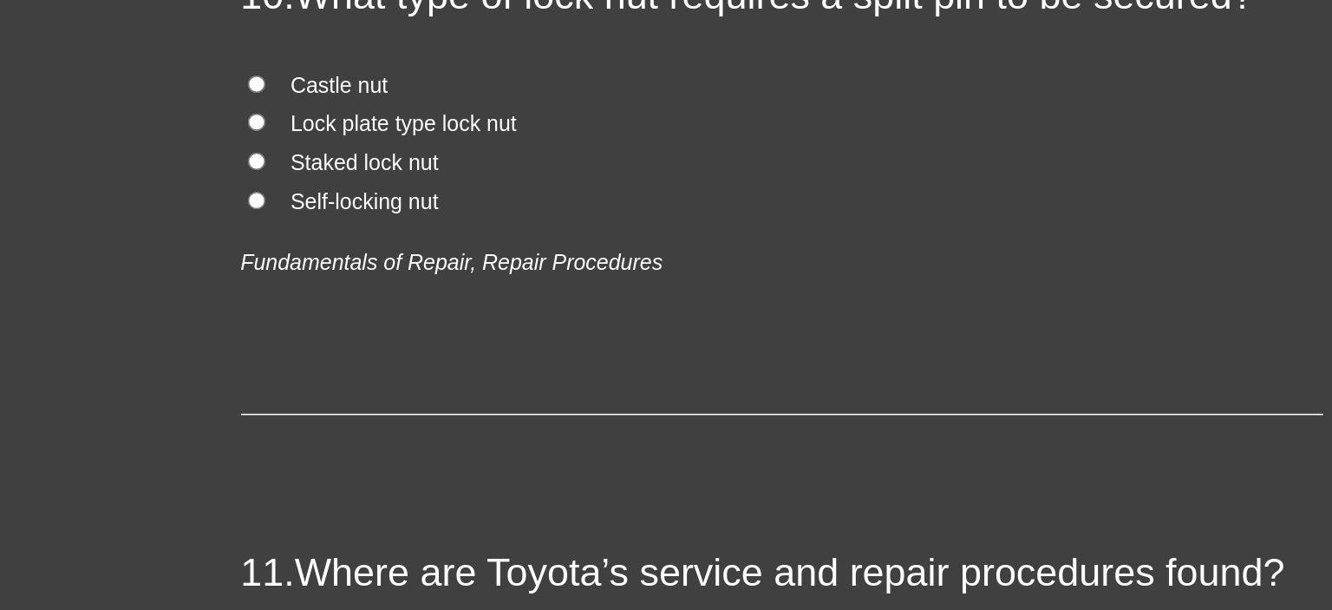
scroll to position [3761, 0]
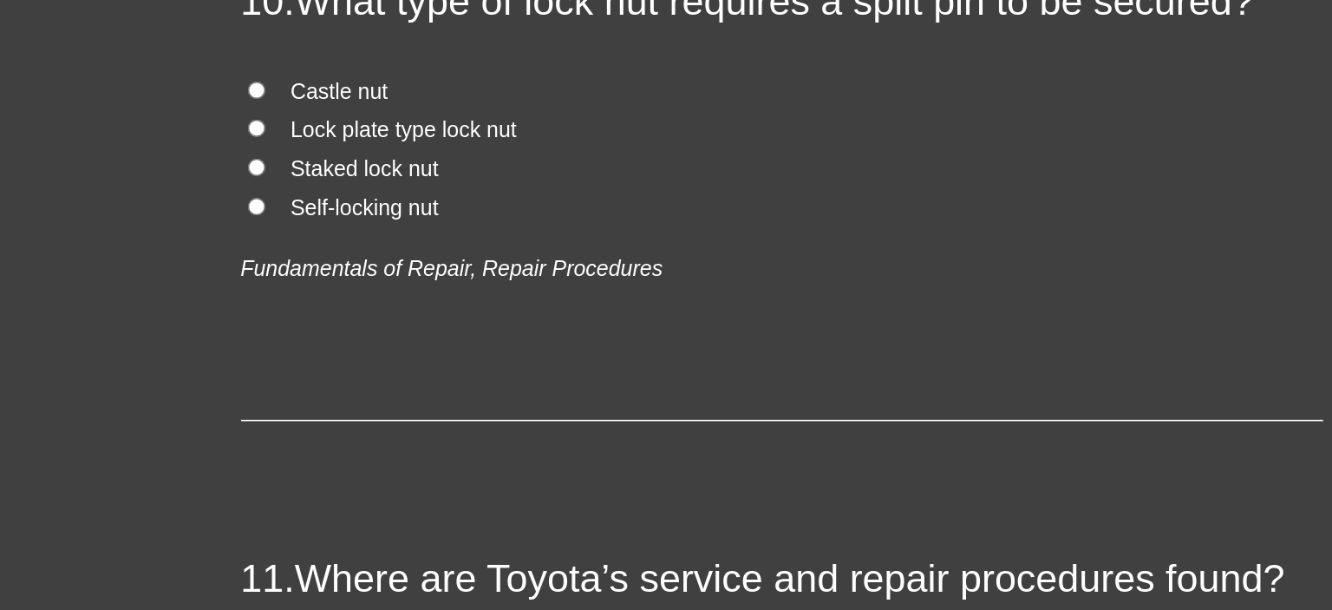
click at [153, 30] on input "Castle nut" at bounding box center [158, 33] width 11 height 11
radio input "true"
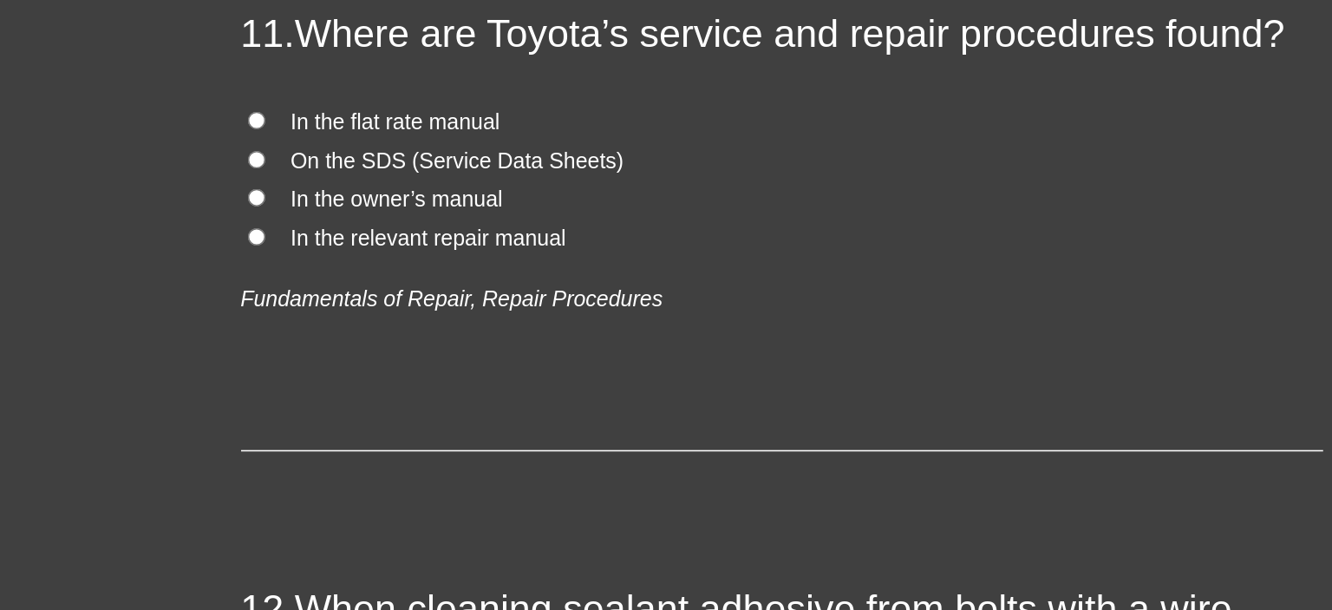
scroll to position [4109, 0]
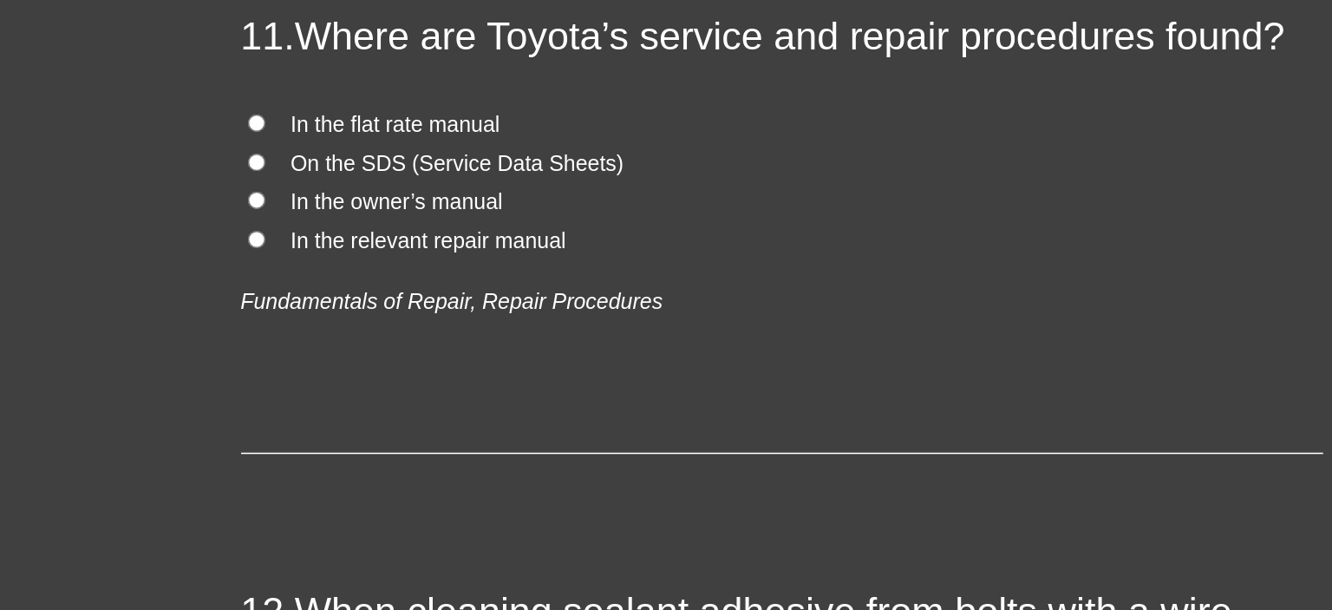
click at [153, 123] on input "In the relevant repair manual" at bounding box center [158, 128] width 11 height 11
radio input "true"
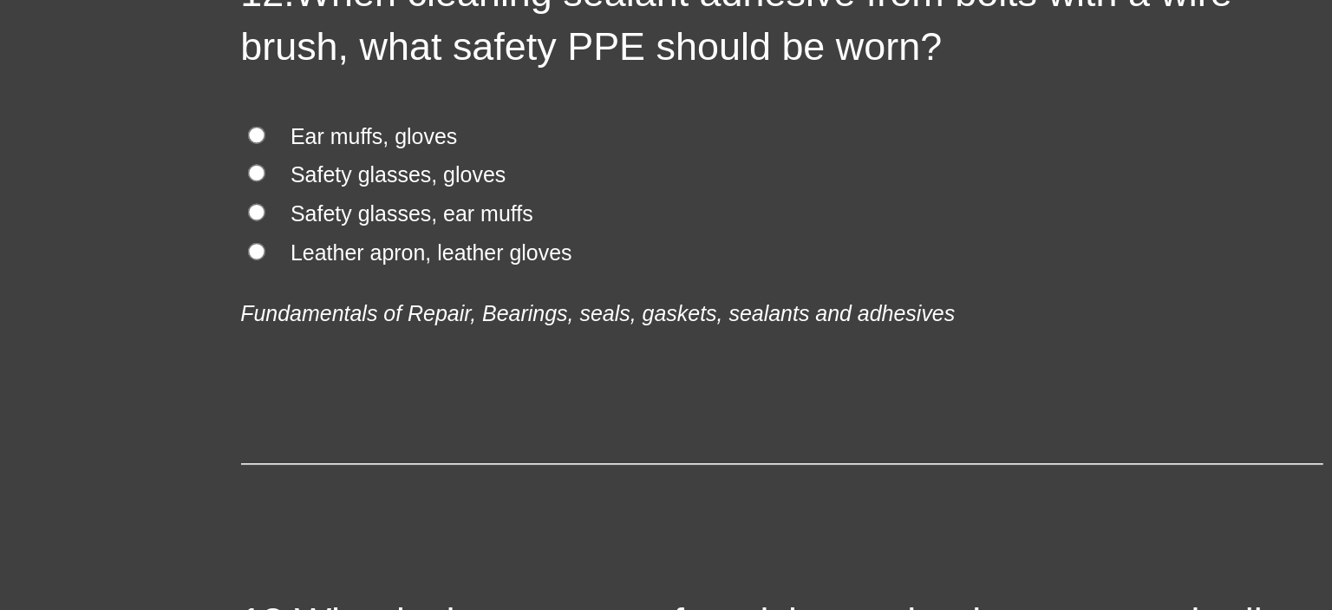
scroll to position [4497, 0]
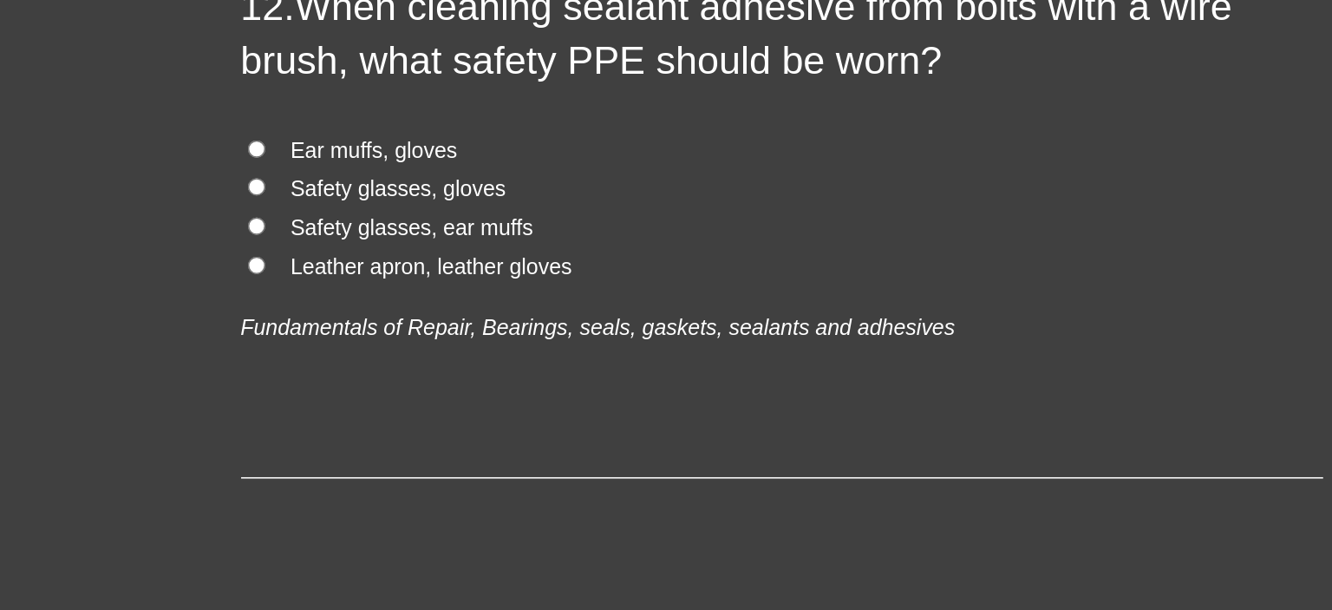
click at [153, 90] on input "Safety glasses, gloves" at bounding box center [158, 94] width 11 height 11
radio input "true"
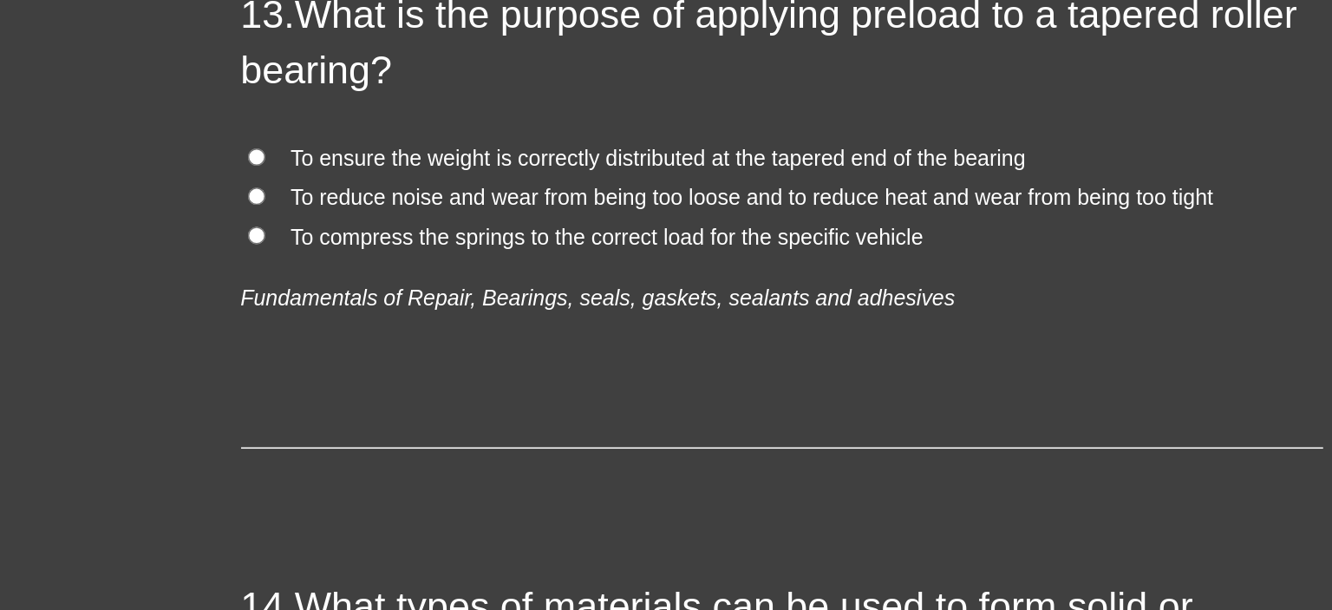
scroll to position [4892, 0]
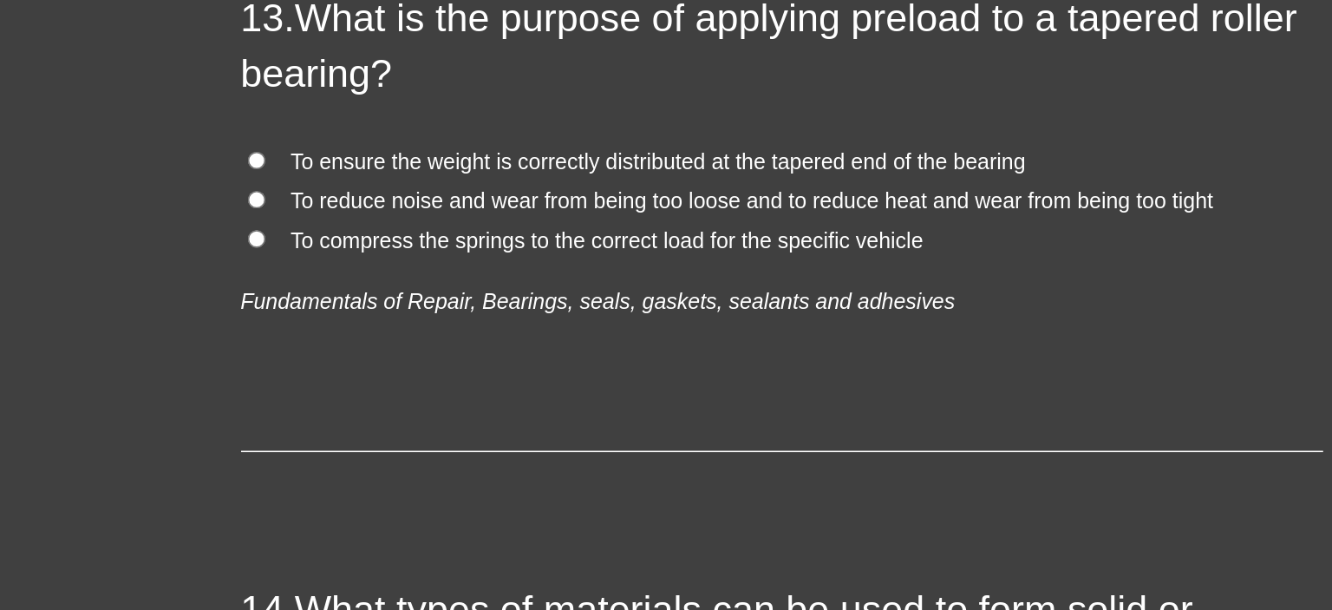
click at [153, 101] on input "To reduce noise and wear from being too loose and to reduce heat and wear from …" at bounding box center [158, 103] width 11 height 11
radio input "true"
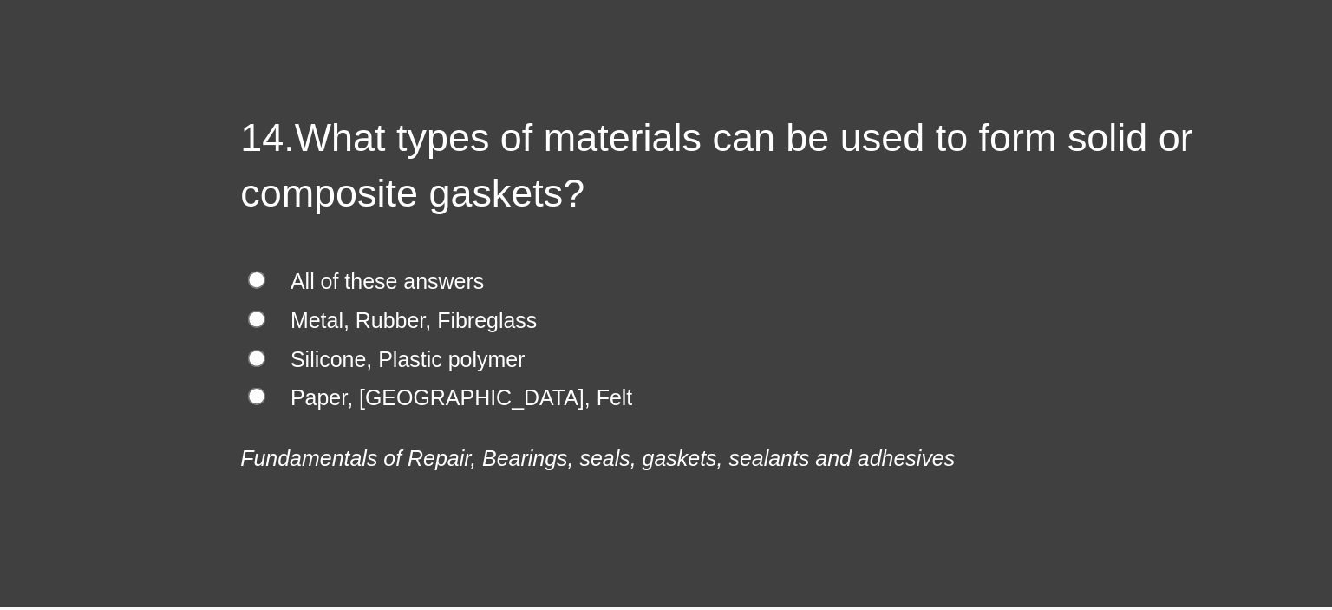
scroll to position [5198, 0]
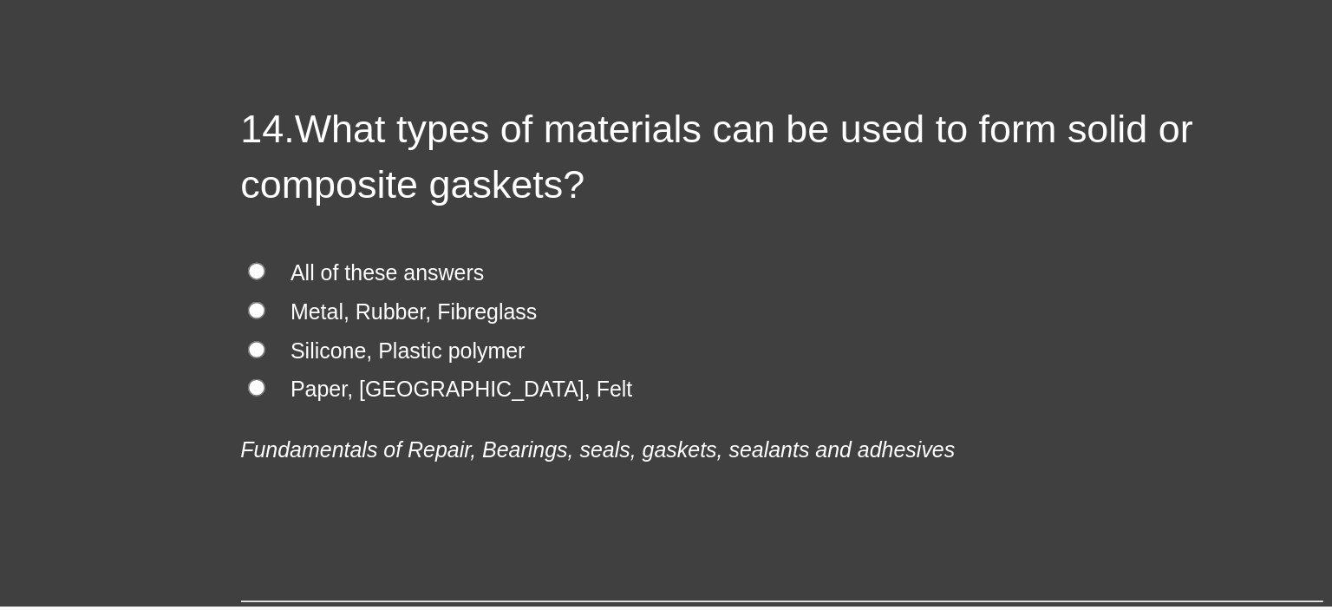
click at [153, 144] on input "All of these answers" at bounding box center [158, 147] width 11 height 11
radio input "true"
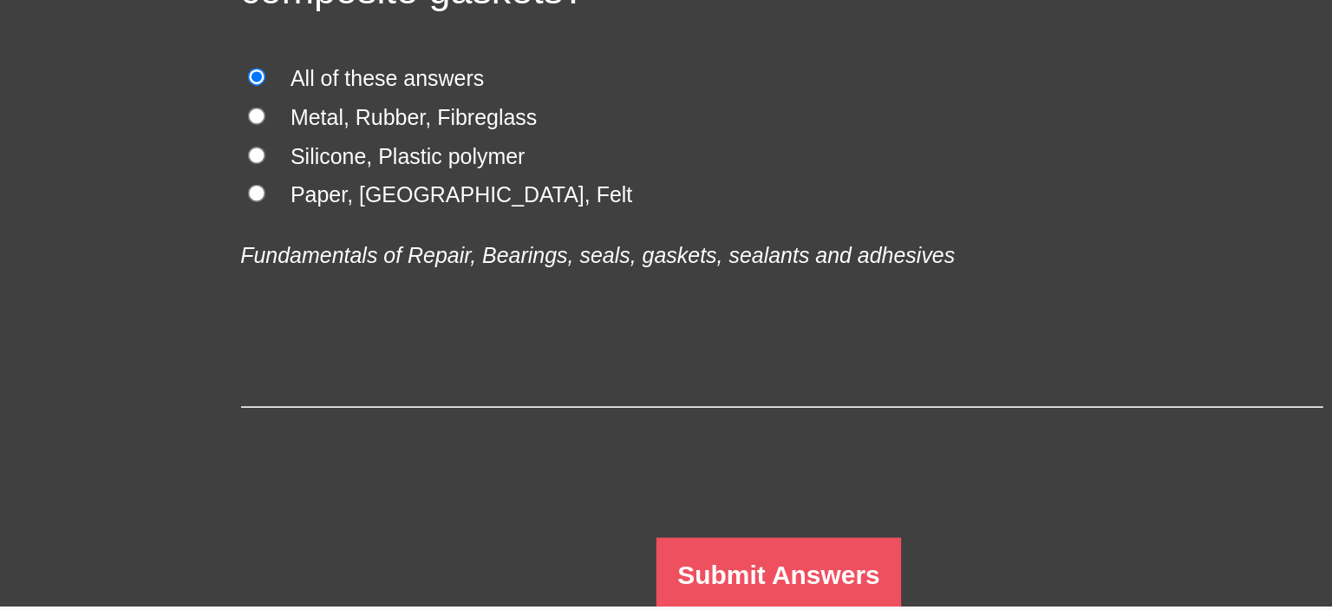
click at [500, 343] on button "Submit Answers" at bounding box center [494, 342] width 158 height 49
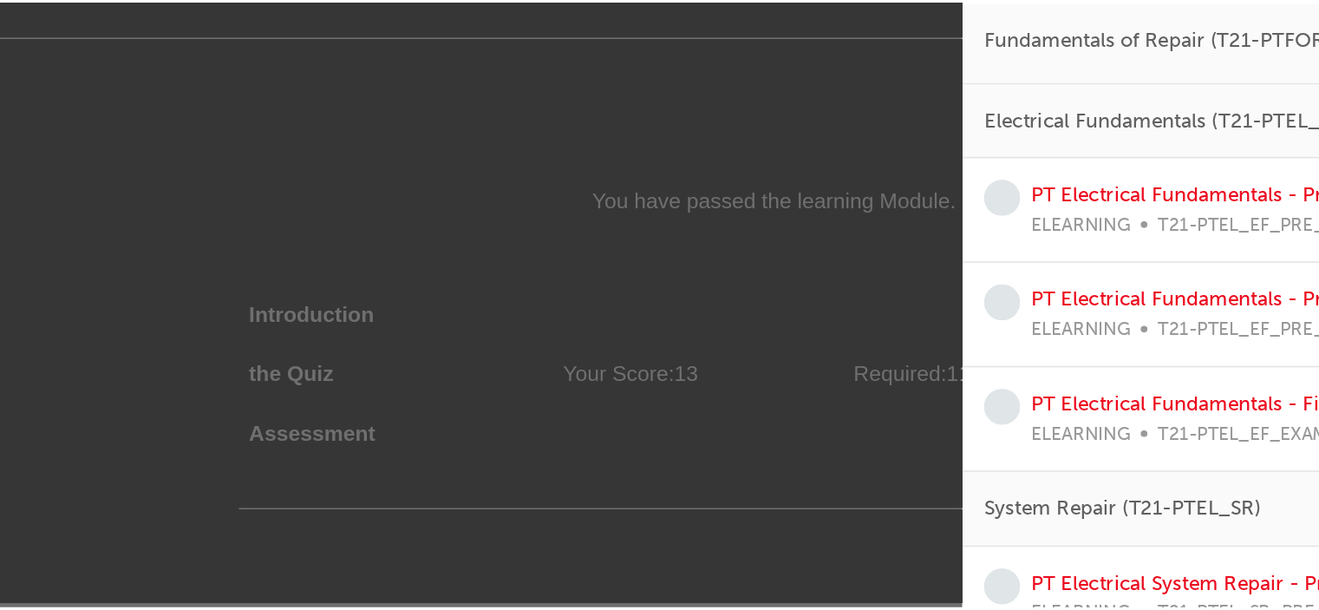
scroll to position [0, 0]
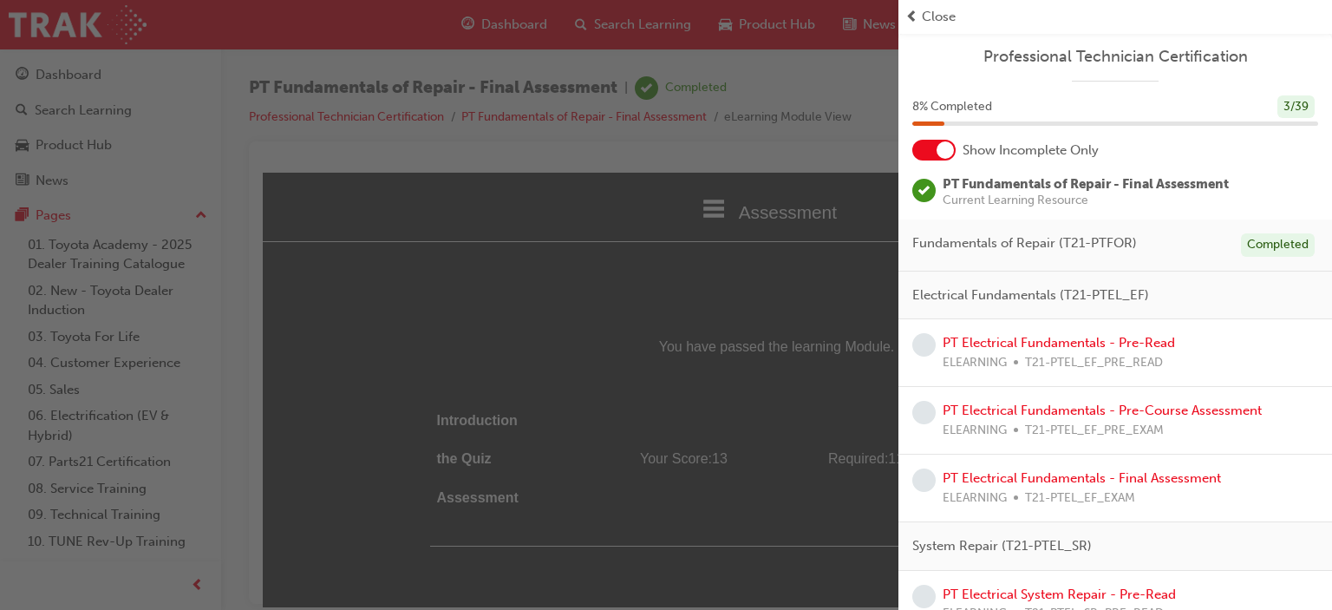
click at [918, 16] on span "prev-icon" at bounding box center [912, 17] width 13 height 20
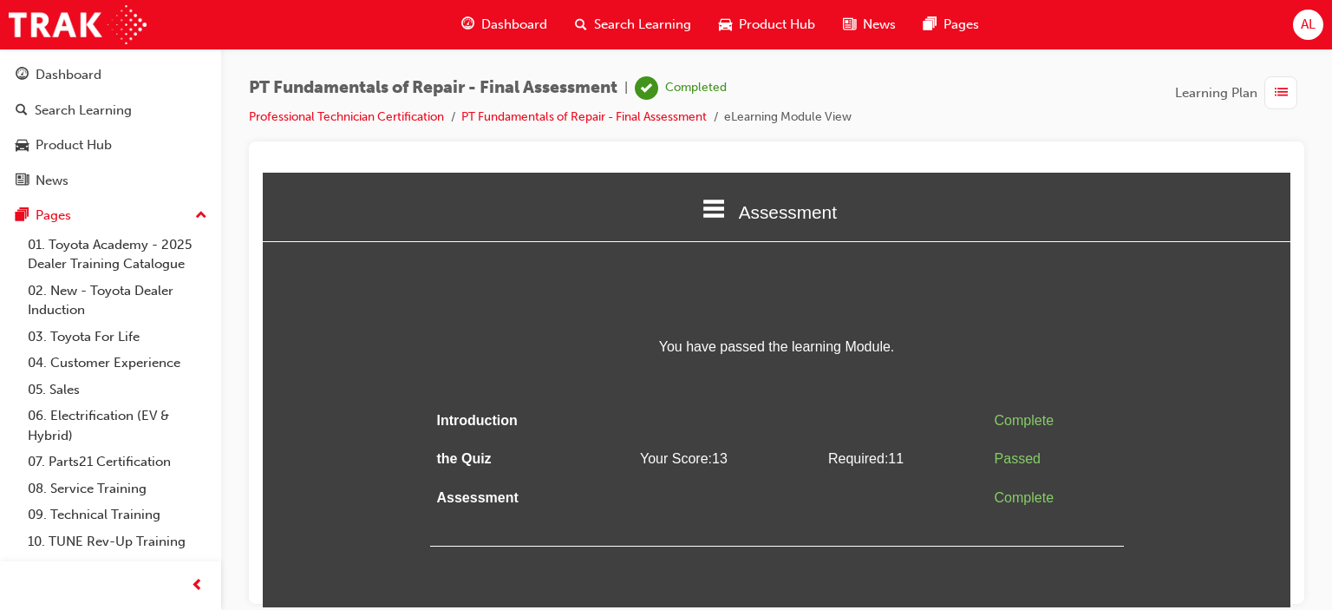
click at [526, 10] on div "Dashboard" at bounding box center [505, 25] width 114 height 36
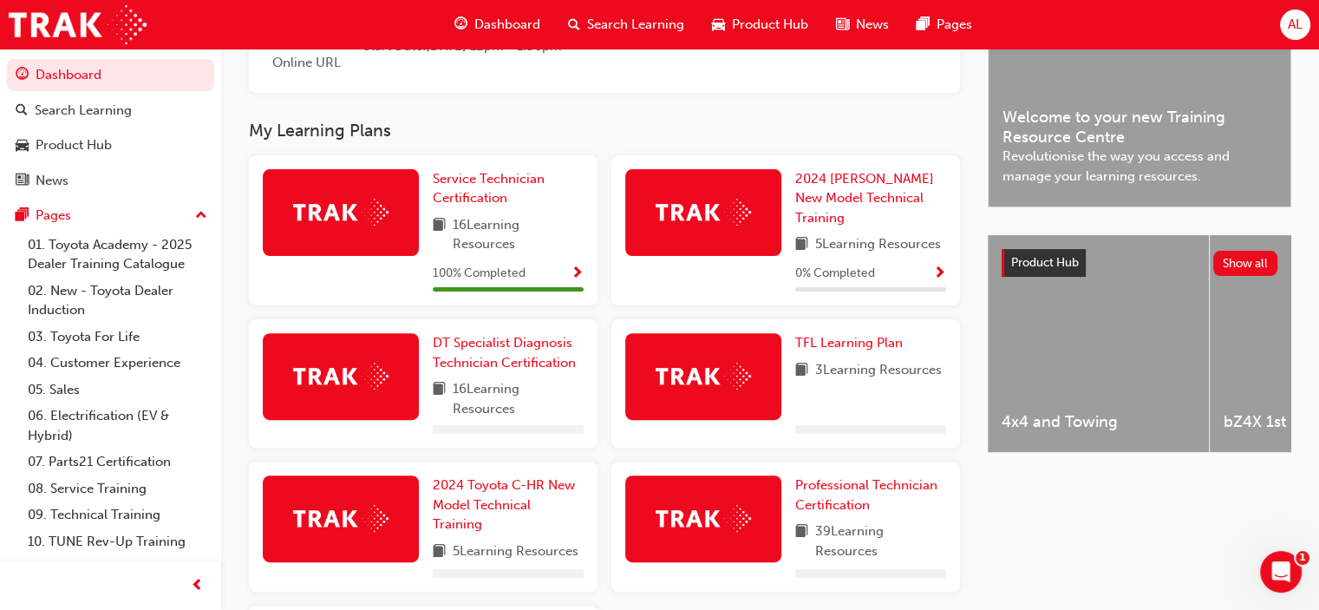
scroll to position [696, 0]
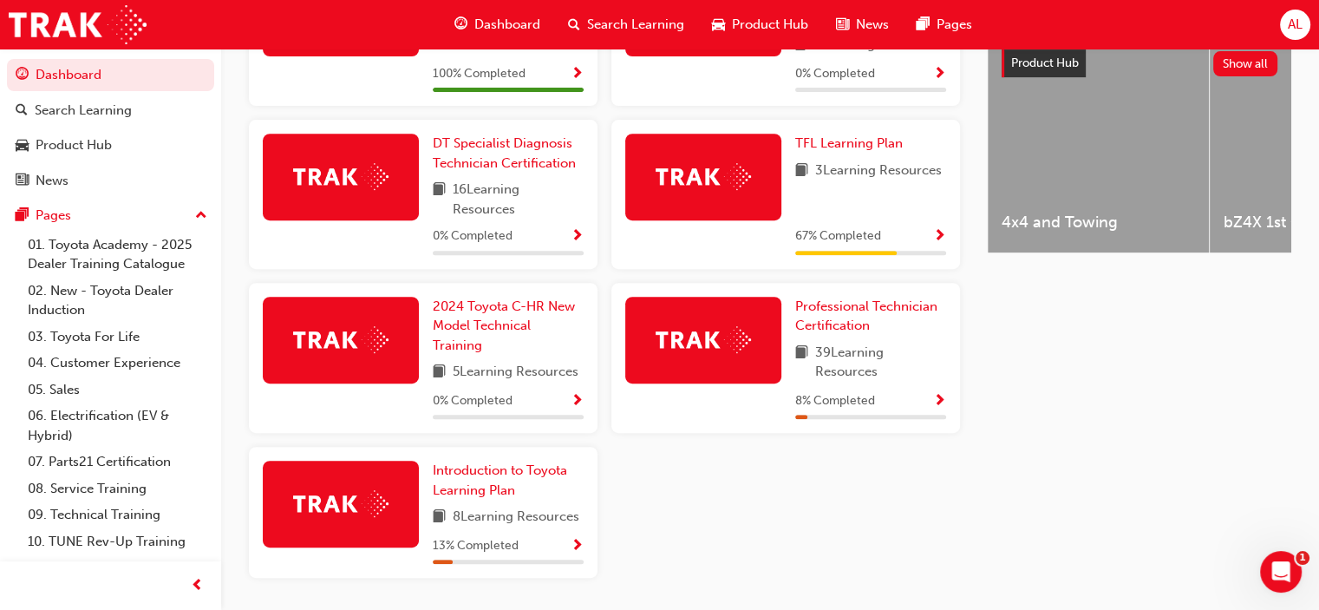
click at [714, 350] on img at bounding box center [703, 339] width 95 height 27
click at [815, 319] on link "Professional Technician Certification" at bounding box center [870, 316] width 151 height 39
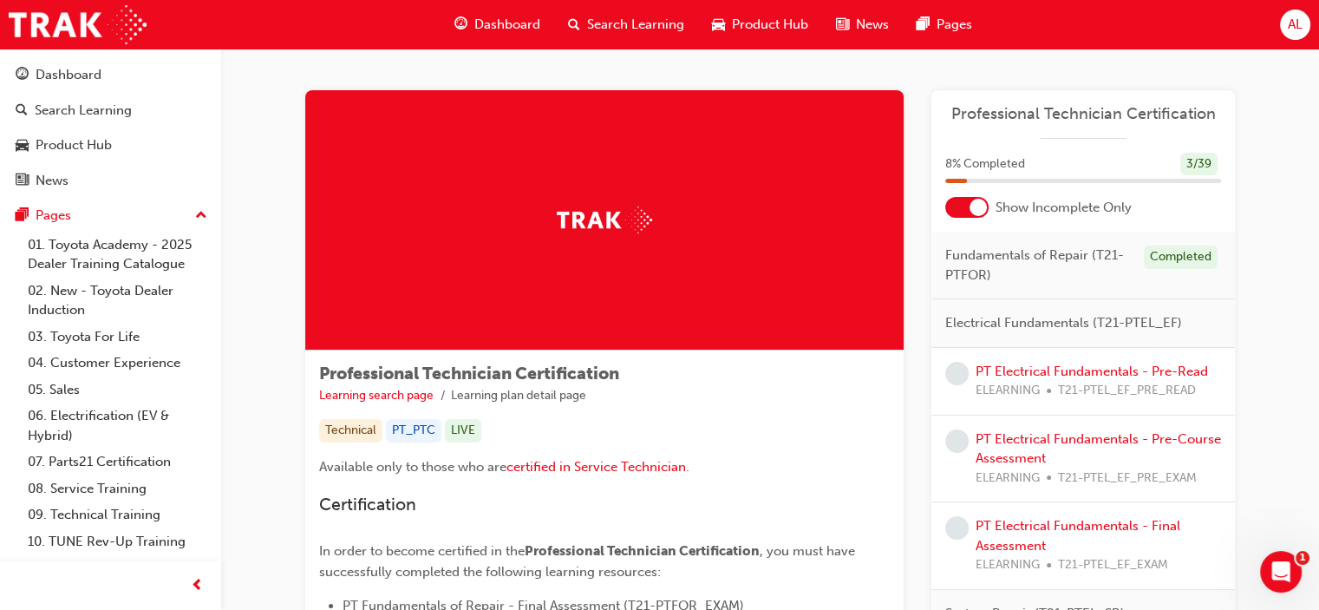
click at [1301, 27] on span "AL" at bounding box center [1295, 25] width 15 height 20
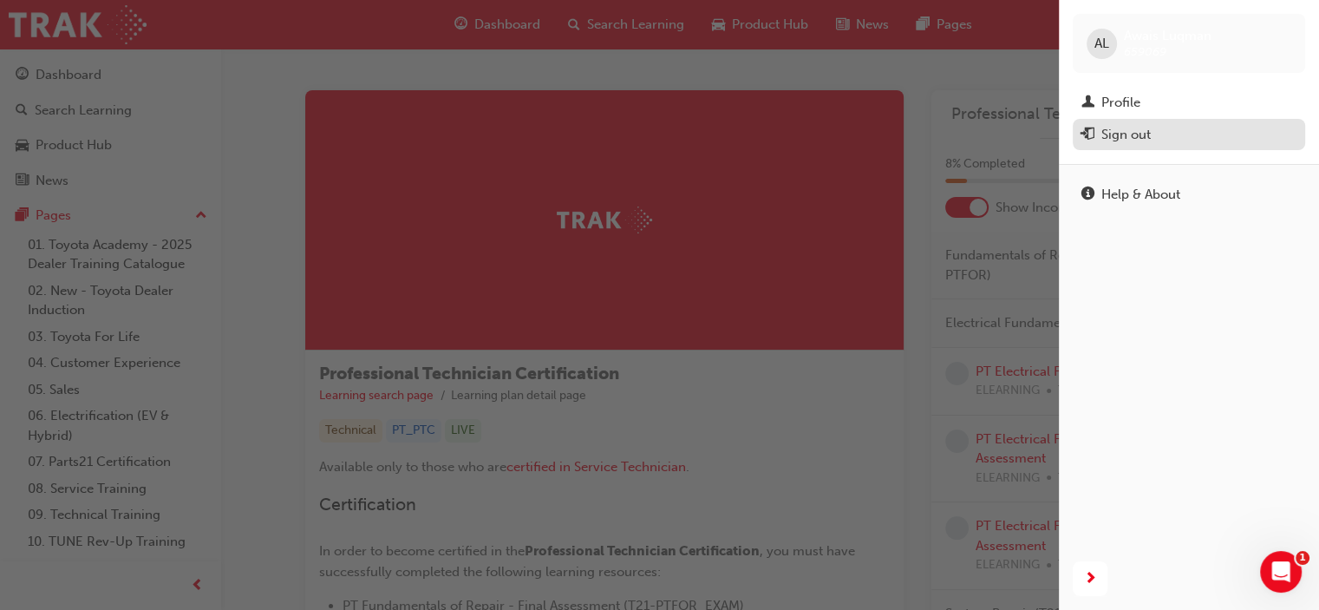
click at [1135, 134] on div "Sign out" at bounding box center [1126, 135] width 49 height 20
